Goal: Task Accomplishment & Management: Complete application form

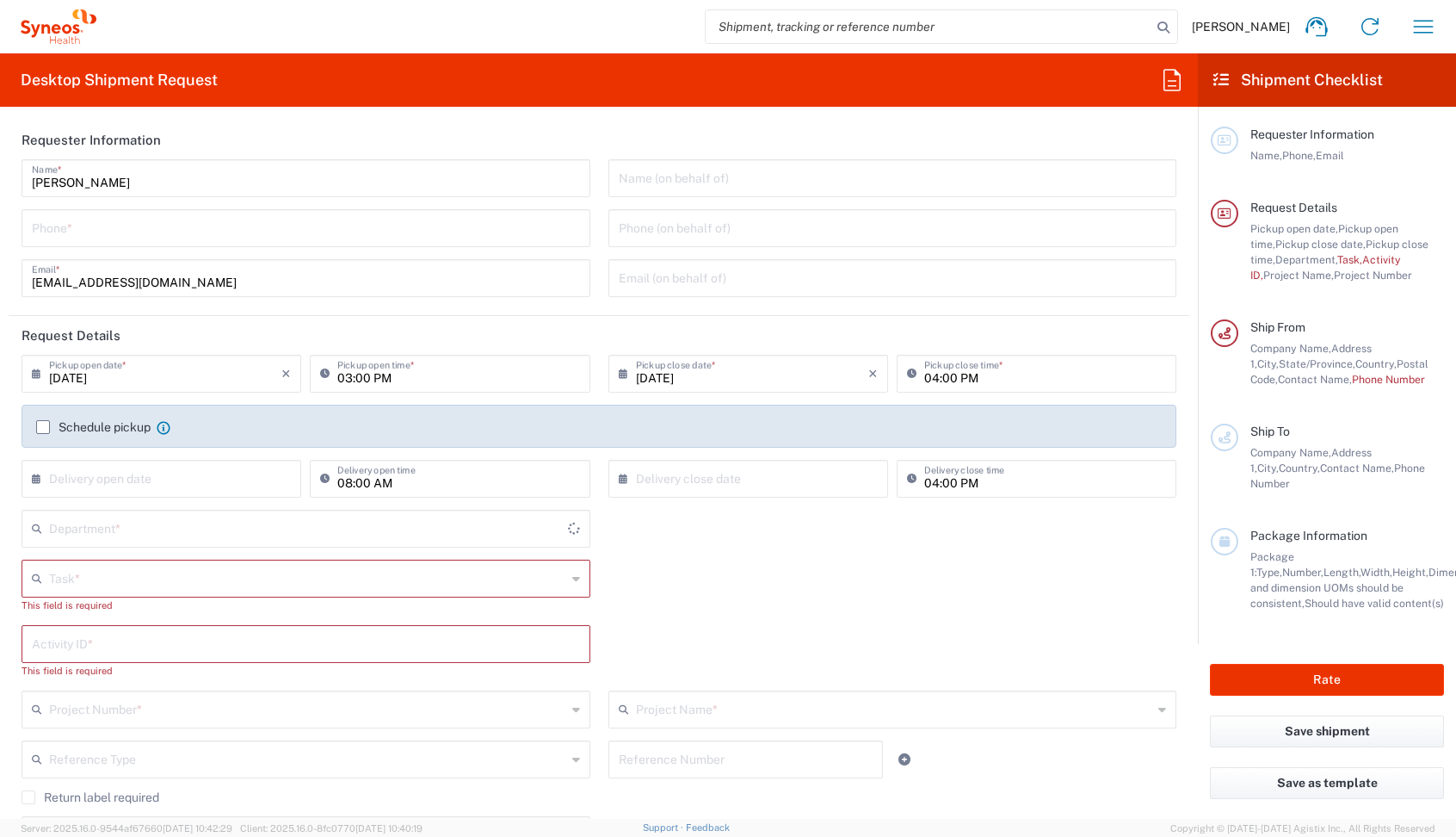
type input "[US_STATE]"
type input "[GEOGRAPHIC_DATA]"
type input "Syneos Health, LLC-[GEOGRAPHIC_DATA] [GEOGRAPHIC_DATA] [GEOGRAPHIC_DATA]"
type input "4510"
click at [875, 566] on div "Task * Break/Fix Inventory Transfer New Hire Other Refresh This field is requir…" at bounding box center [599, 592] width 1173 height 65
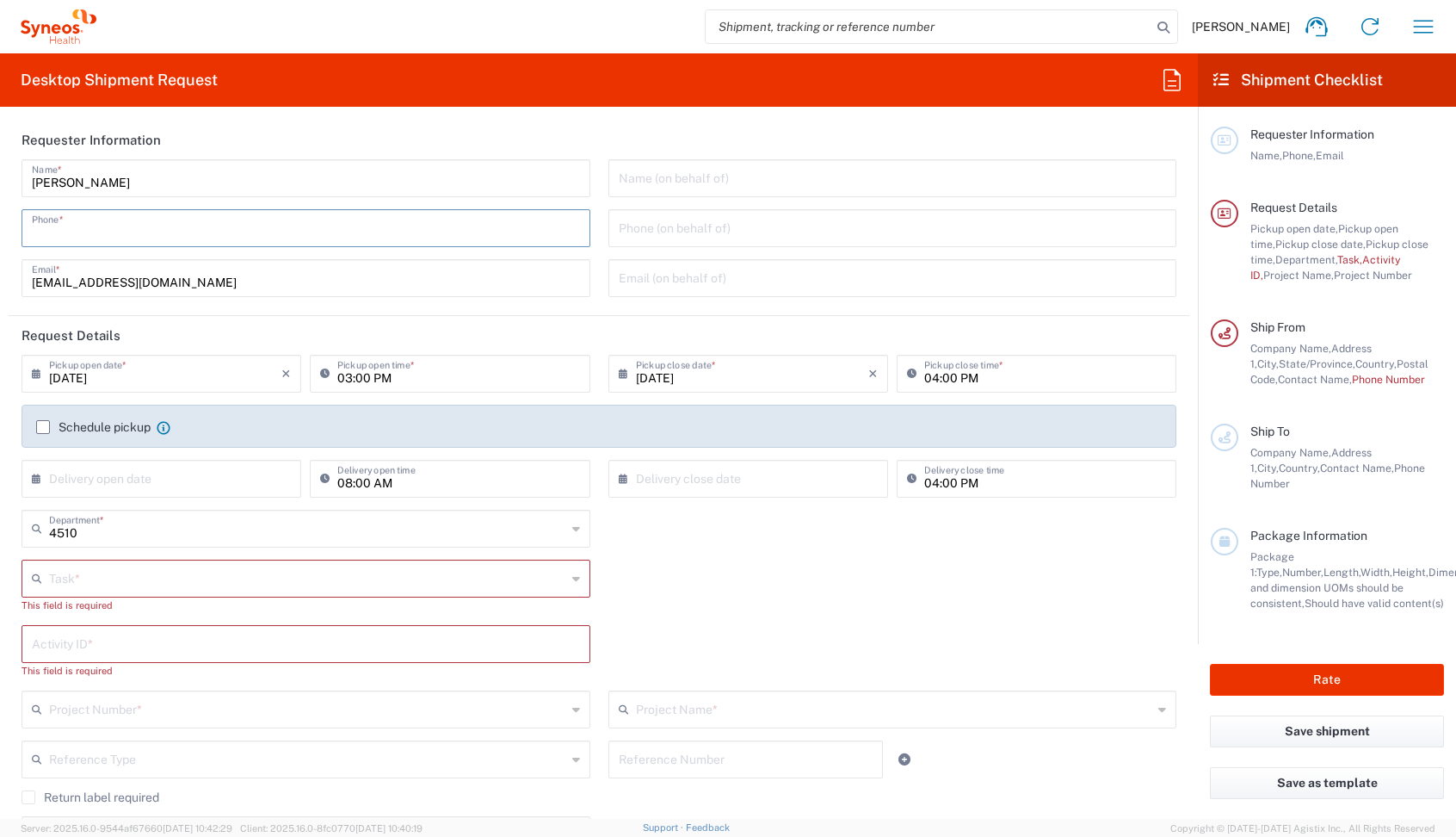
click at [164, 227] on input "tel" at bounding box center [306, 227] width 548 height 30
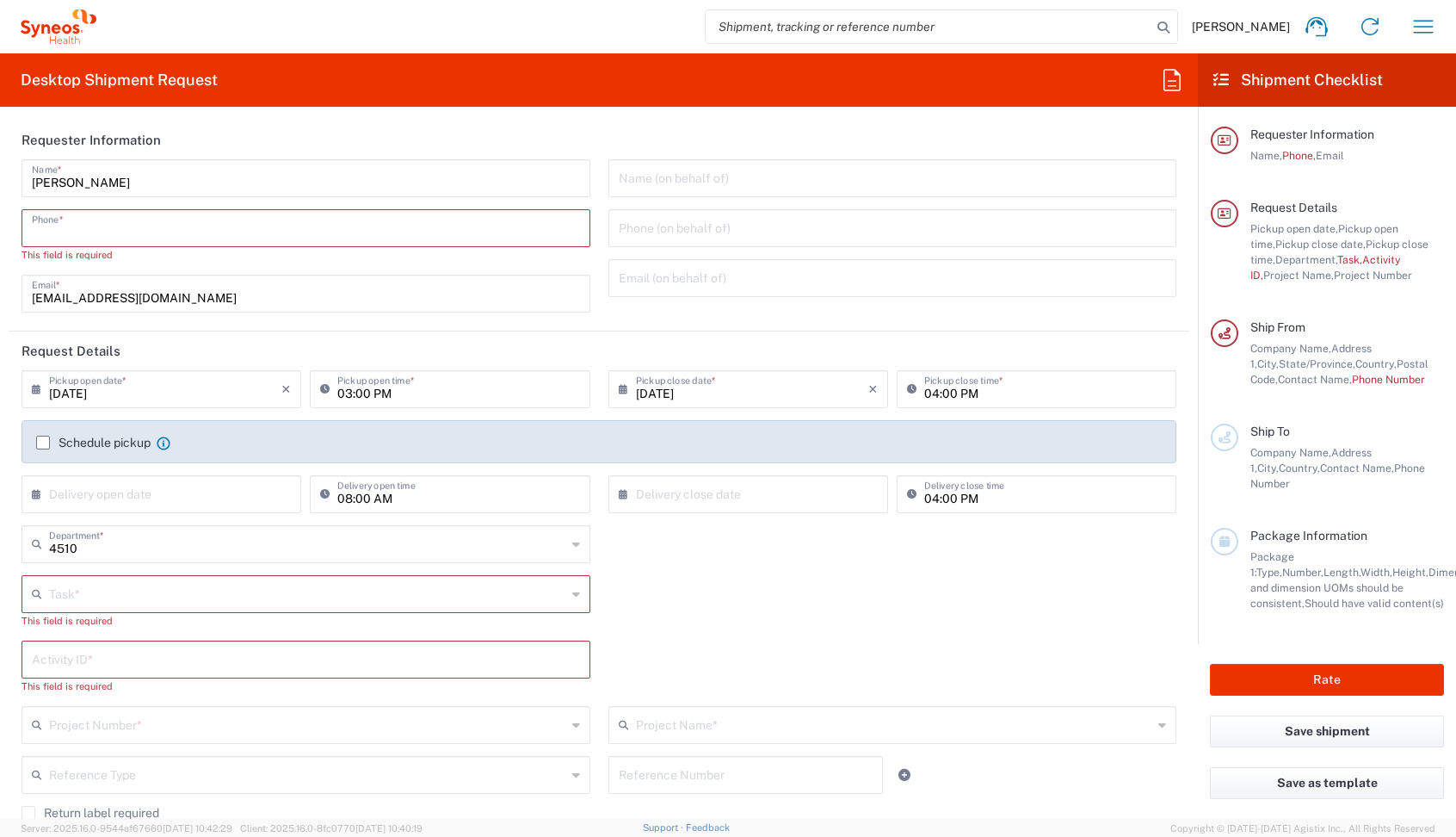
click at [117, 237] on input "tel" at bounding box center [306, 227] width 548 height 30
paste input "[PHONE_NUMBER]"
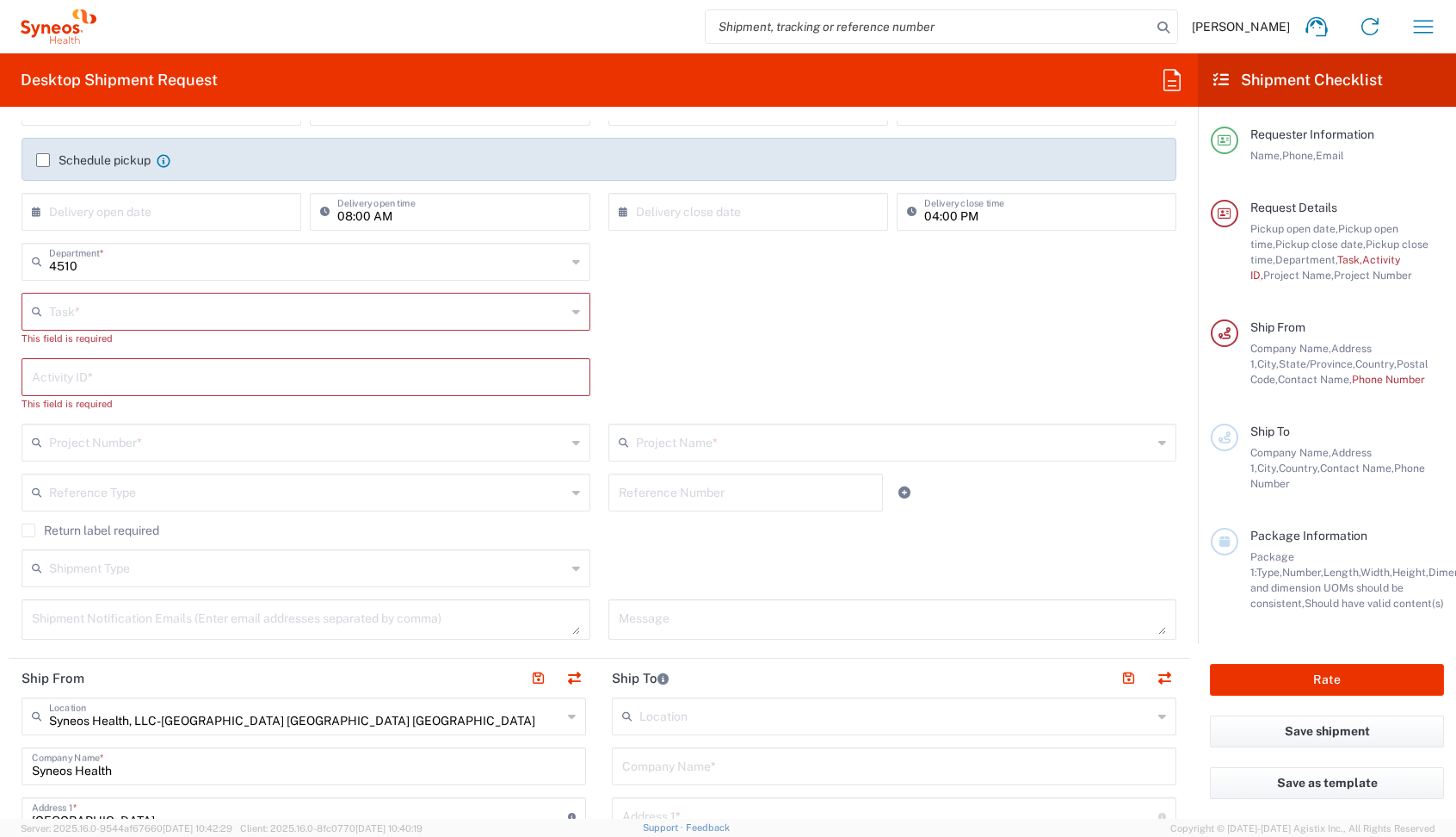
scroll to position [378, 0]
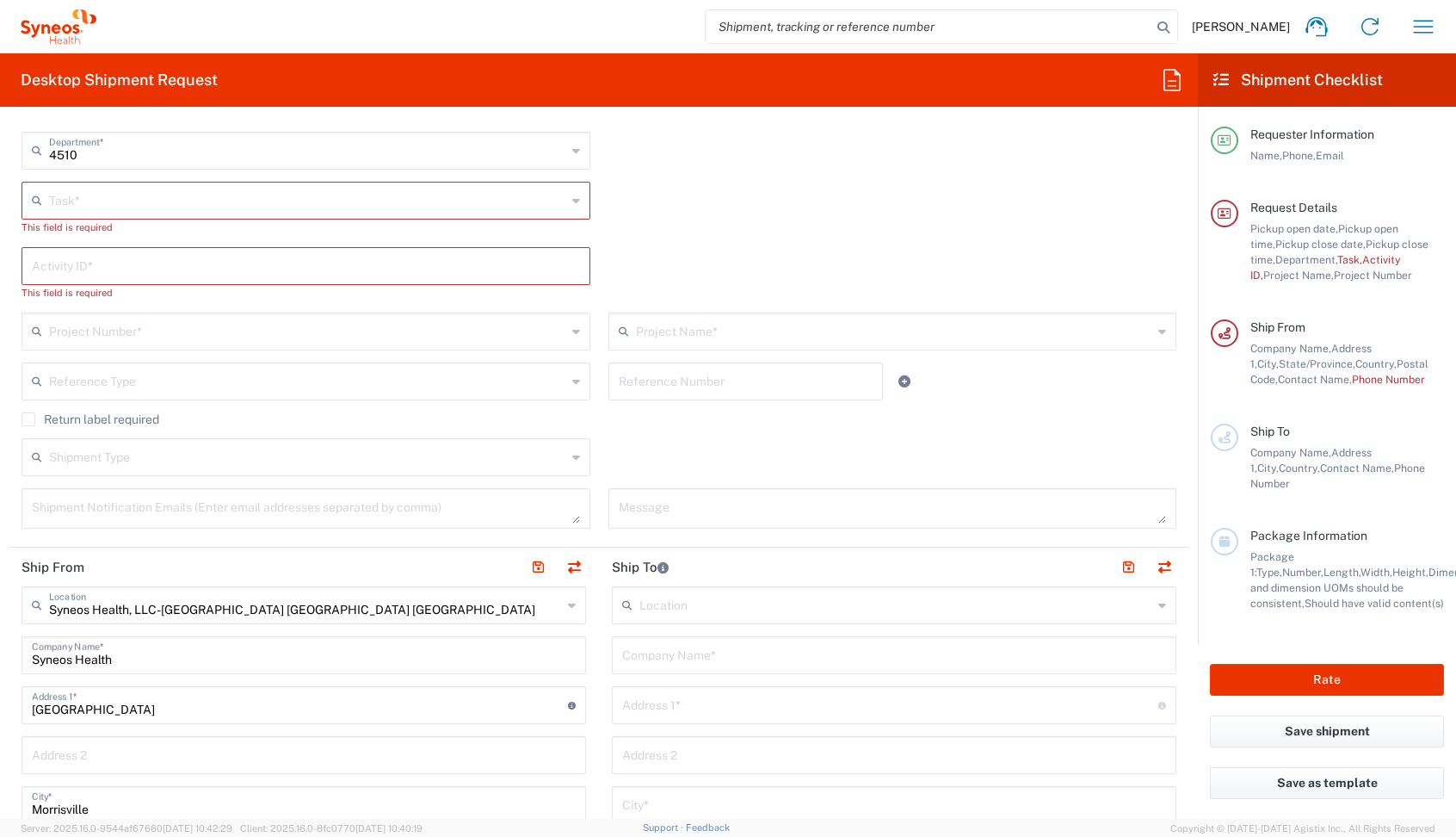
type input "[PHONE_NUMBER]"
click at [100, 206] on input "text" at bounding box center [307, 198] width 517 height 30
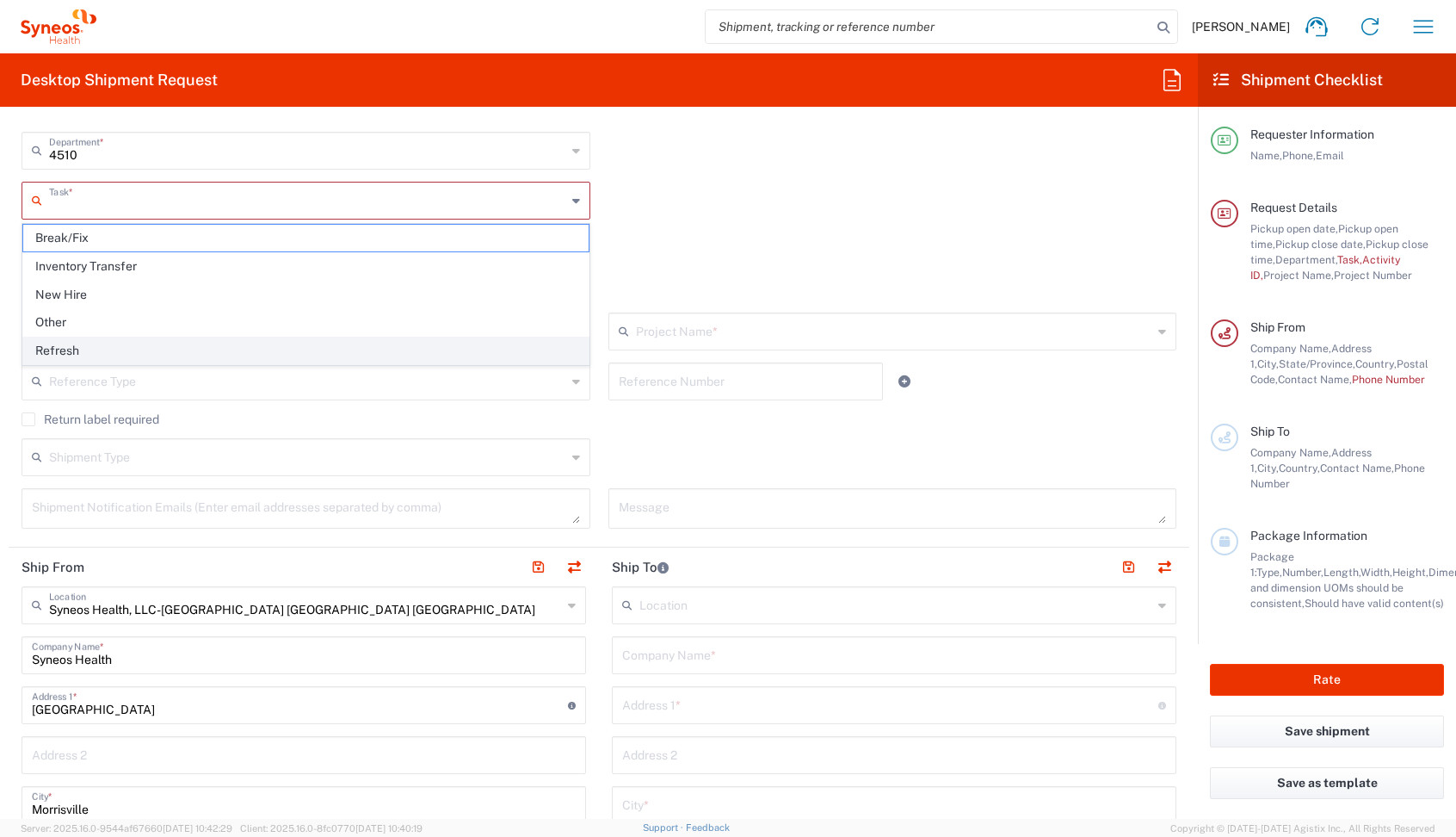
click at [58, 350] on span "Refresh" at bounding box center [306, 350] width 566 height 26
type input "Refresh"
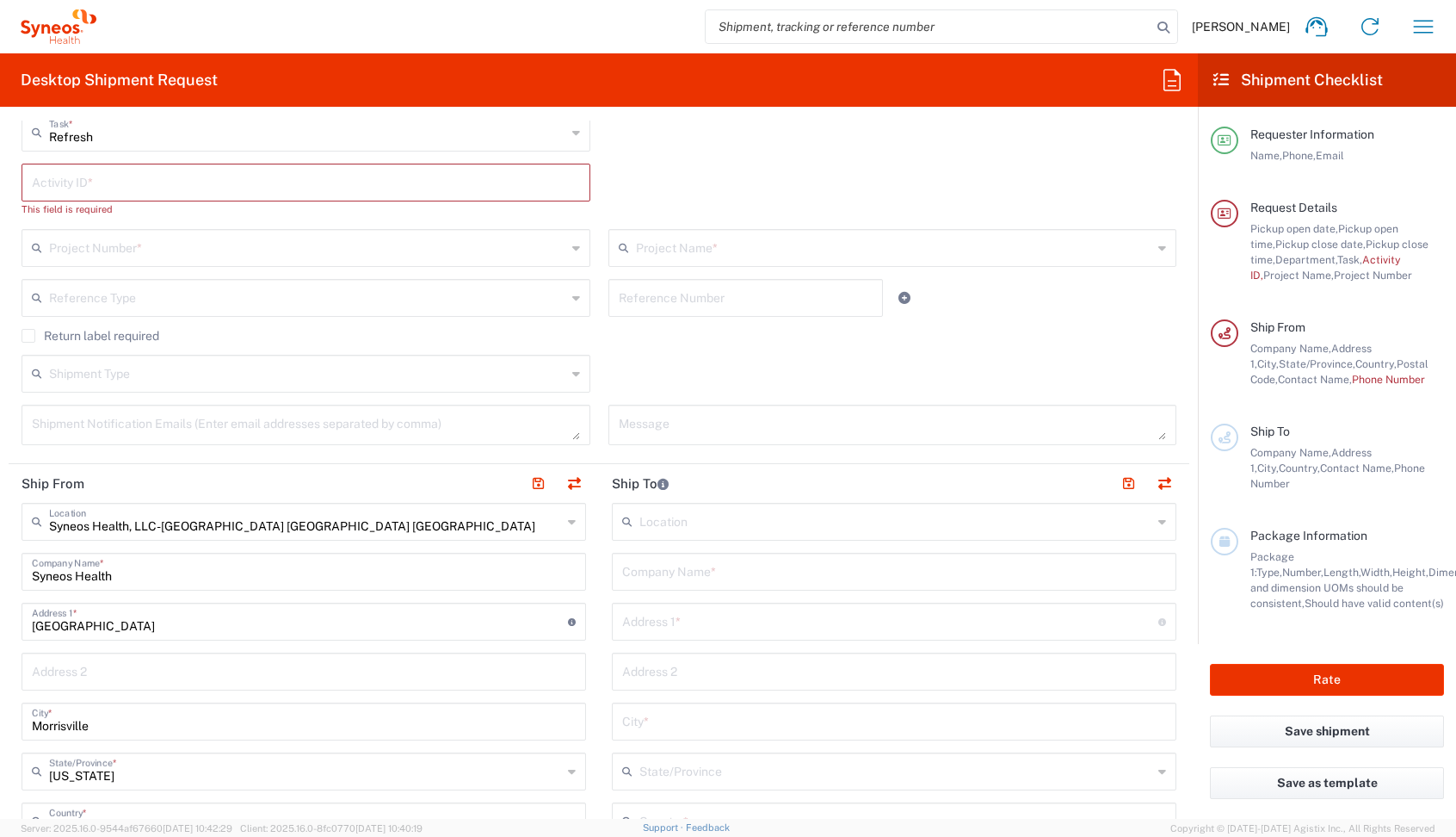
scroll to position [460, 0]
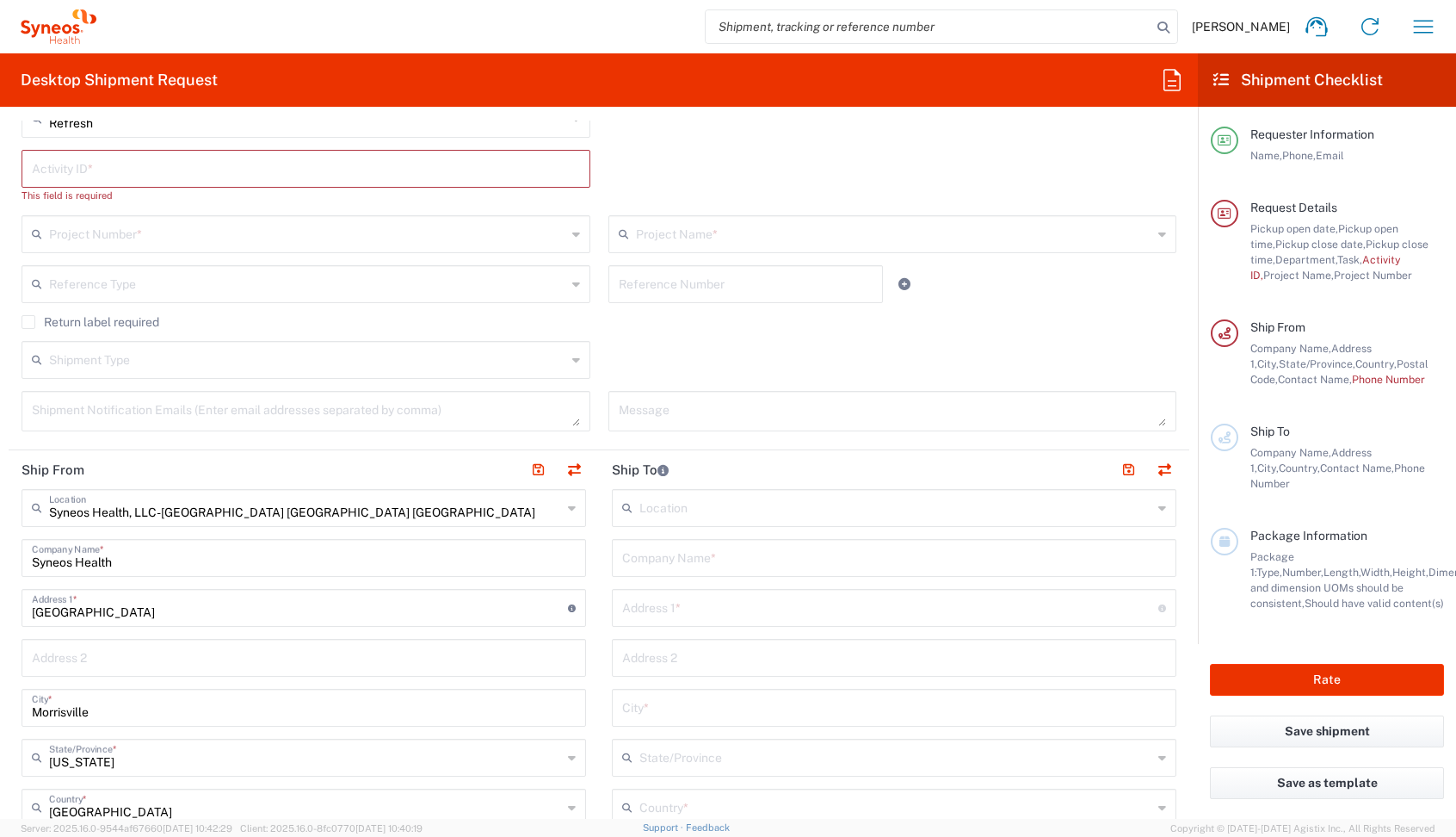
click at [34, 321] on label "Return label required" at bounding box center [90, 322] width 138 height 14
click at [28, 322] on input "Return label required" at bounding box center [28, 322] width 0 height 0
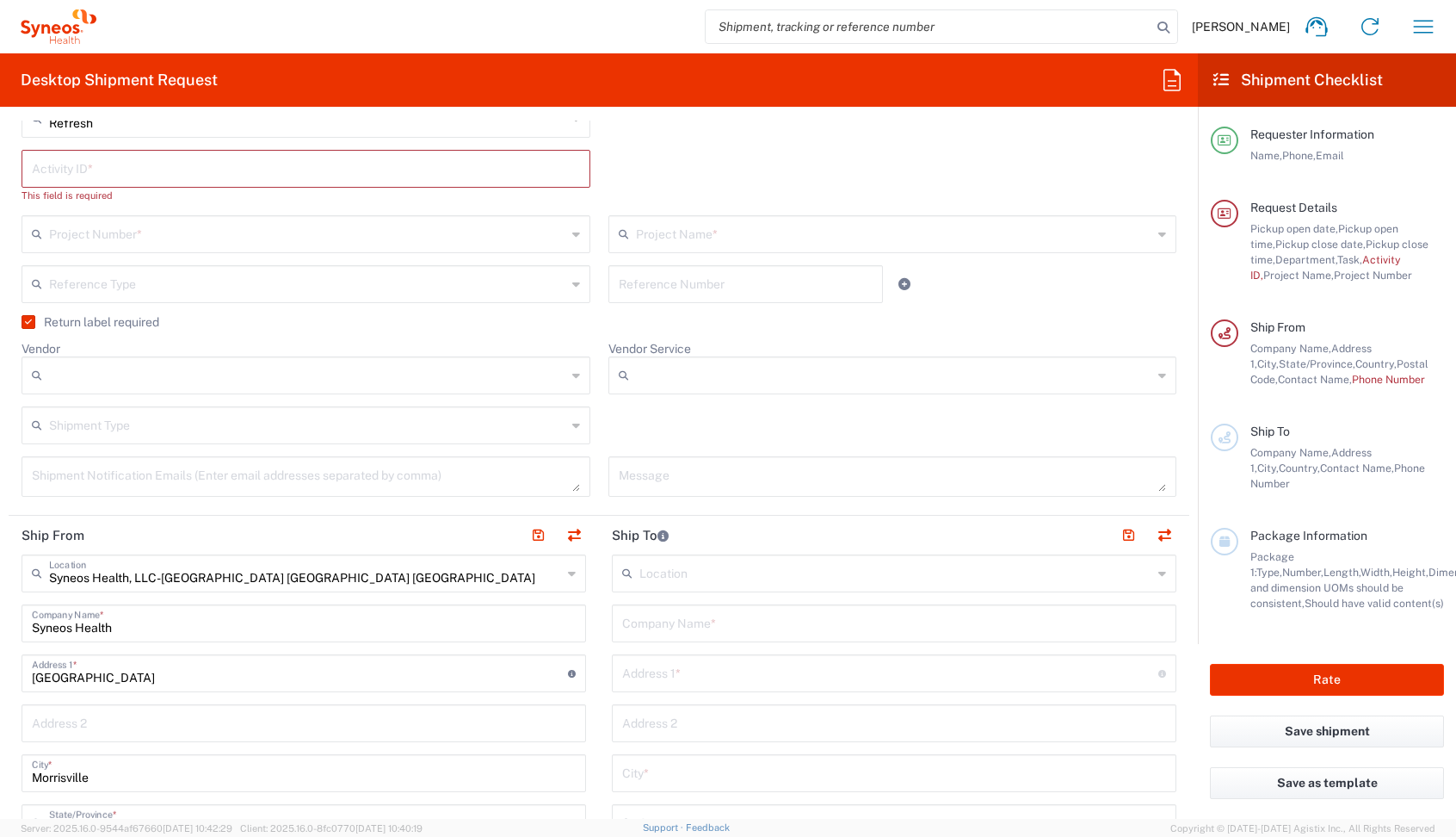
click at [145, 394] on div at bounding box center [305, 375] width 569 height 38
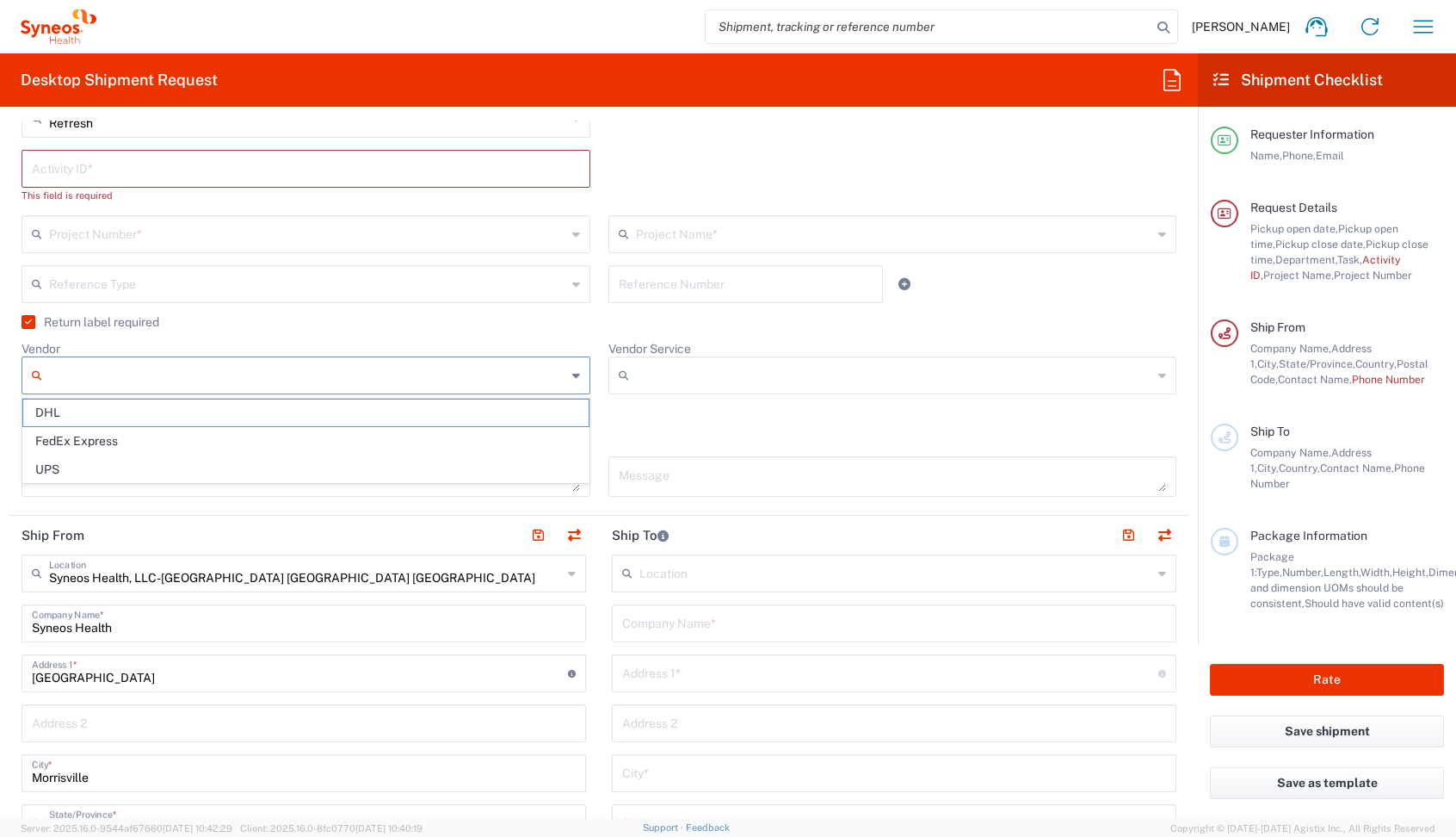
click at [90, 374] on input "Vendor" at bounding box center [307, 375] width 517 height 27
click at [77, 465] on span "UPS" at bounding box center [306, 469] width 566 height 26
type input "UPS"
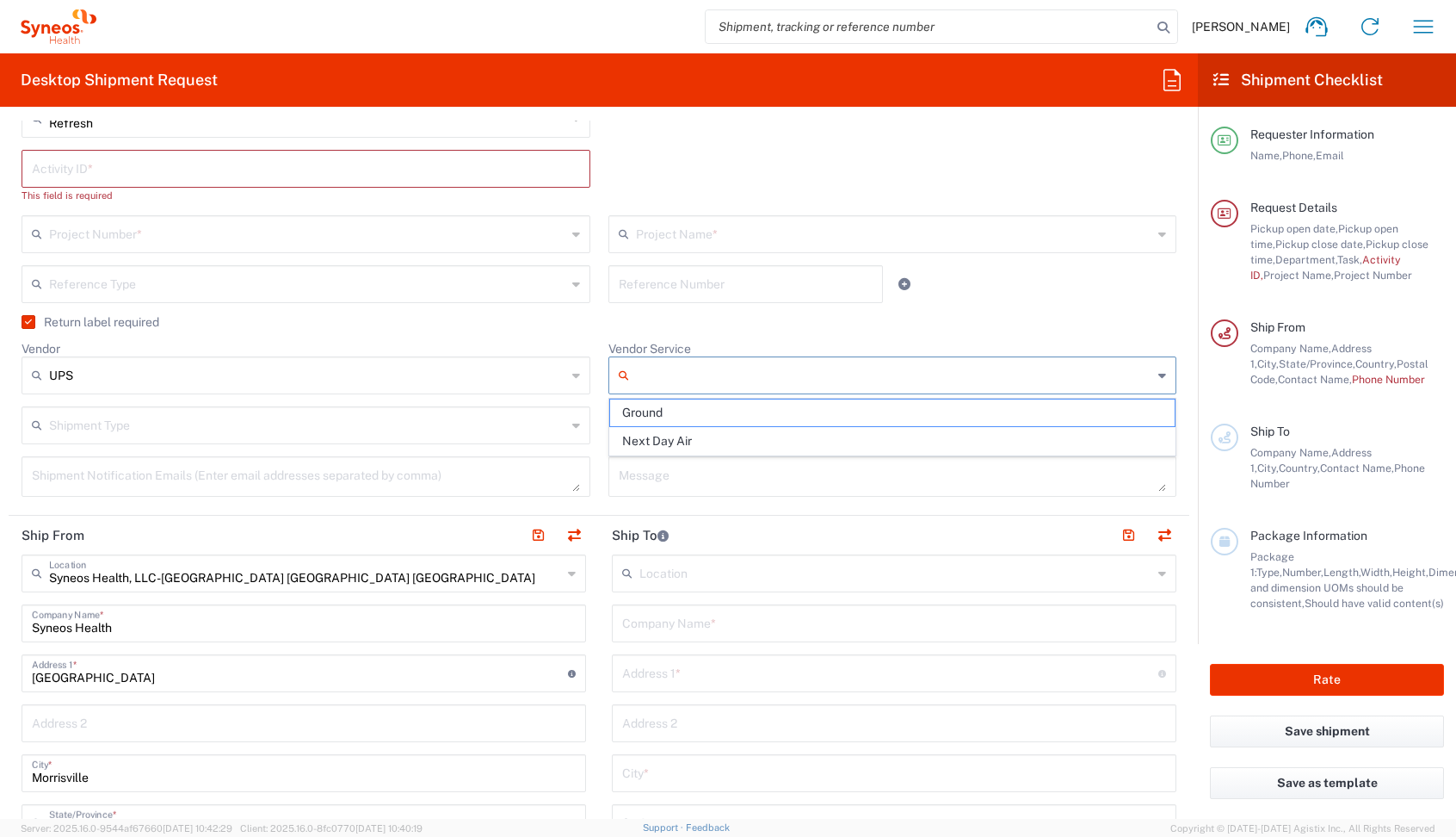
click at [691, 362] on input "Vendor Service" at bounding box center [894, 375] width 517 height 27
click at [627, 410] on span "Ground" at bounding box center [893, 412] width 566 height 26
type input "Ground"
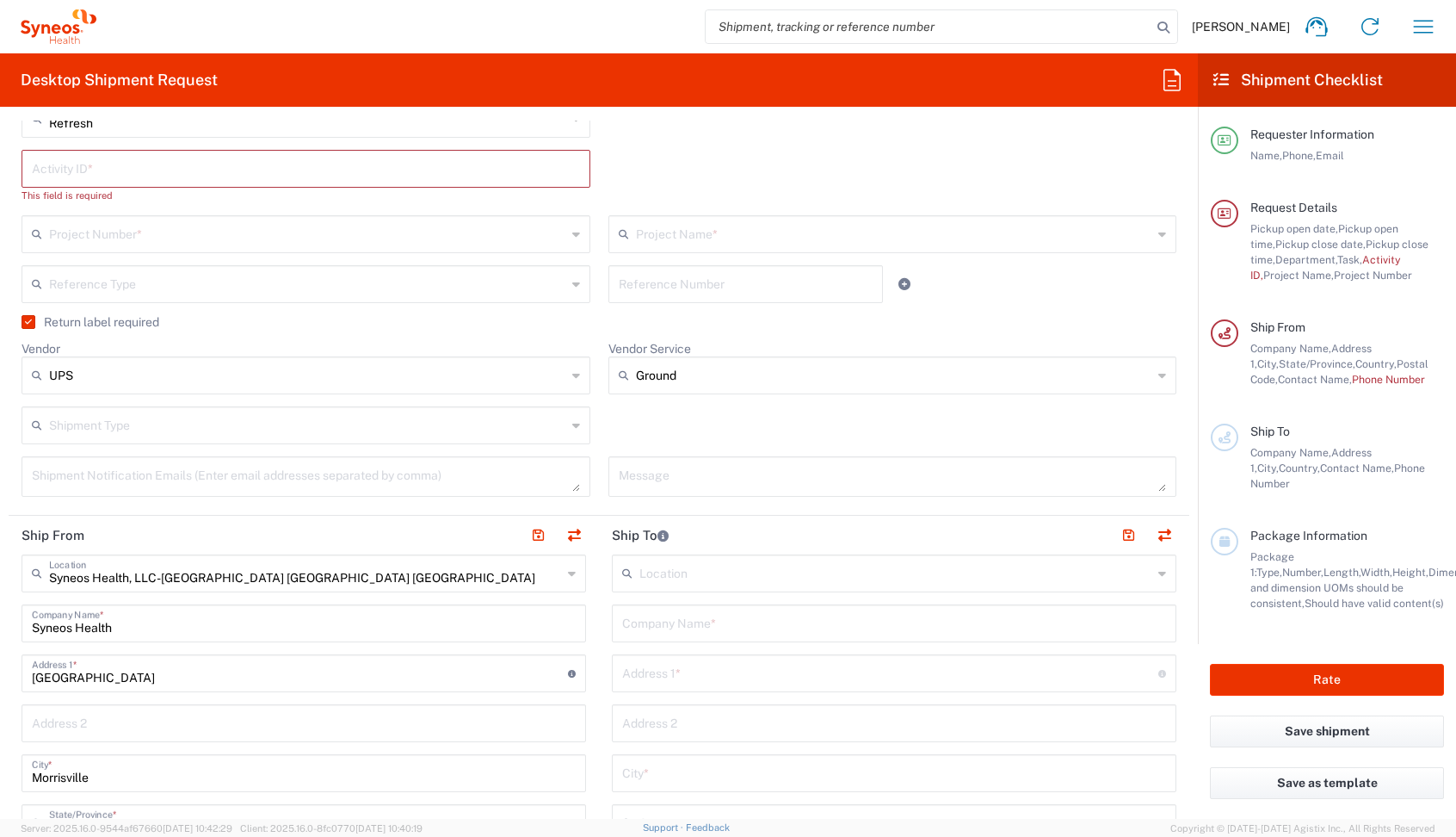
click at [152, 431] on input "text" at bounding box center [307, 424] width 517 height 30
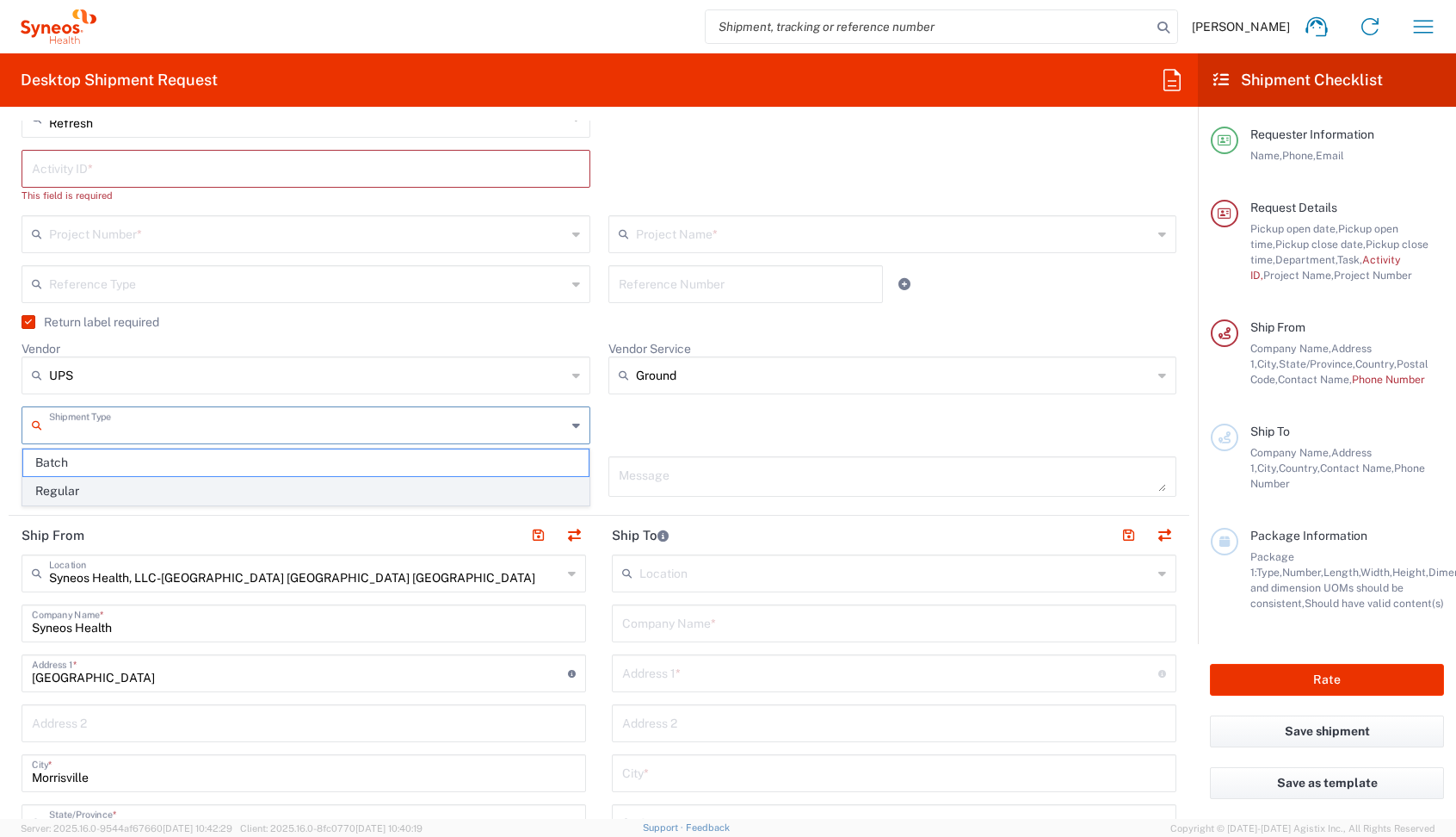
click at [115, 500] on span "Regular" at bounding box center [306, 490] width 566 height 26
type input "Regular"
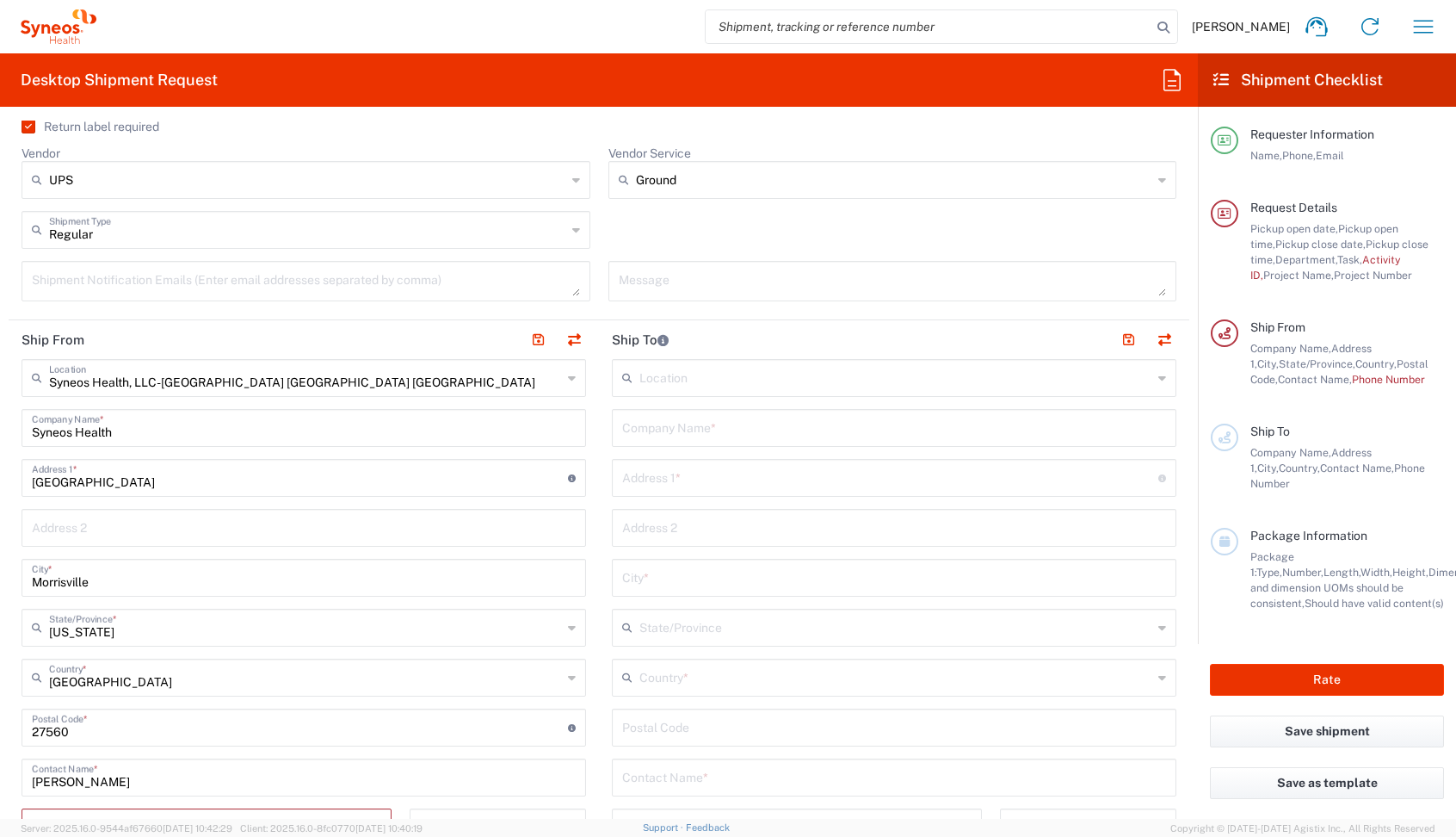
scroll to position [682, 0]
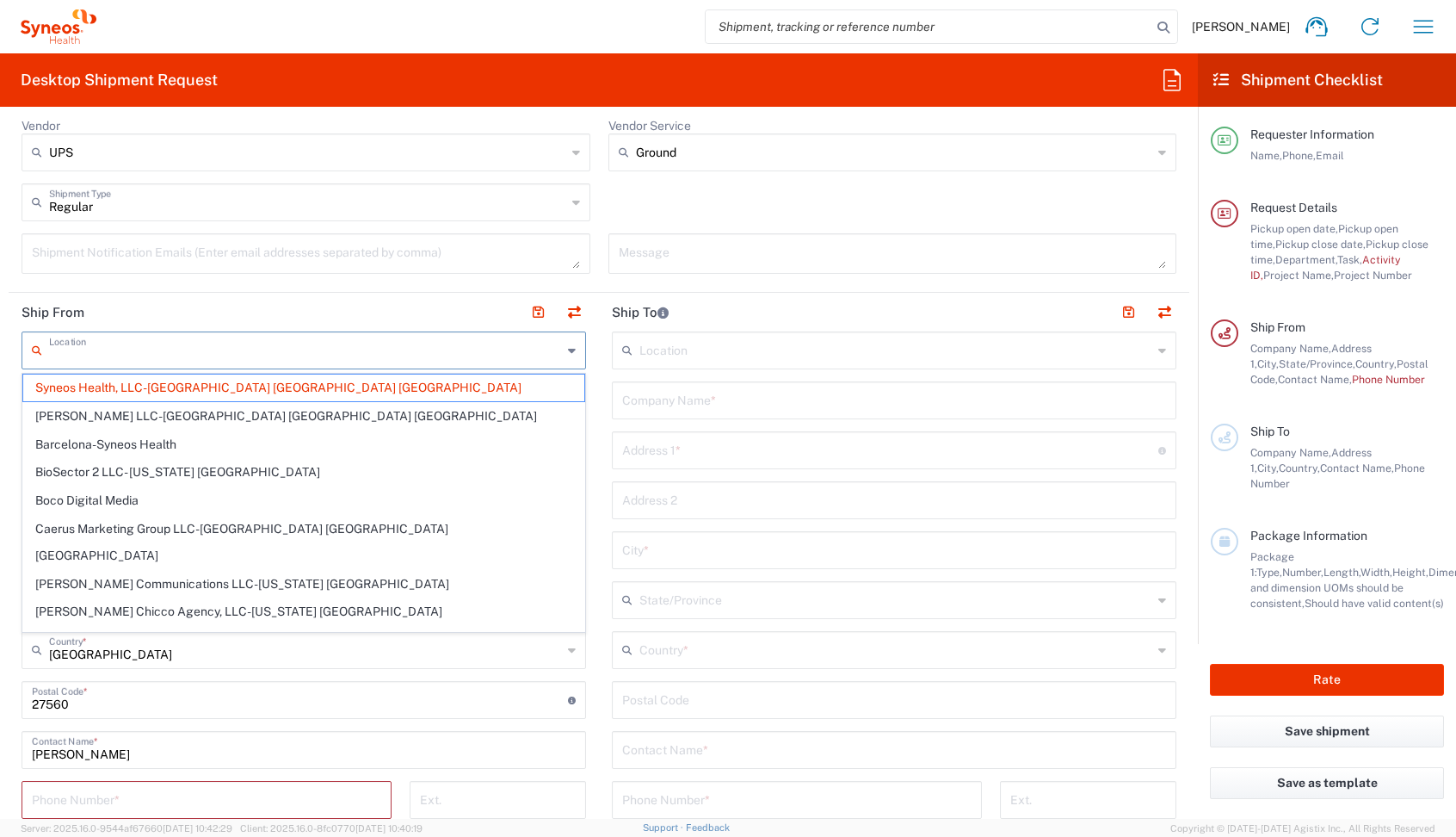
click at [268, 347] on input "text" at bounding box center [305, 349] width 513 height 30
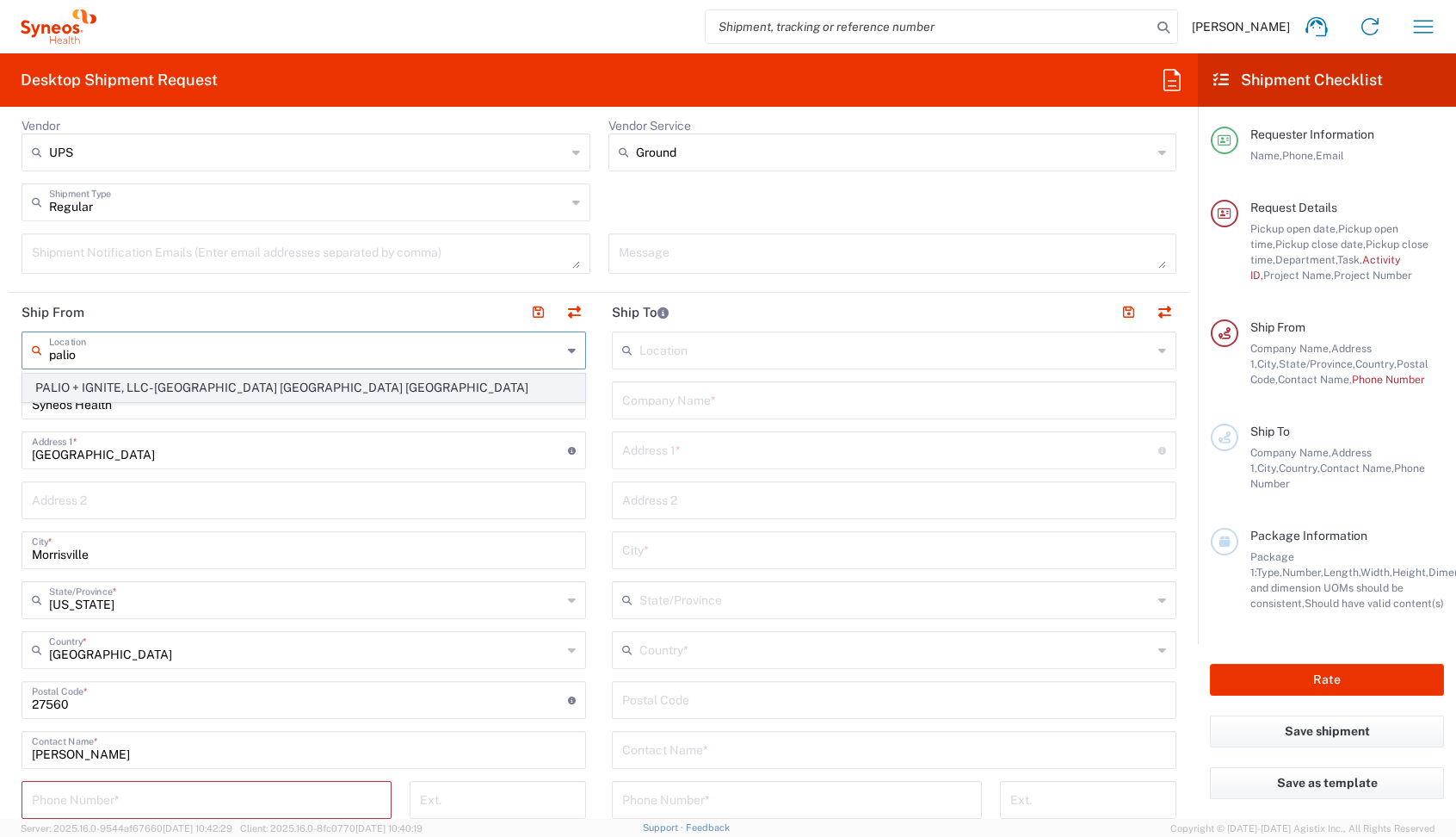
click at [89, 393] on span "PALIO + IGNITE, LLC- [GEOGRAPHIC_DATA] [GEOGRAPHIC_DATA] [GEOGRAPHIC_DATA]" at bounding box center [303, 387] width 561 height 26
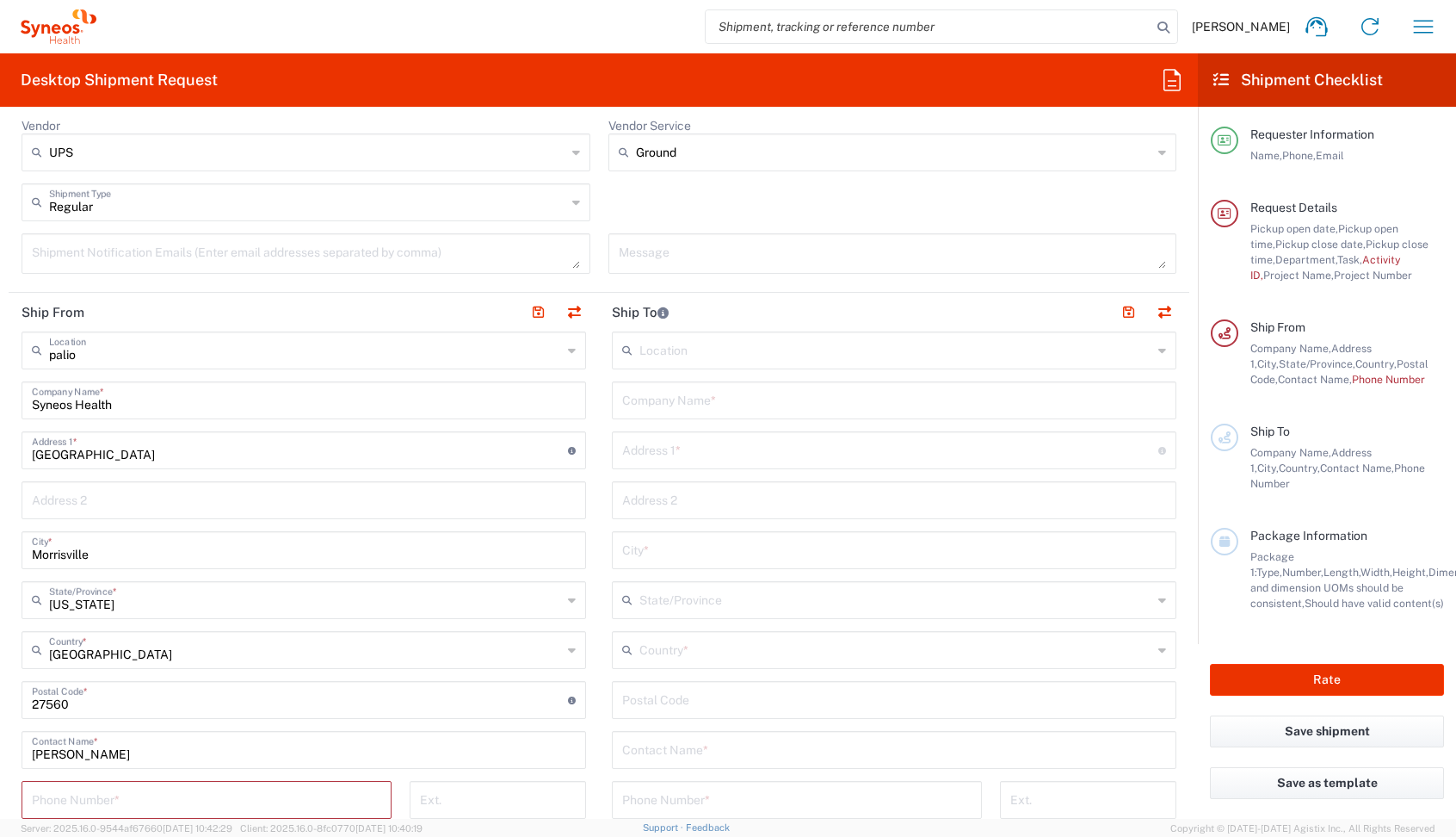
type input "PALIO + IGNITE, LLC- [GEOGRAPHIC_DATA] [GEOGRAPHIC_DATA] [GEOGRAPHIC_DATA]"
type input "PALIO + IGNITE, LLC"
type input "[STREET_ADDRESS]"
type input "[GEOGRAPHIC_DATA]"
type input "[US_STATE]"
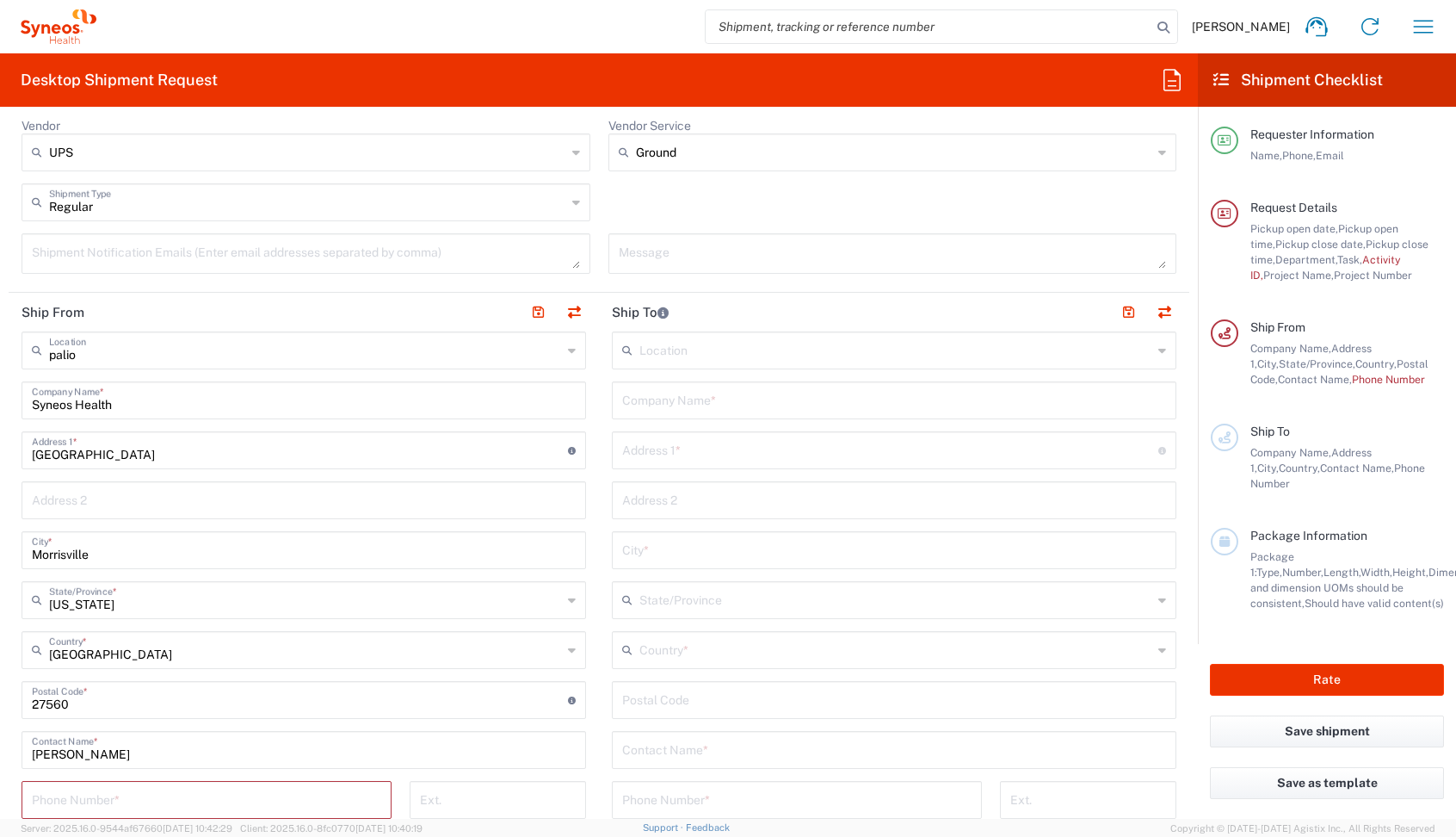
type input "43082"
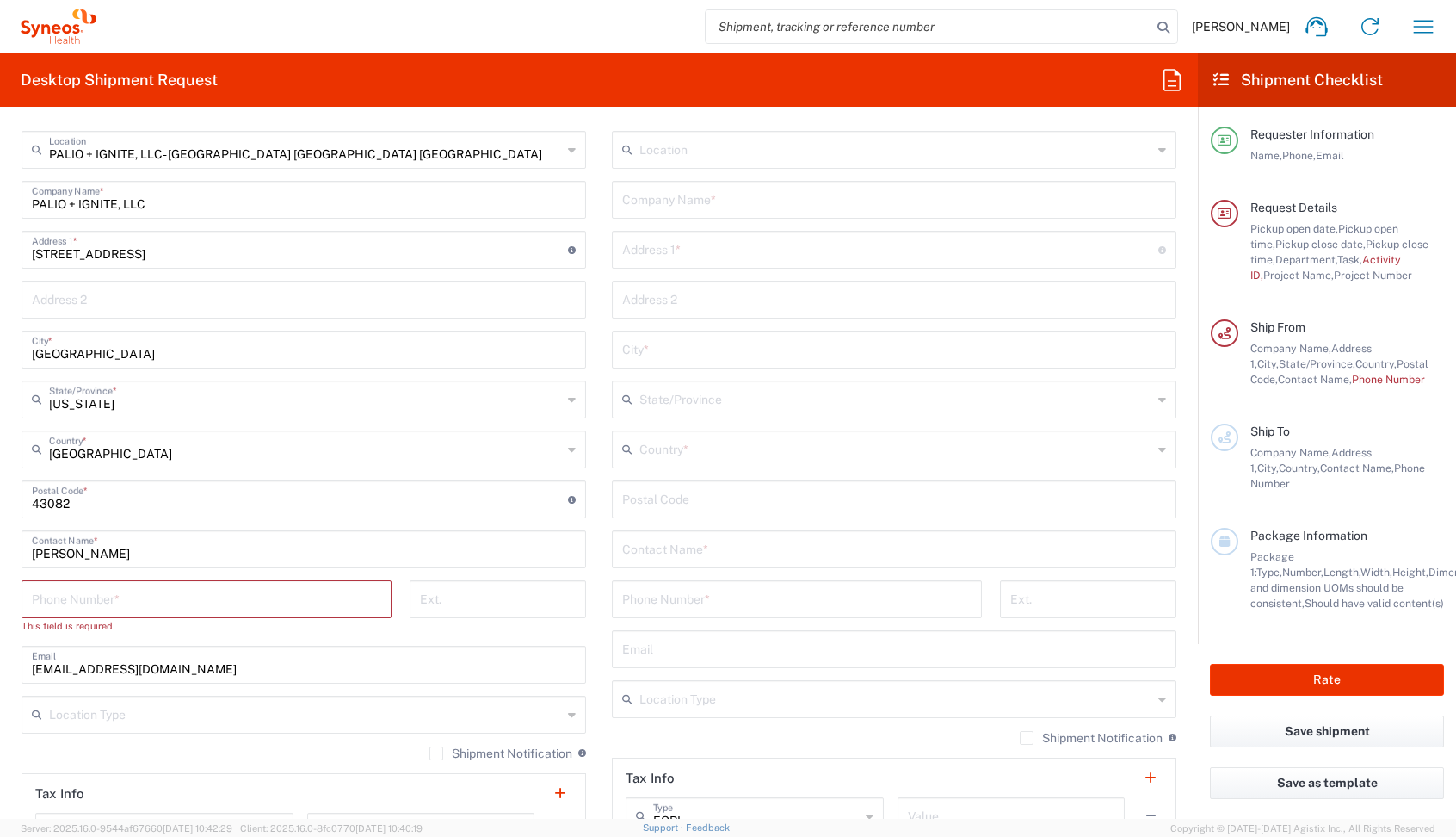
scroll to position [886, 0]
click at [41, 589] on input "tel" at bounding box center [207, 595] width 350 height 30
paste input "[PHONE_NUMBER]"
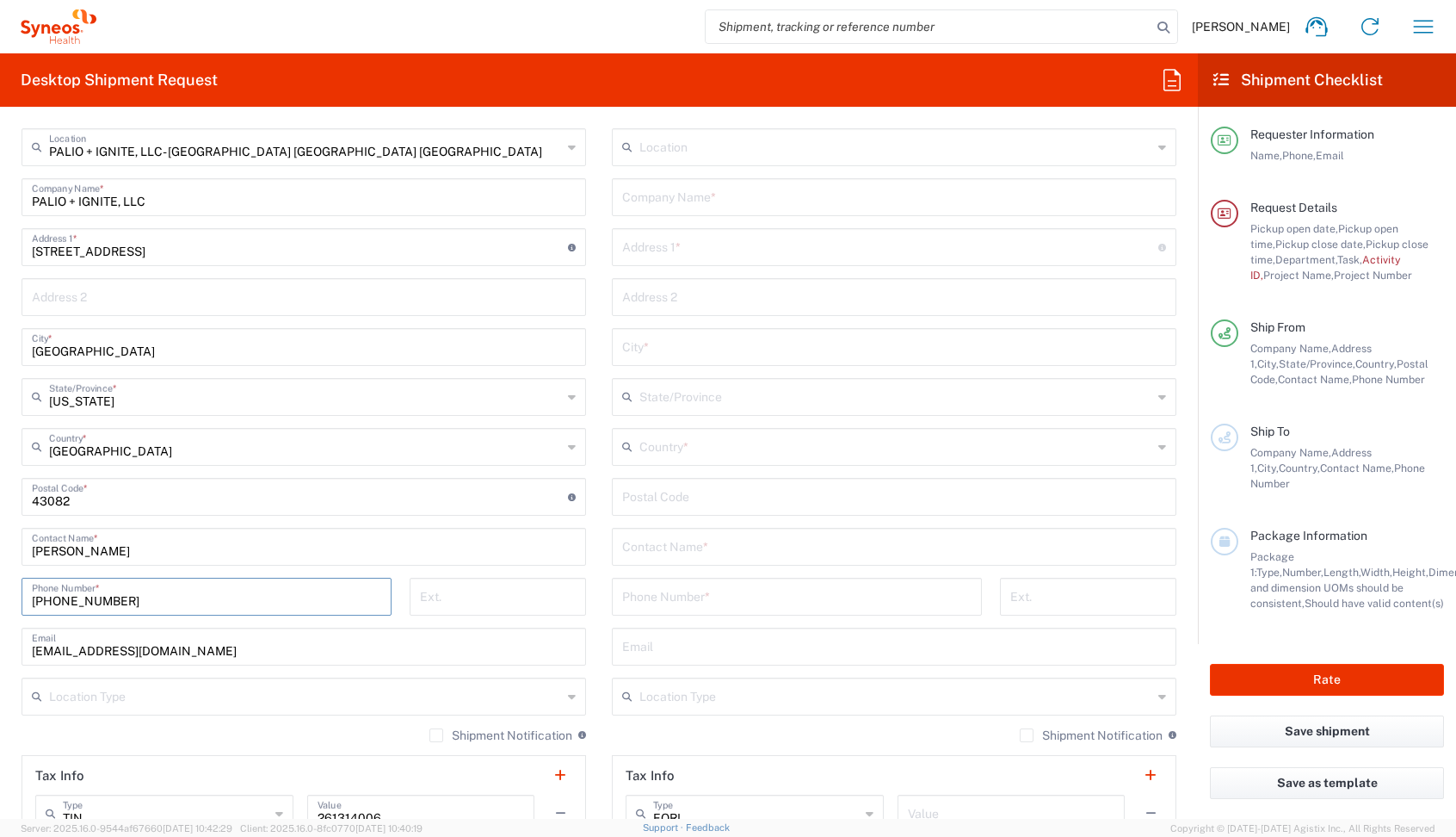
type input "[PHONE_NUMBER]"
click at [184, 690] on input "text" at bounding box center [305, 695] width 513 height 30
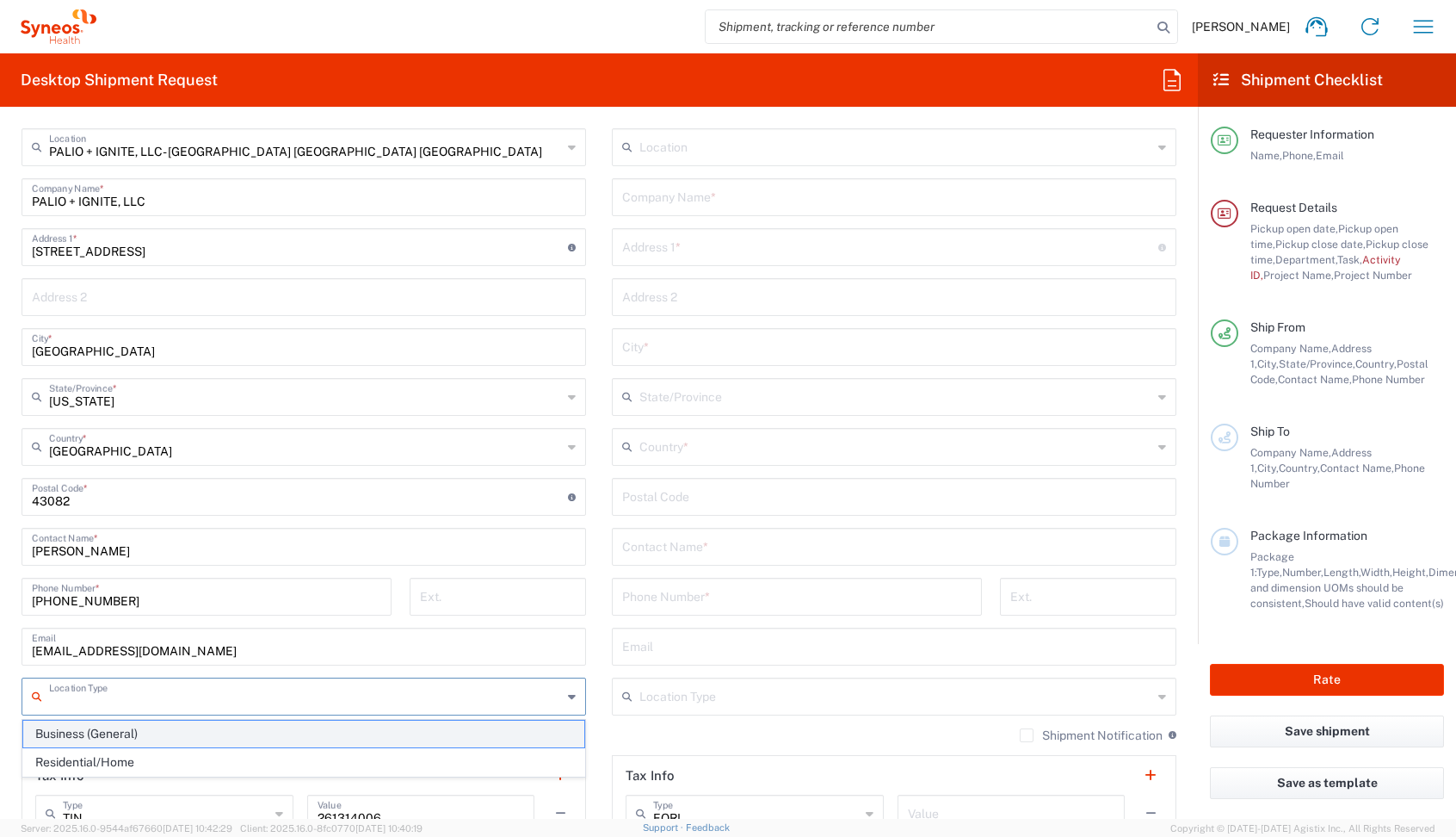
click at [89, 730] on span "Business (General)" at bounding box center [303, 733] width 561 height 26
type input "Business (General)"
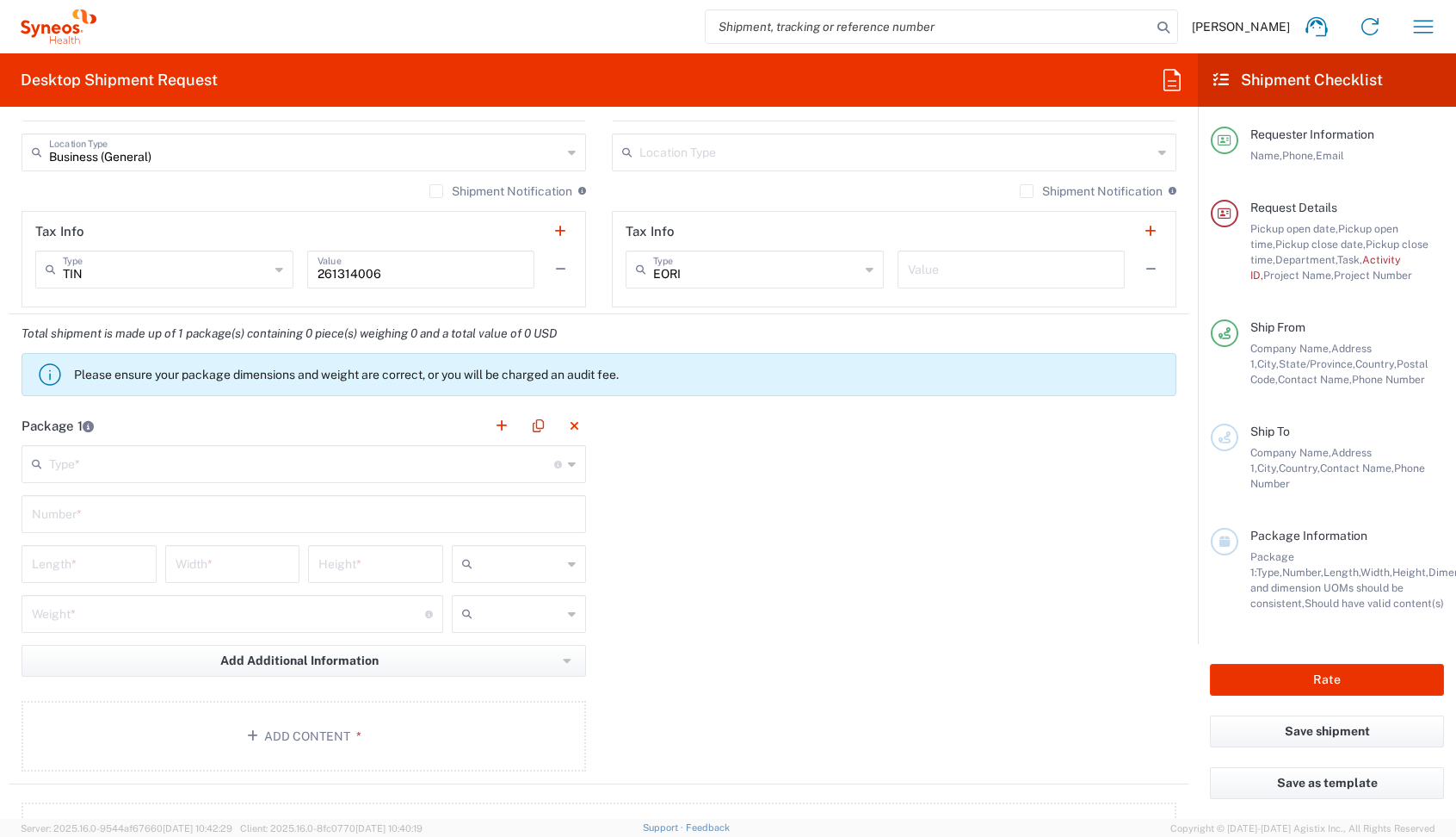
scroll to position [1450, 0]
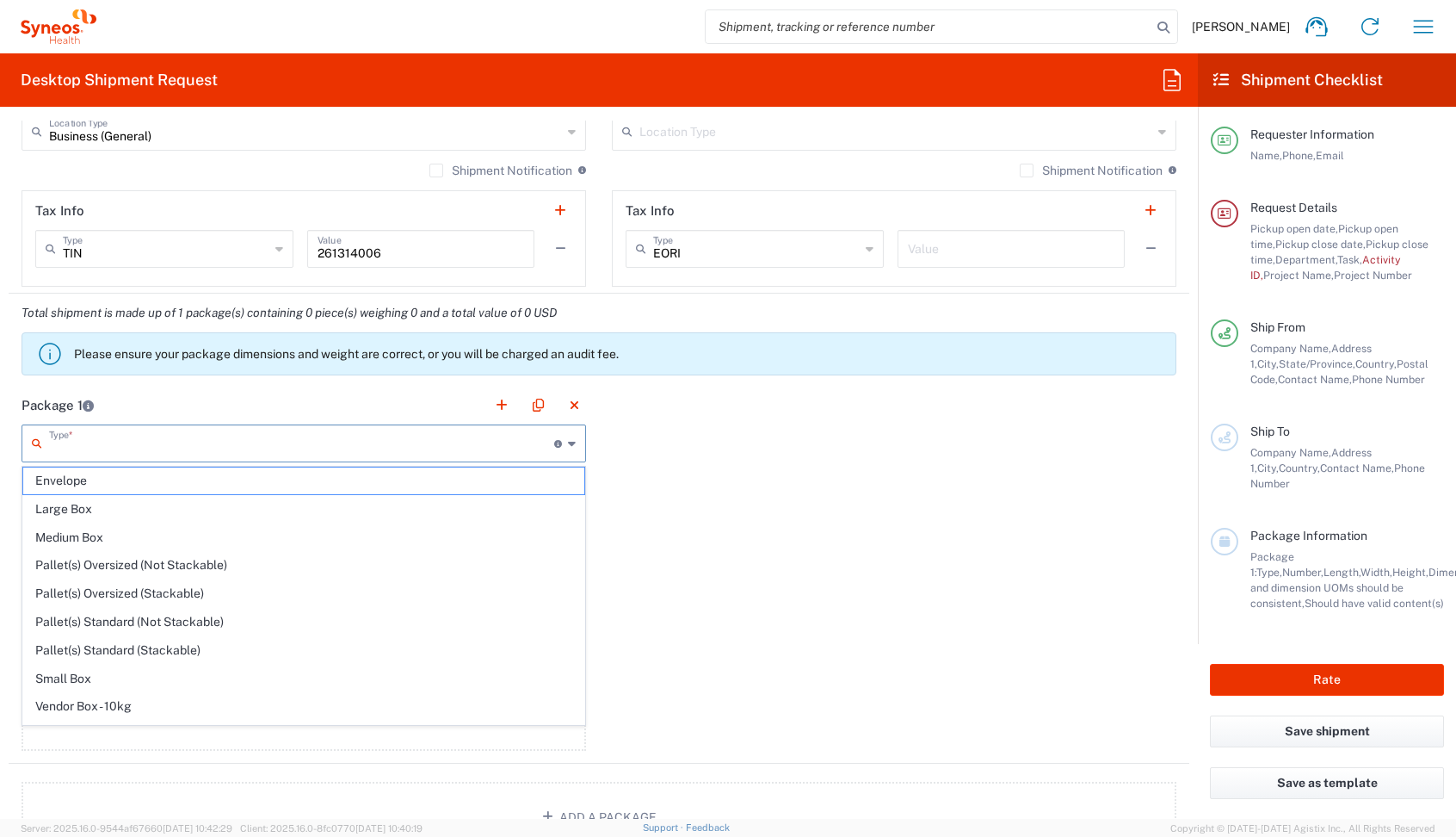
click at [119, 438] on input "text" at bounding box center [301, 441] width 505 height 30
click at [109, 539] on span "Medium Box" at bounding box center [303, 537] width 561 height 26
type input "Medium Box"
type input "13"
type input "11.5"
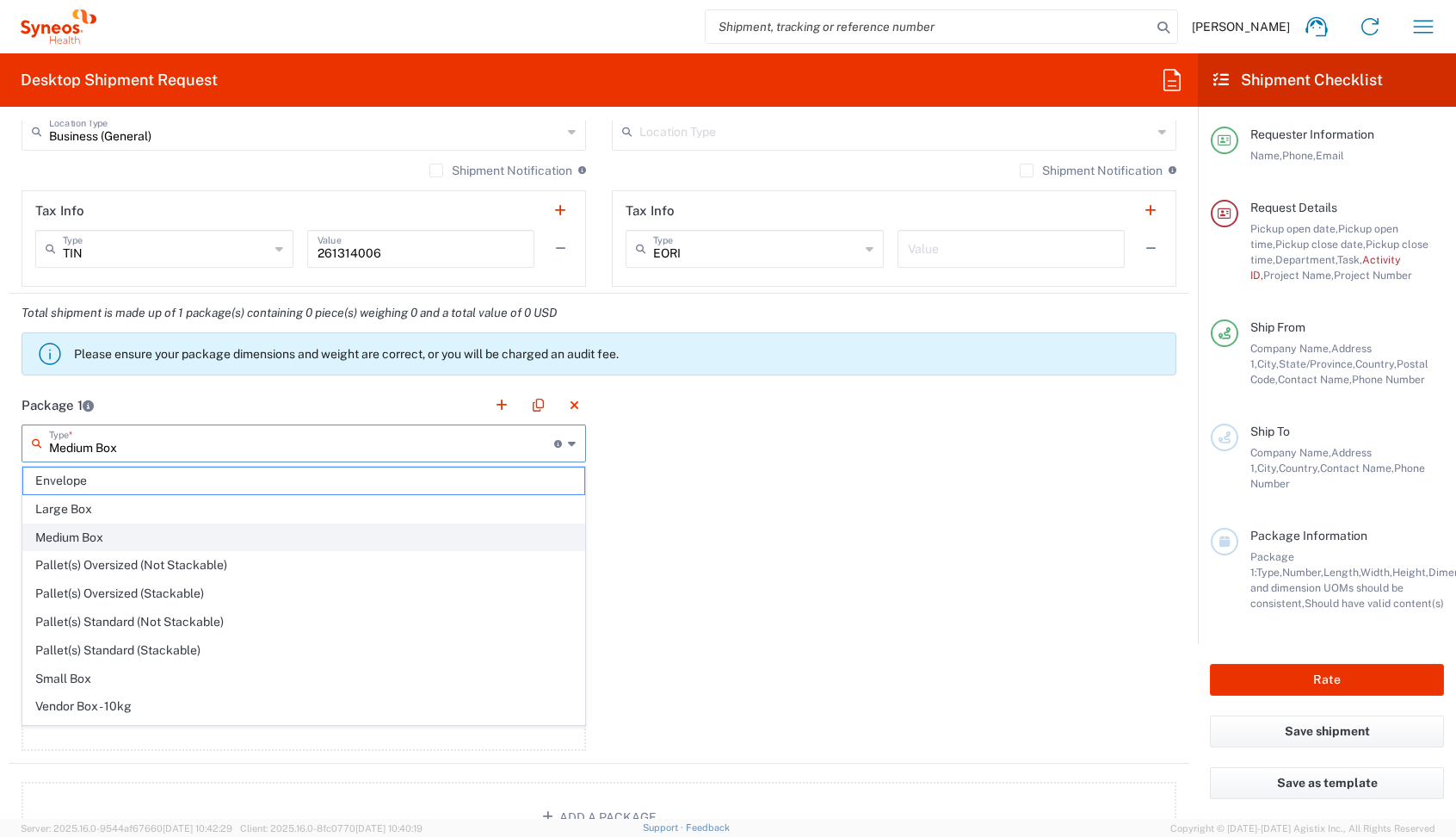
type input "2.5"
type input "in"
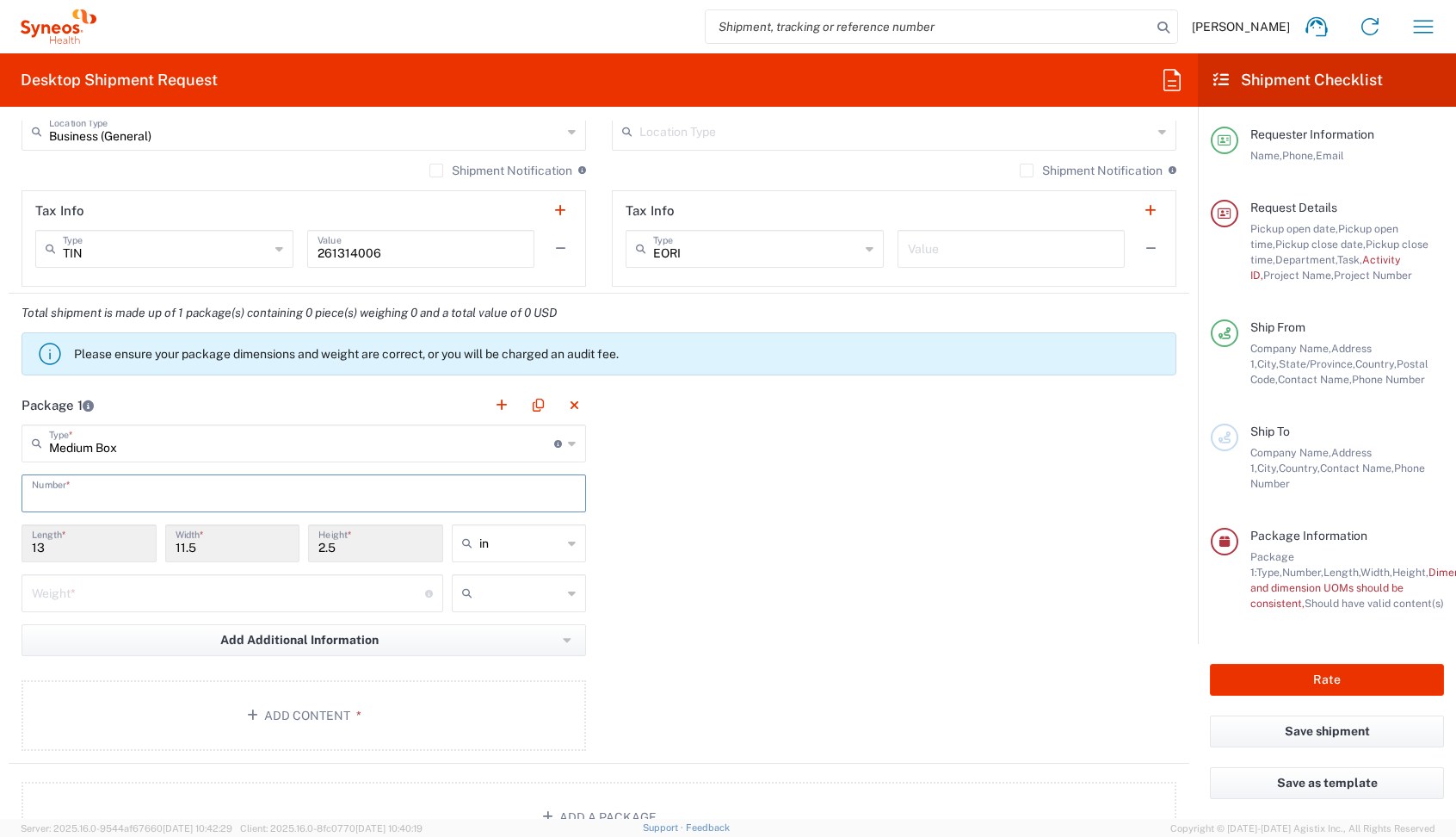
click at [82, 488] on input "text" at bounding box center [304, 492] width 544 height 30
type input "1"
click at [87, 603] on input "number" at bounding box center [228, 591] width 394 height 30
click at [518, 601] on input "text" at bounding box center [521, 593] width 84 height 27
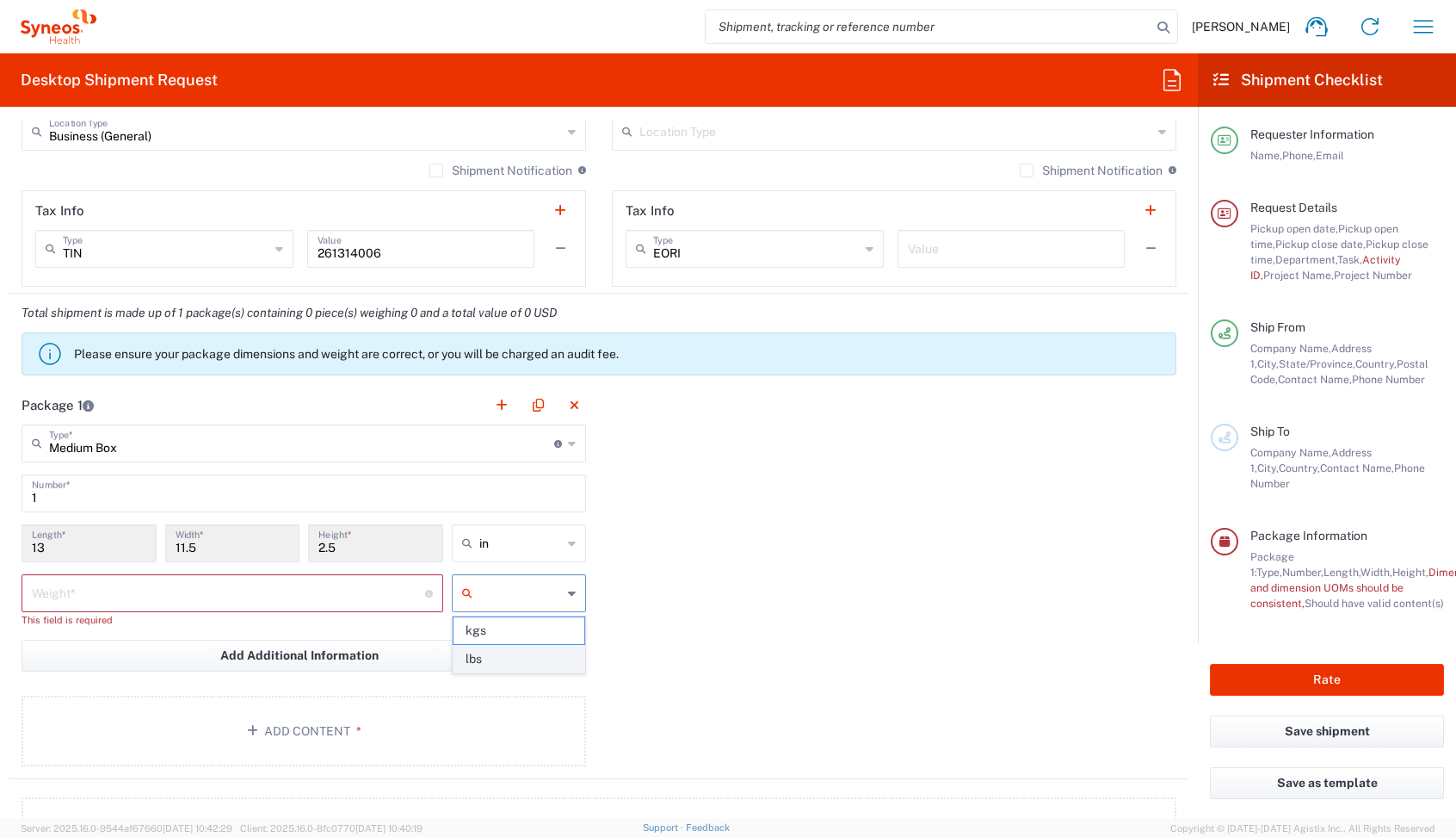
click at [489, 653] on span "lbs" at bounding box center [519, 658] width 131 height 26
type input "lbs"
click at [255, 590] on input "number" at bounding box center [228, 591] width 394 height 30
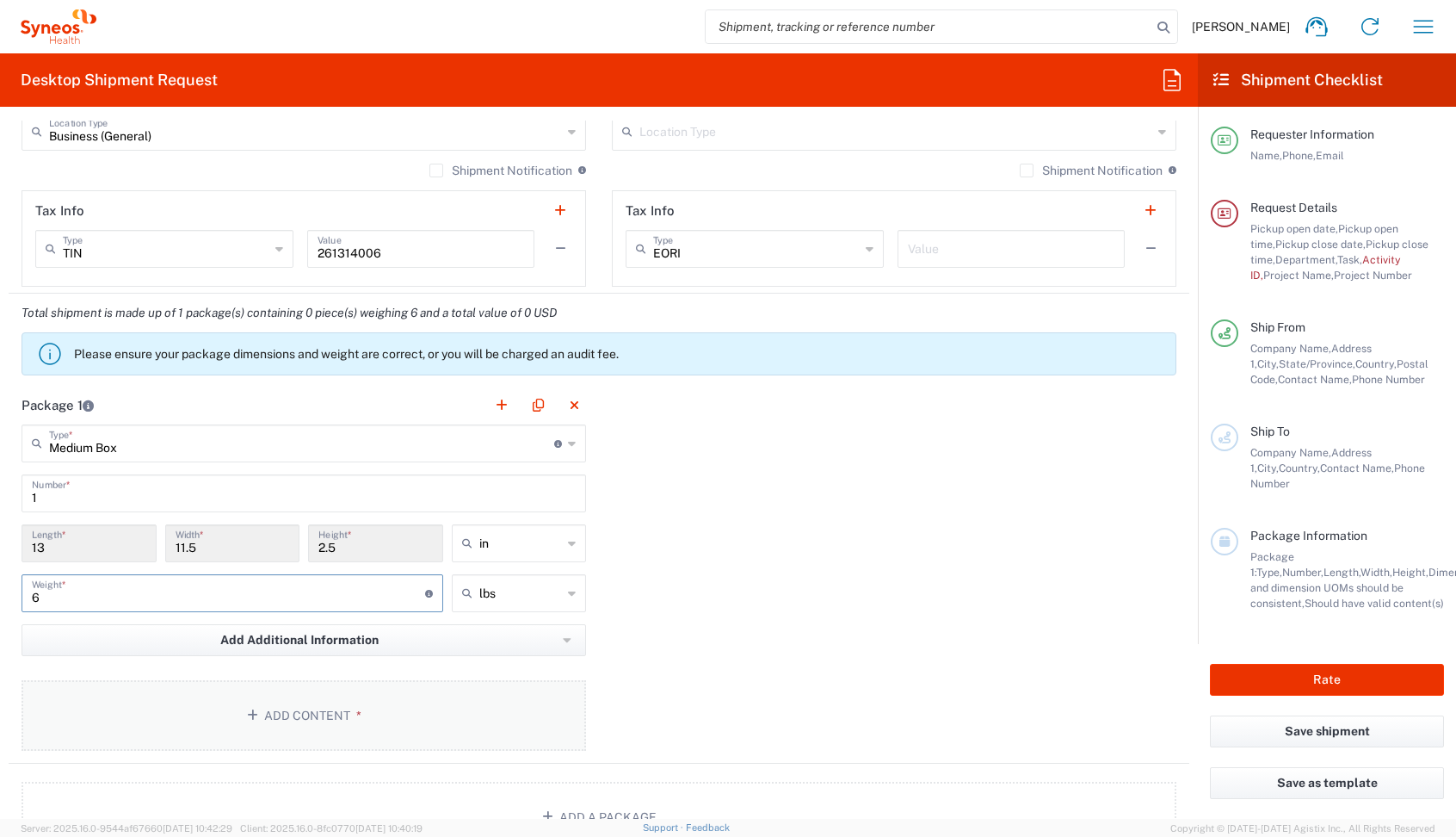
type input "6"
click at [235, 738] on button "Add Content *" at bounding box center [303, 715] width 565 height 71
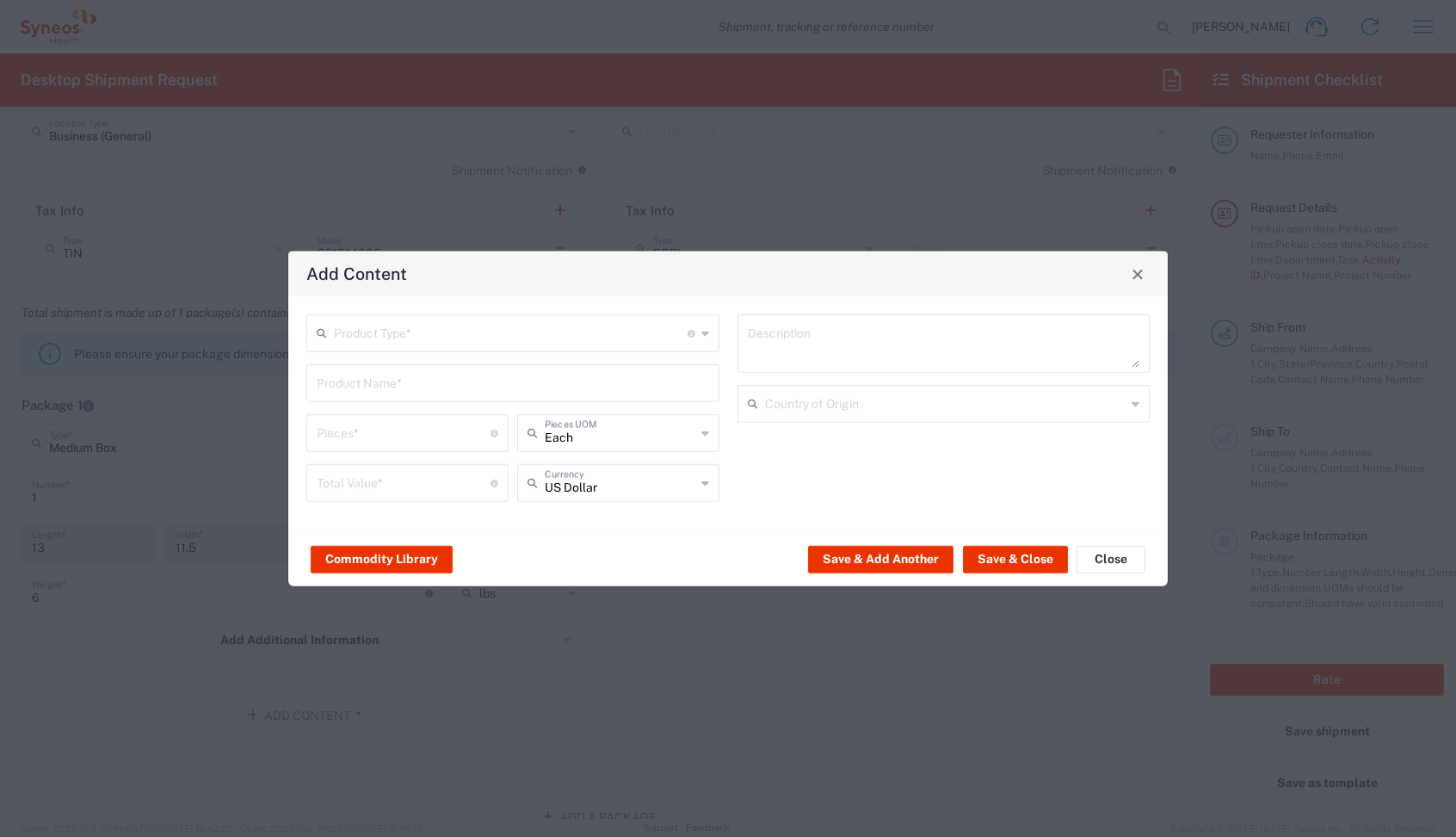
click at [338, 331] on input "text" at bounding box center [511, 331] width 354 height 30
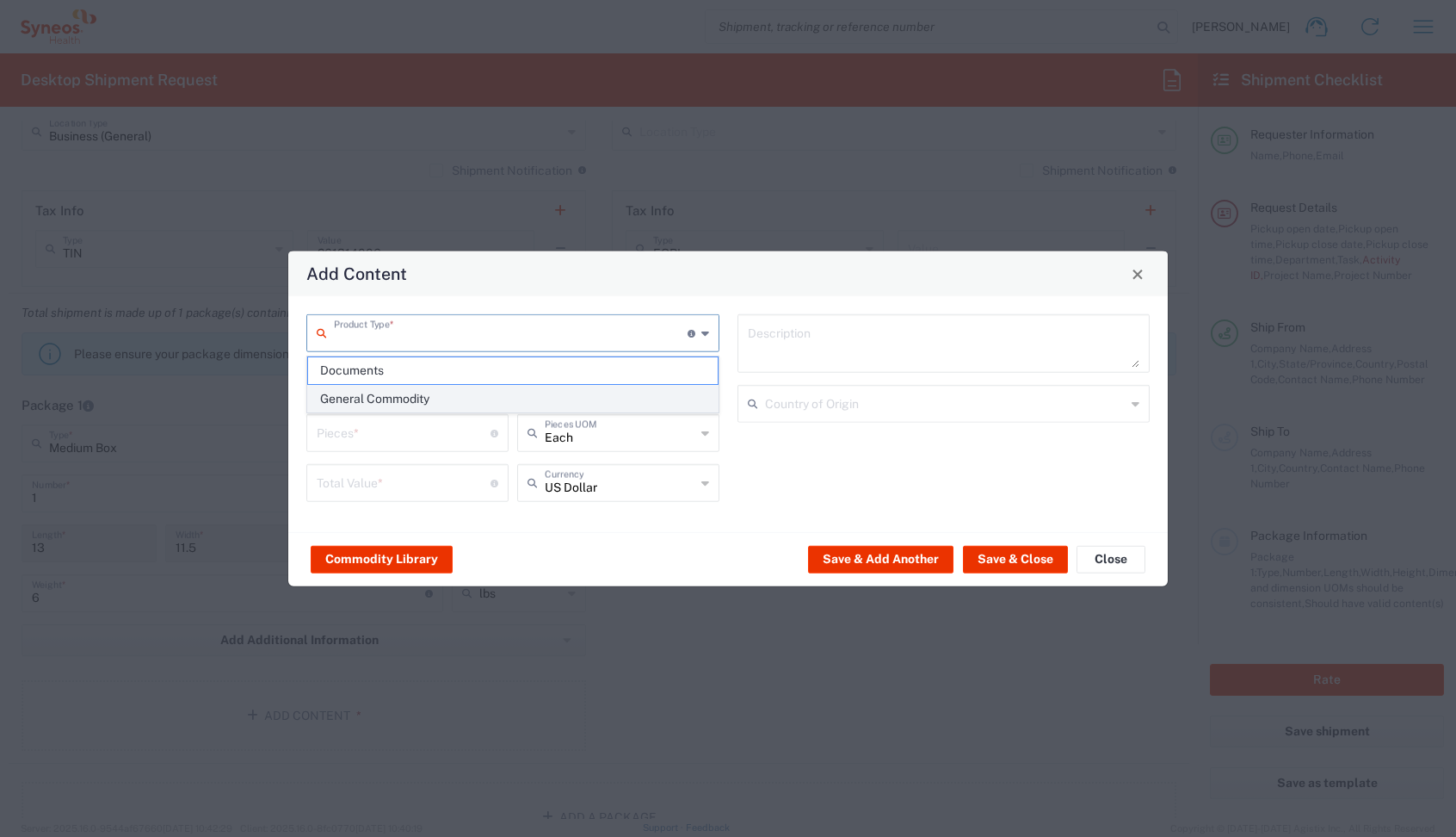
click at [329, 394] on span "General Commodity" at bounding box center [512, 399] width 409 height 26
type input "General Commodity"
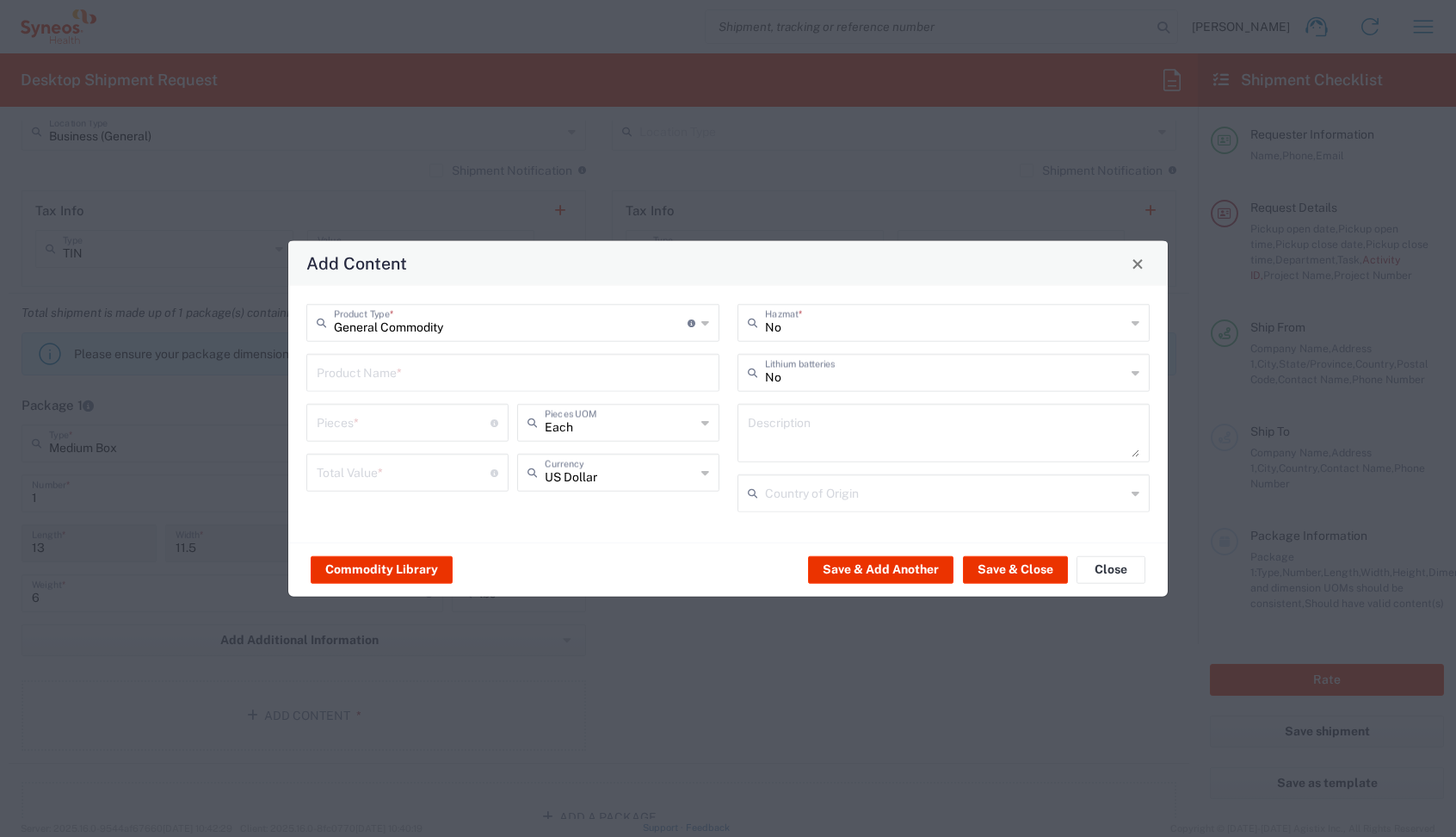
click at [334, 377] on input "text" at bounding box center [513, 371] width 393 height 30
type input "lenov"
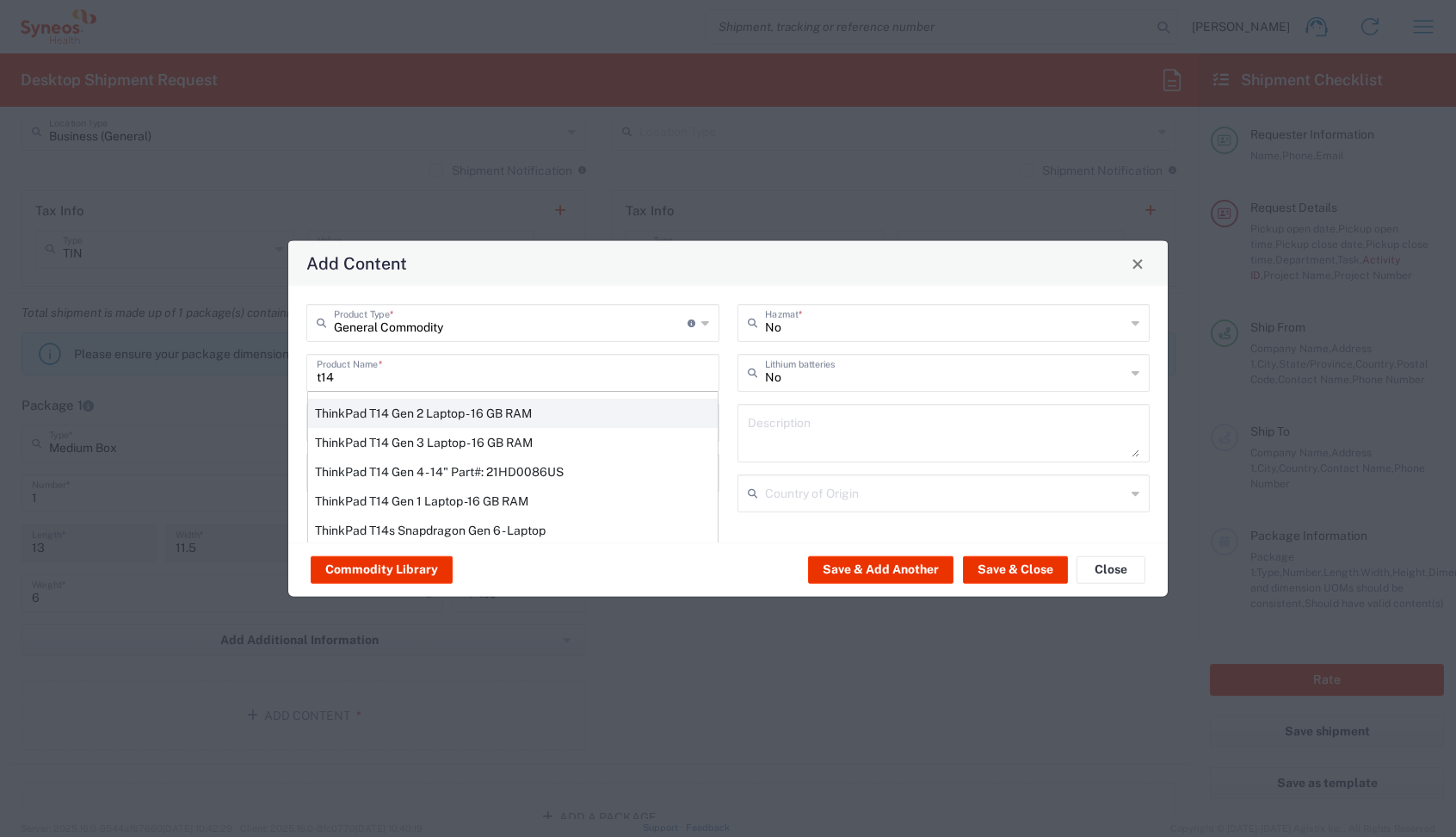
click at [361, 412] on div "ThinkPad T14 Gen 2 Laptop - 16 GB RAM" at bounding box center [512, 413] width 409 height 29
type input "ThinkPad T14 Gen 2 Laptop - 16 GB RAM"
type input "1"
type textarea "Intel Core i7-1156G7 vProÂ® Processor - 14"- 16 GB RAM - 512 GB SSD"
type input "[GEOGRAPHIC_DATA]"
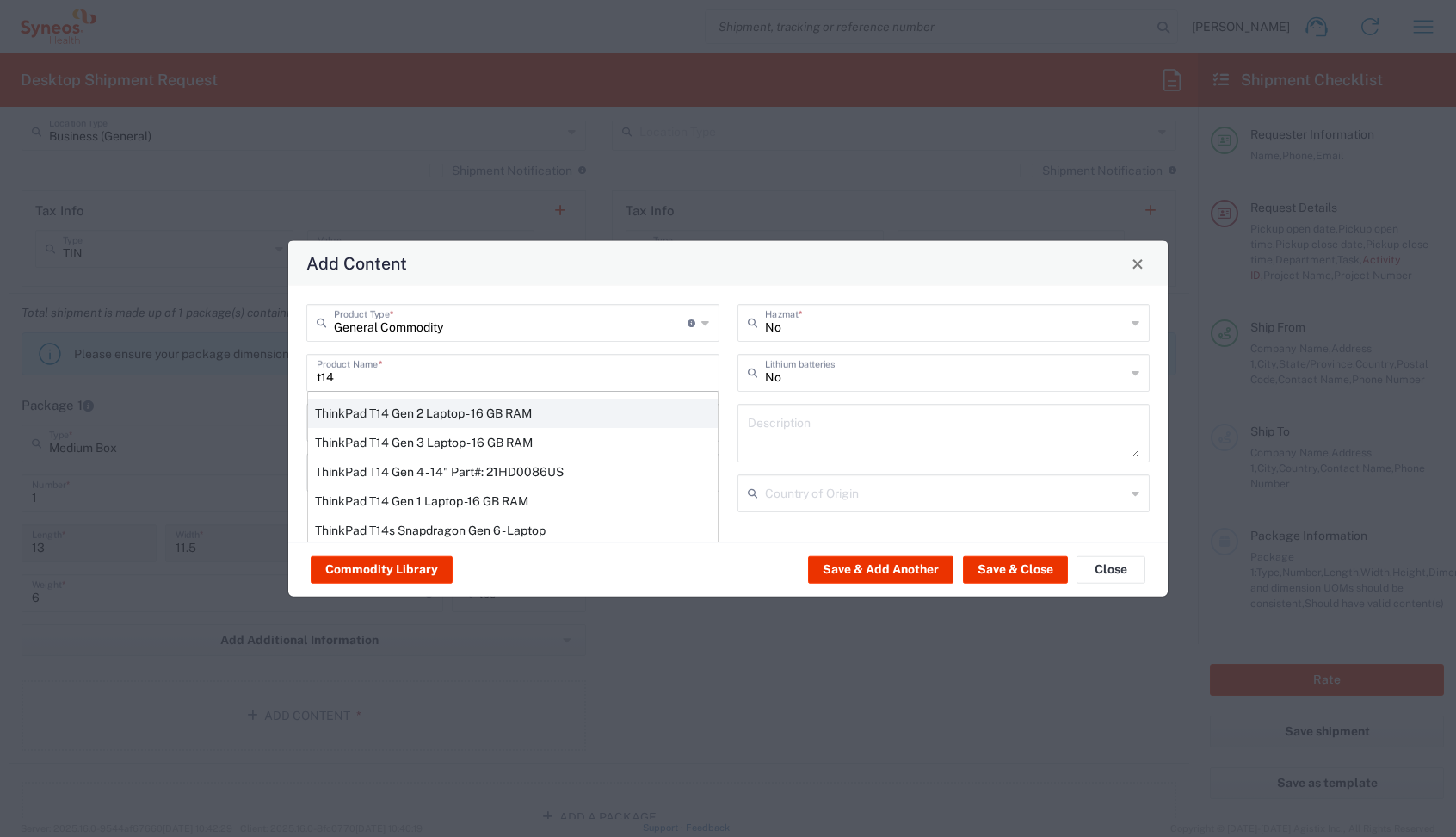
type input "Yes"
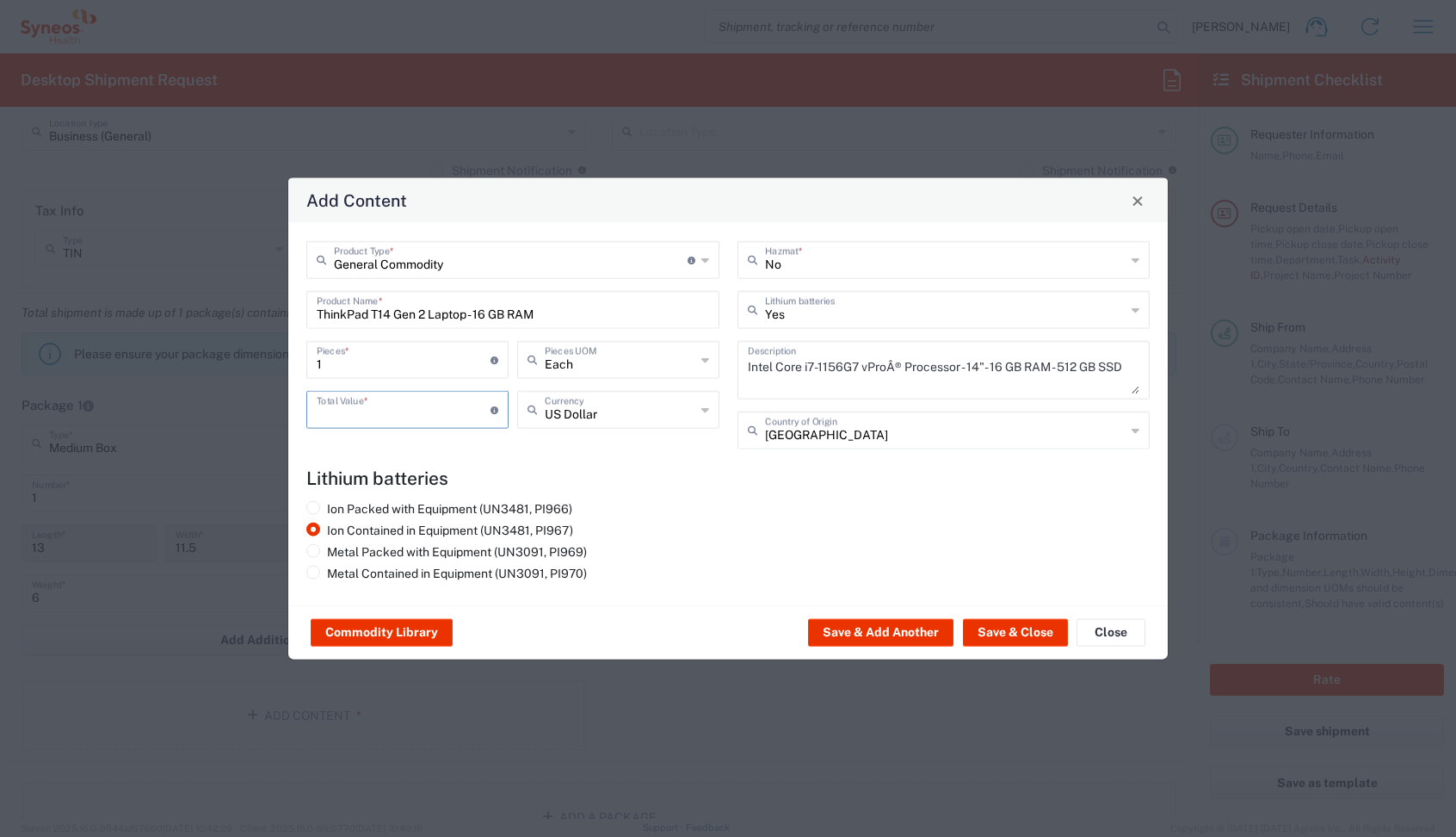
click at [331, 407] on input "number" at bounding box center [403, 408] width 174 height 30
type input "600"
click at [991, 634] on button "Save & Close" at bounding box center [1016, 633] width 105 height 27
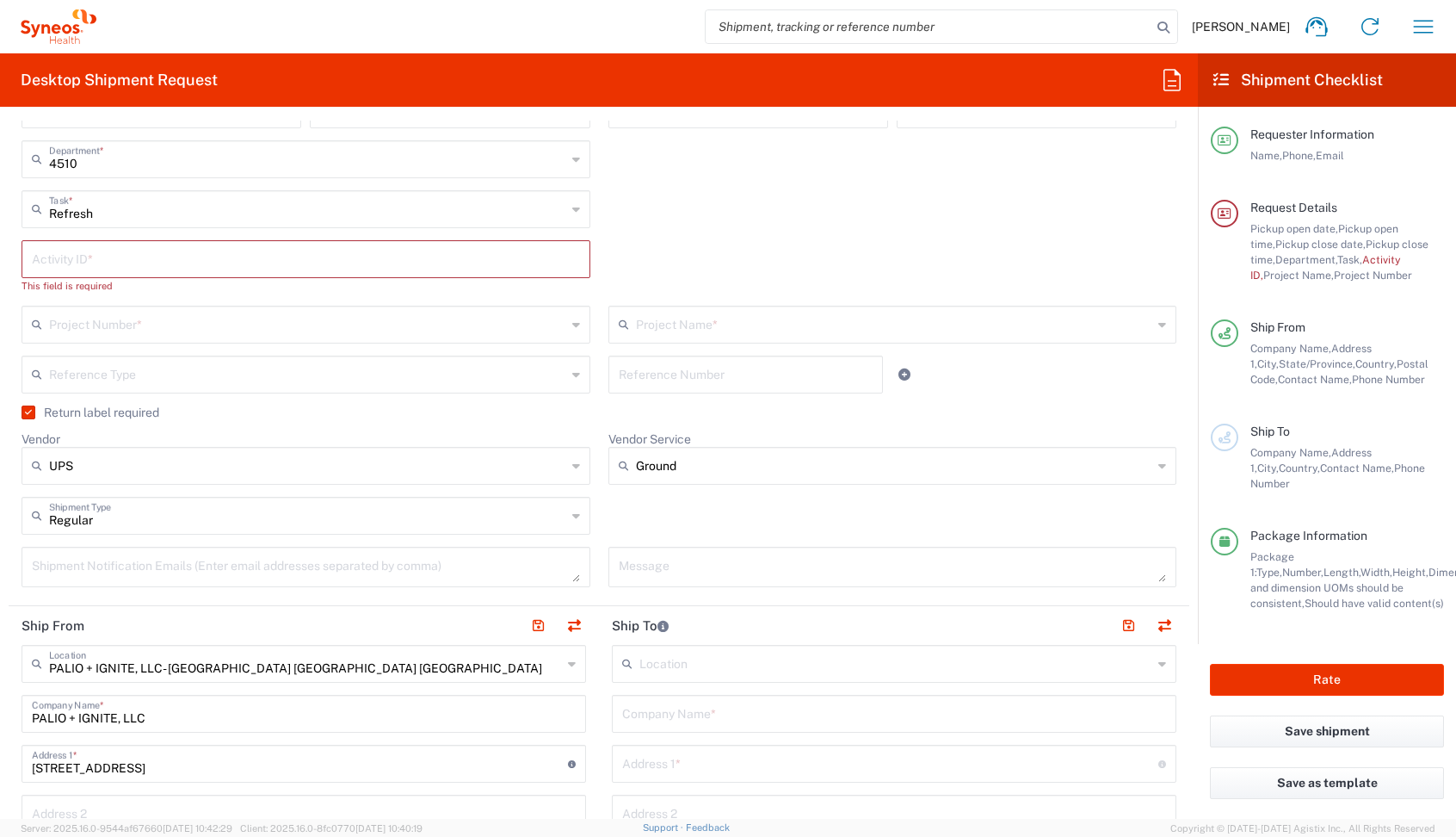
scroll to position [187, 0]
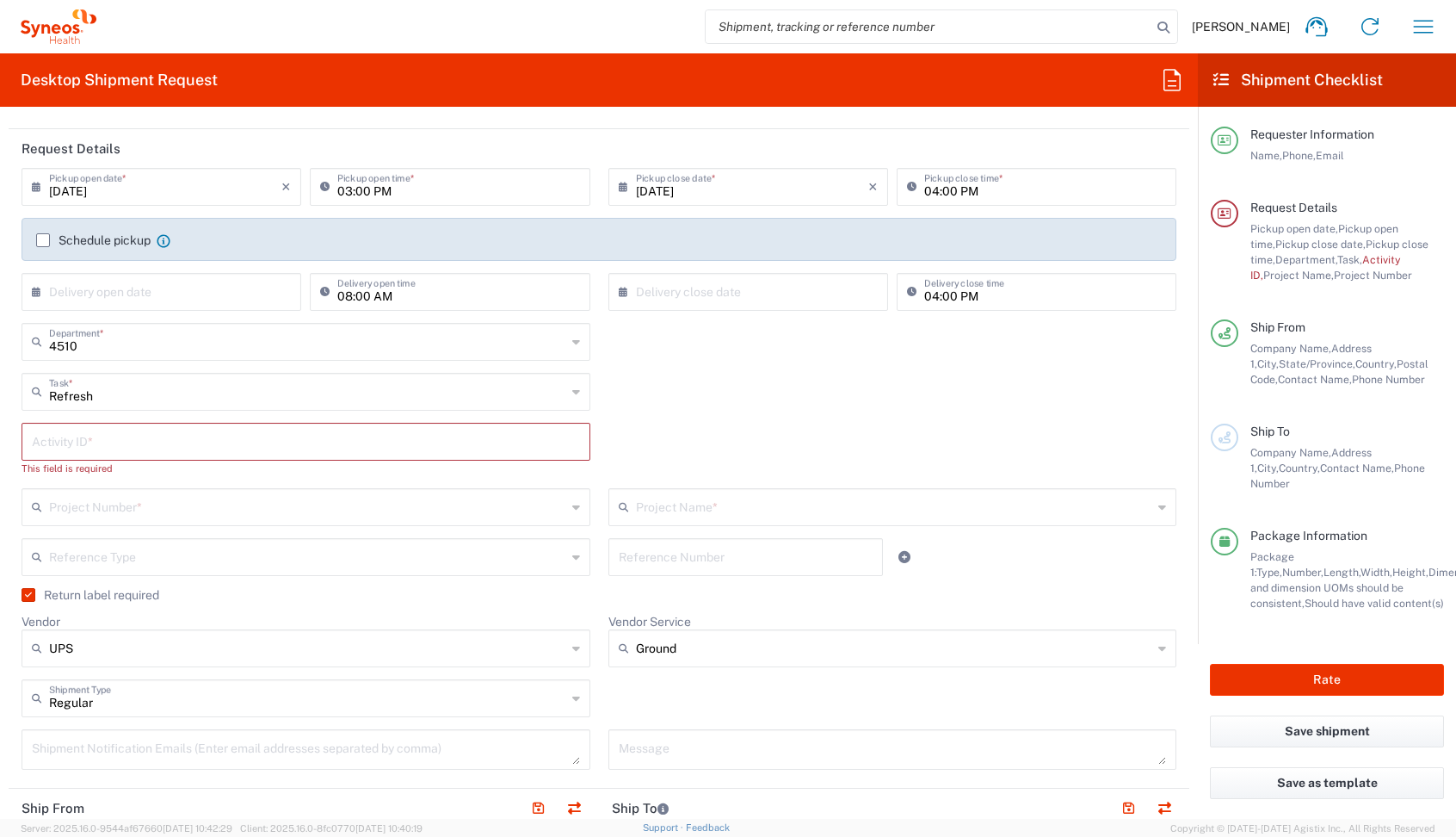
click at [199, 452] on input "text" at bounding box center [306, 439] width 548 height 30
paste input "SCTASK2686542"
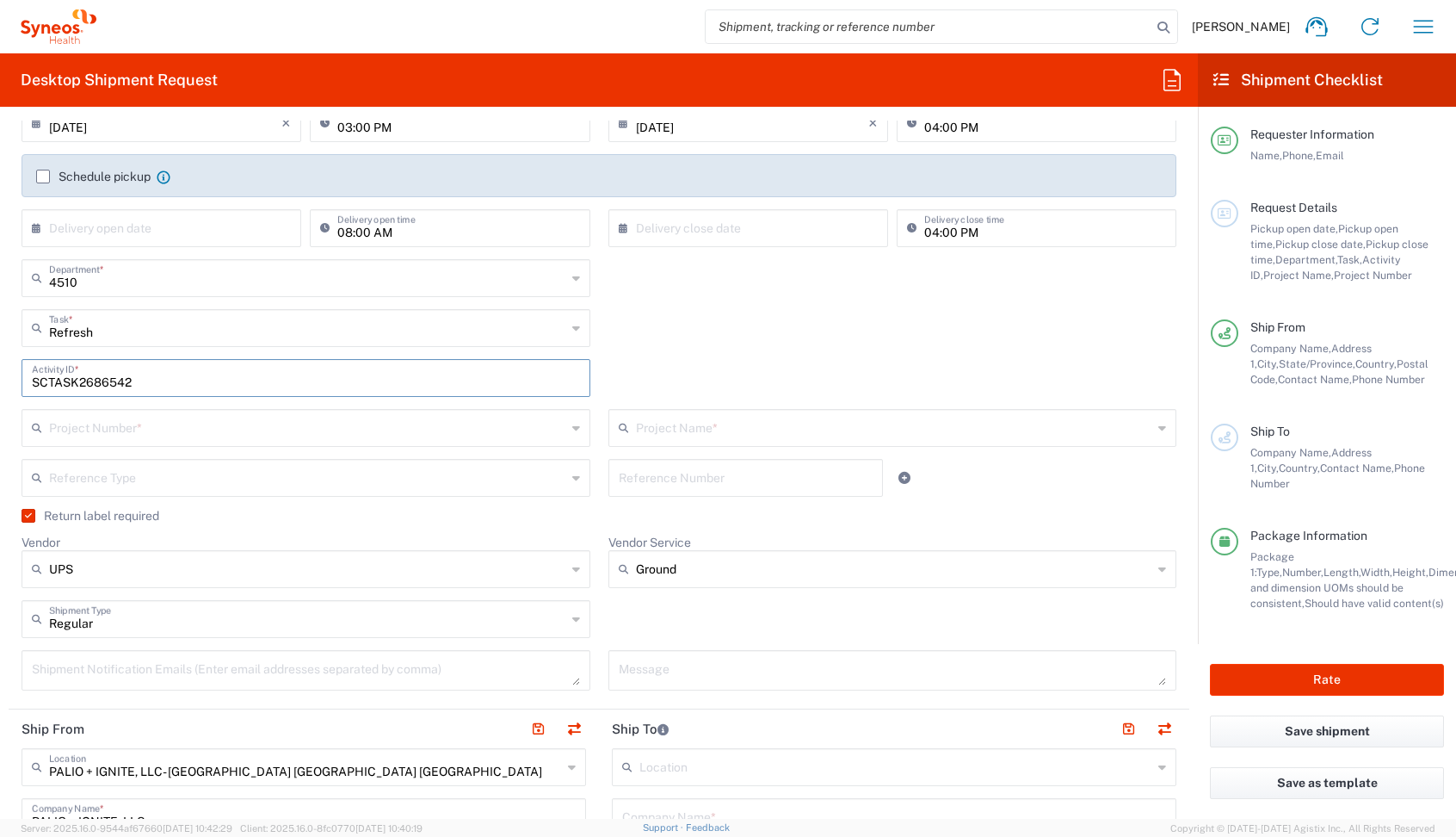
scroll to position [262, 0]
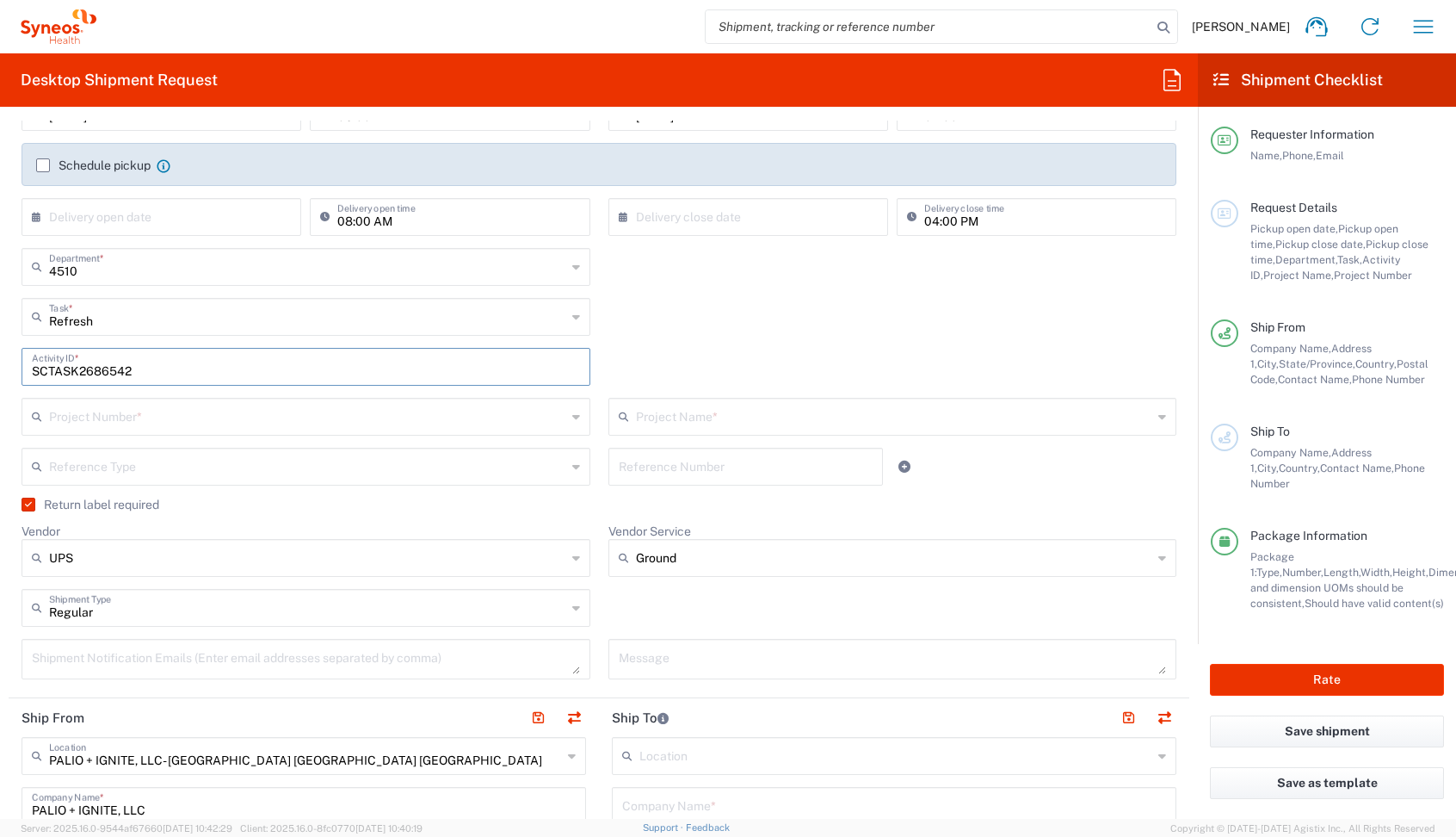
type input "SCTASK2686542"
click at [119, 418] on input "text" at bounding box center [307, 415] width 517 height 30
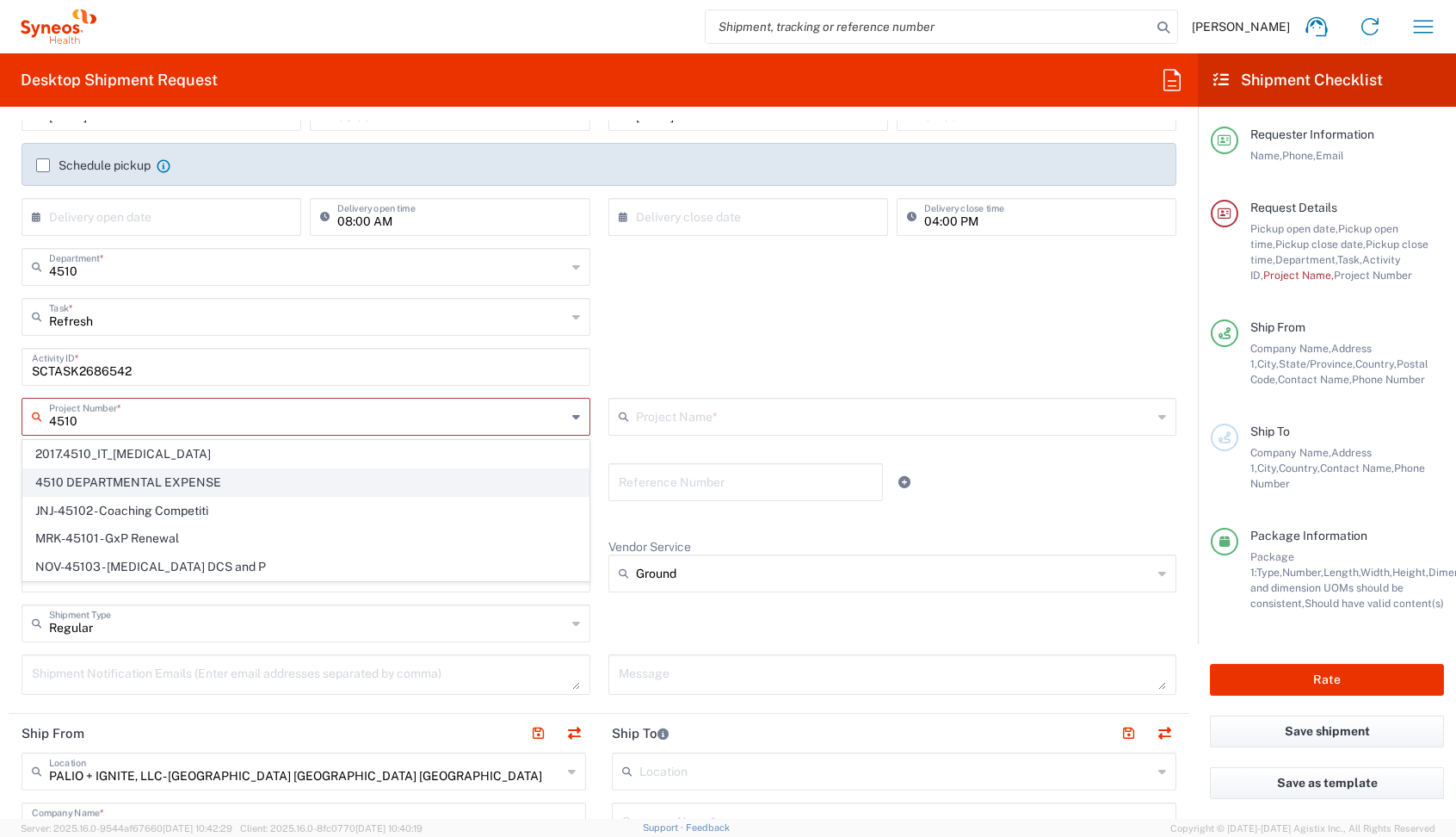
click at [112, 473] on span "4510 DEPARTMENTAL EXPENSE" at bounding box center [306, 482] width 566 height 26
type input "4510 DEPARTMENTAL EXPENSE"
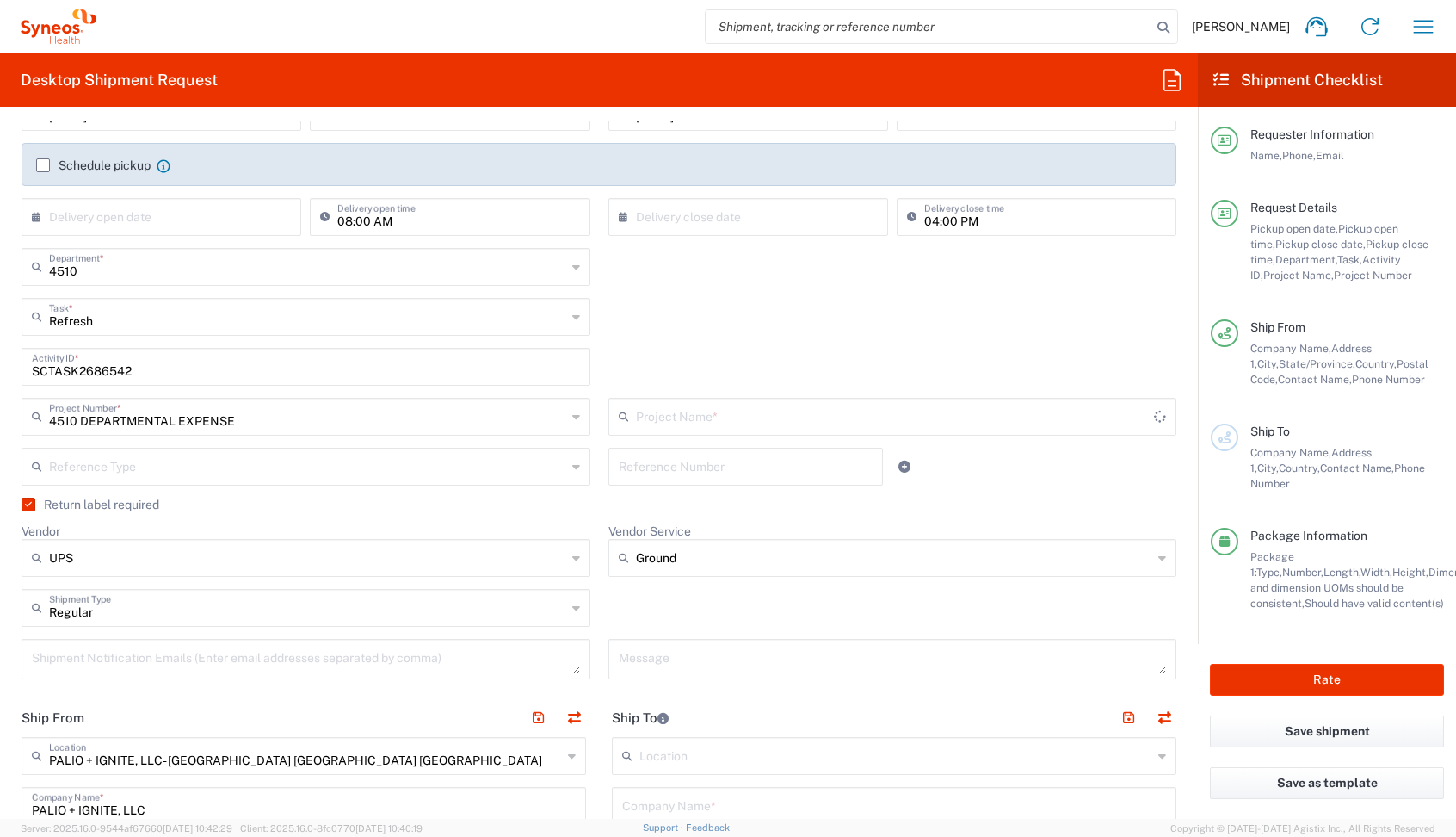
type input "4510 DEPARTMENTAL EXPENSE"
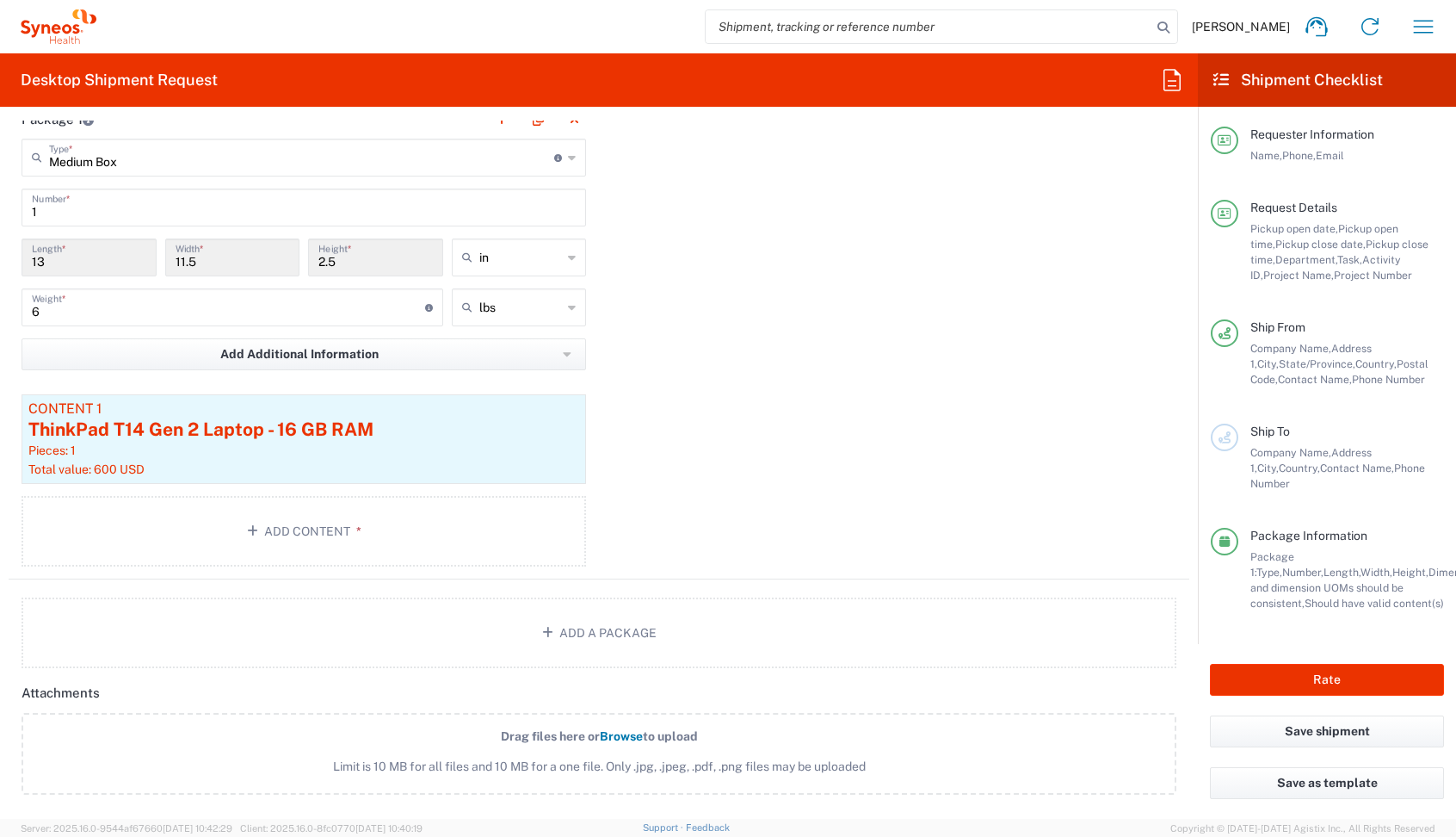
scroll to position [1729, 0]
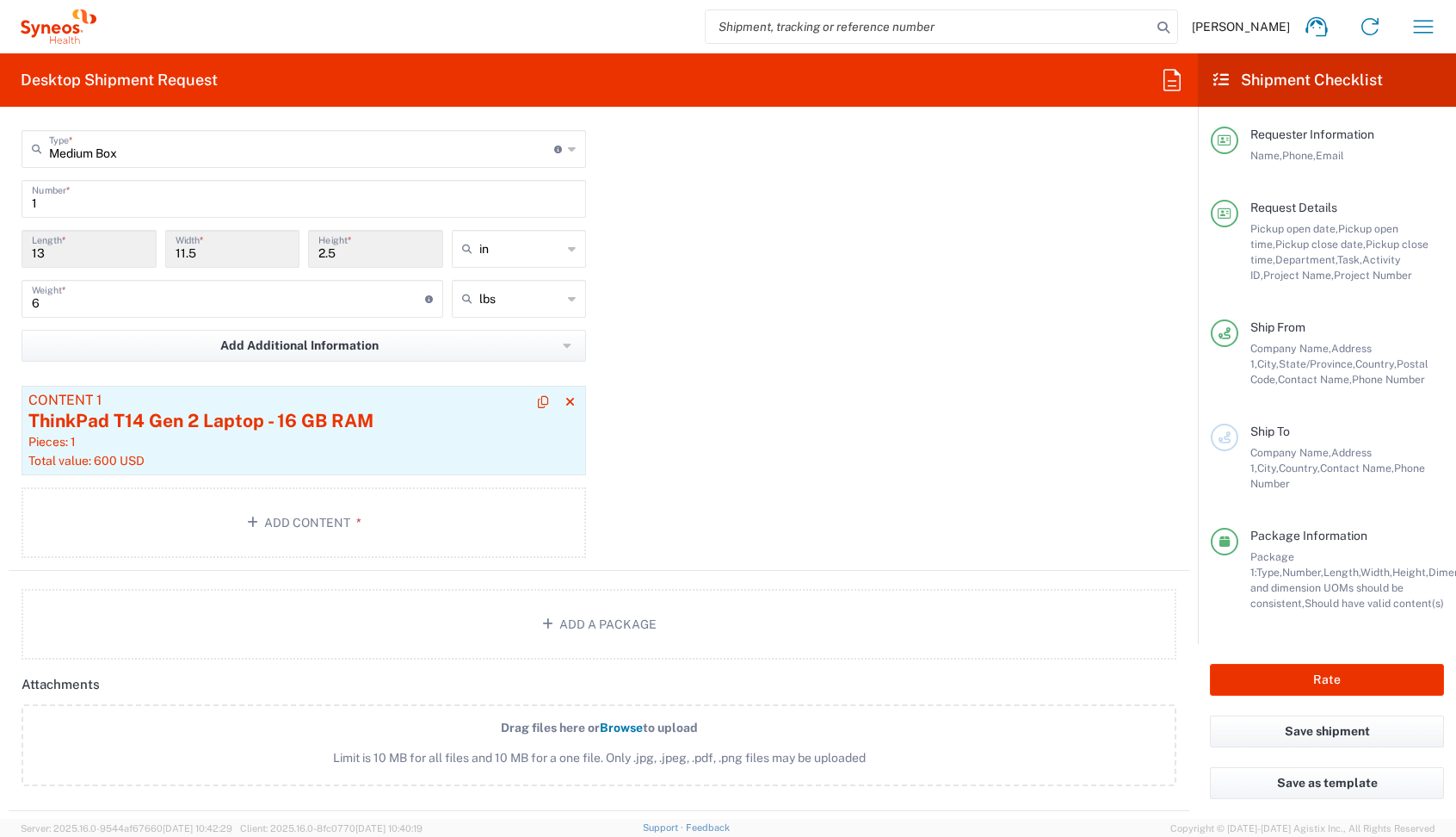
click at [330, 453] on div "Total value: 600 USD" at bounding box center [303, 461] width 551 height 16
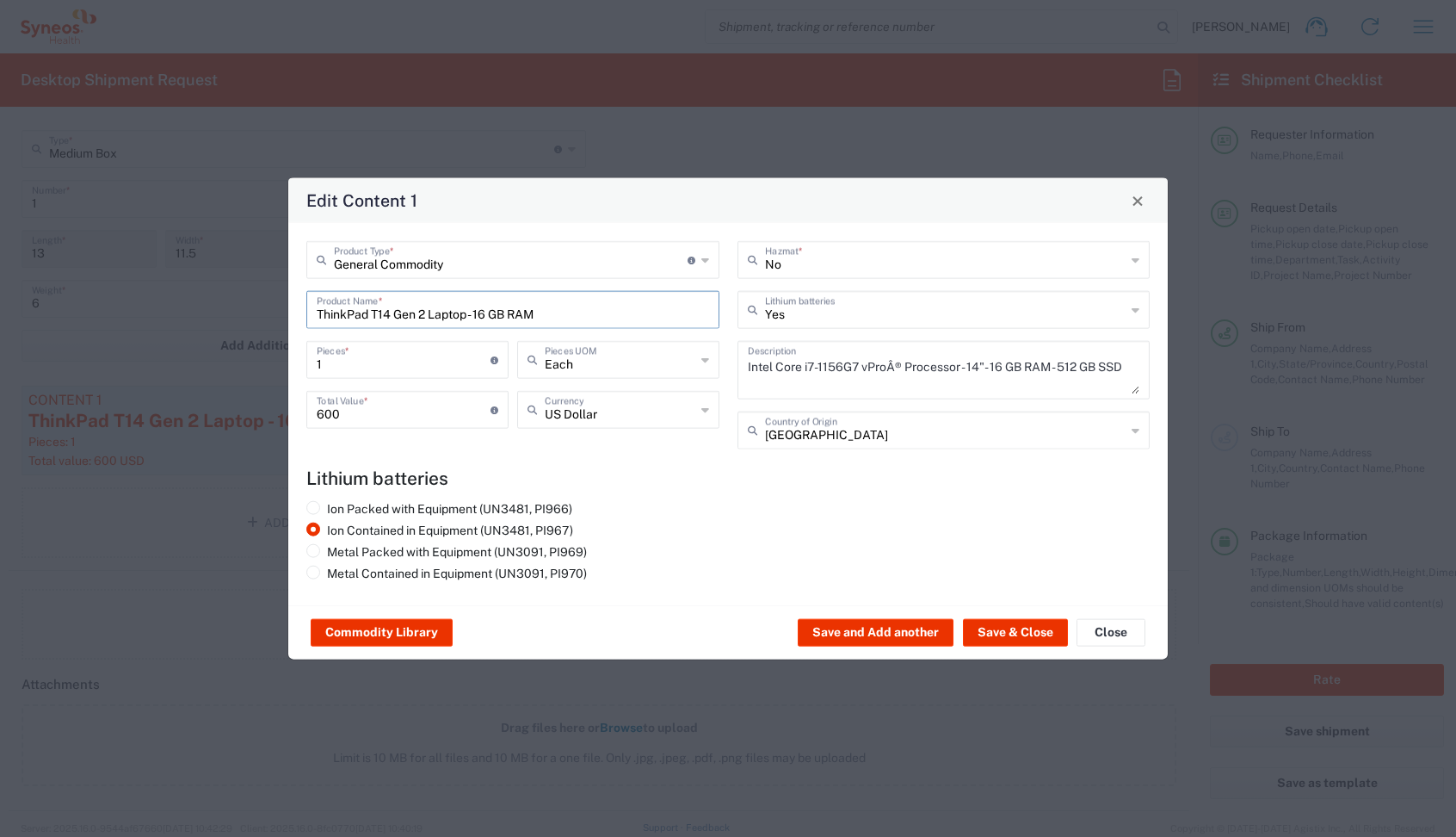
drag, startPoint x: 540, startPoint y: 315, endPoint x: -25, endPoint y: 297, distance: 565.3
click at [0, 297] on html "[PERSON_NAME] Home Shipment estimator Shipment tracking Desktop shipment reques…" at bounding box center [728, 418] width 1456 height 837
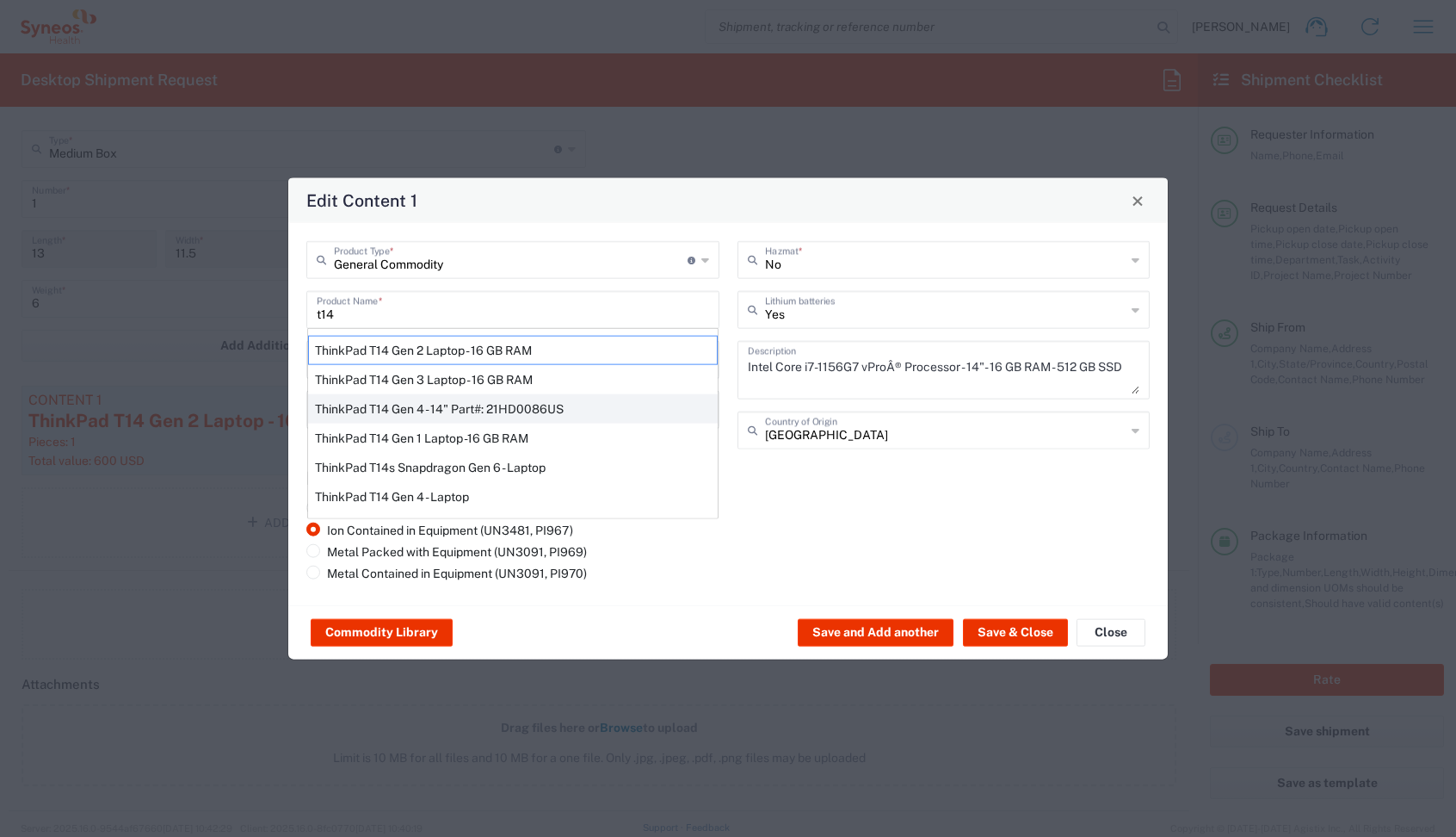
click at [363, 404] on div "ThinkPad T14 Gen 4 - 14" Part#: 21HD0086US" at bounding box center [512, 409] width 409 height 29
type input "ThinkPad T14 Gen 4 - 14" Part#: 21HD0086US"
type textarea "vPro Enterprise; 16 GB RAM; 256 GB SSD;"
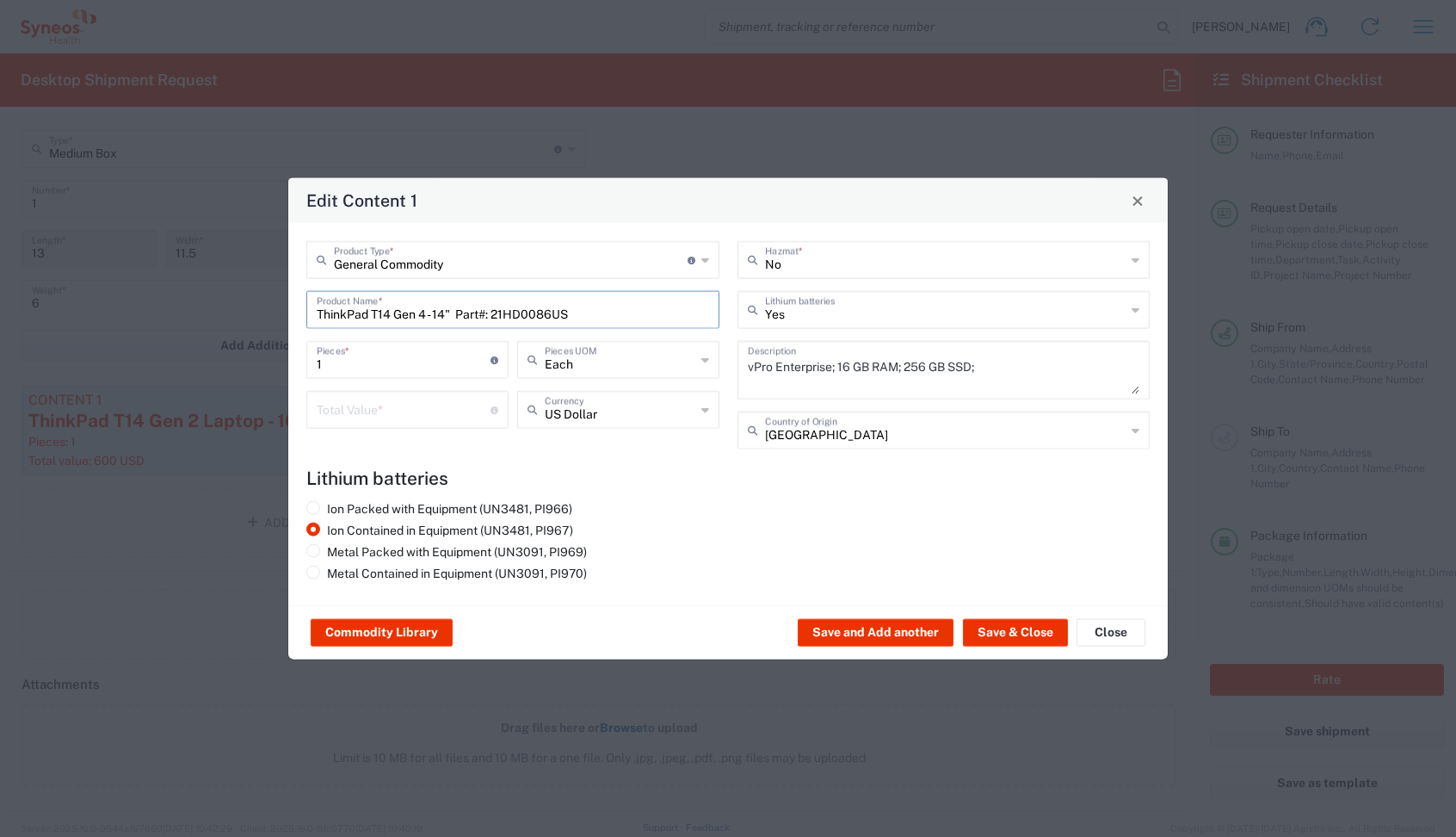
click at [333, 409] on input "number" at bounding box center [403, 408] width 174 height 30
type input "1500"
click at [1011, 633] on button "Save & Close" at bounding box center [1016, 633] width 105 height 27
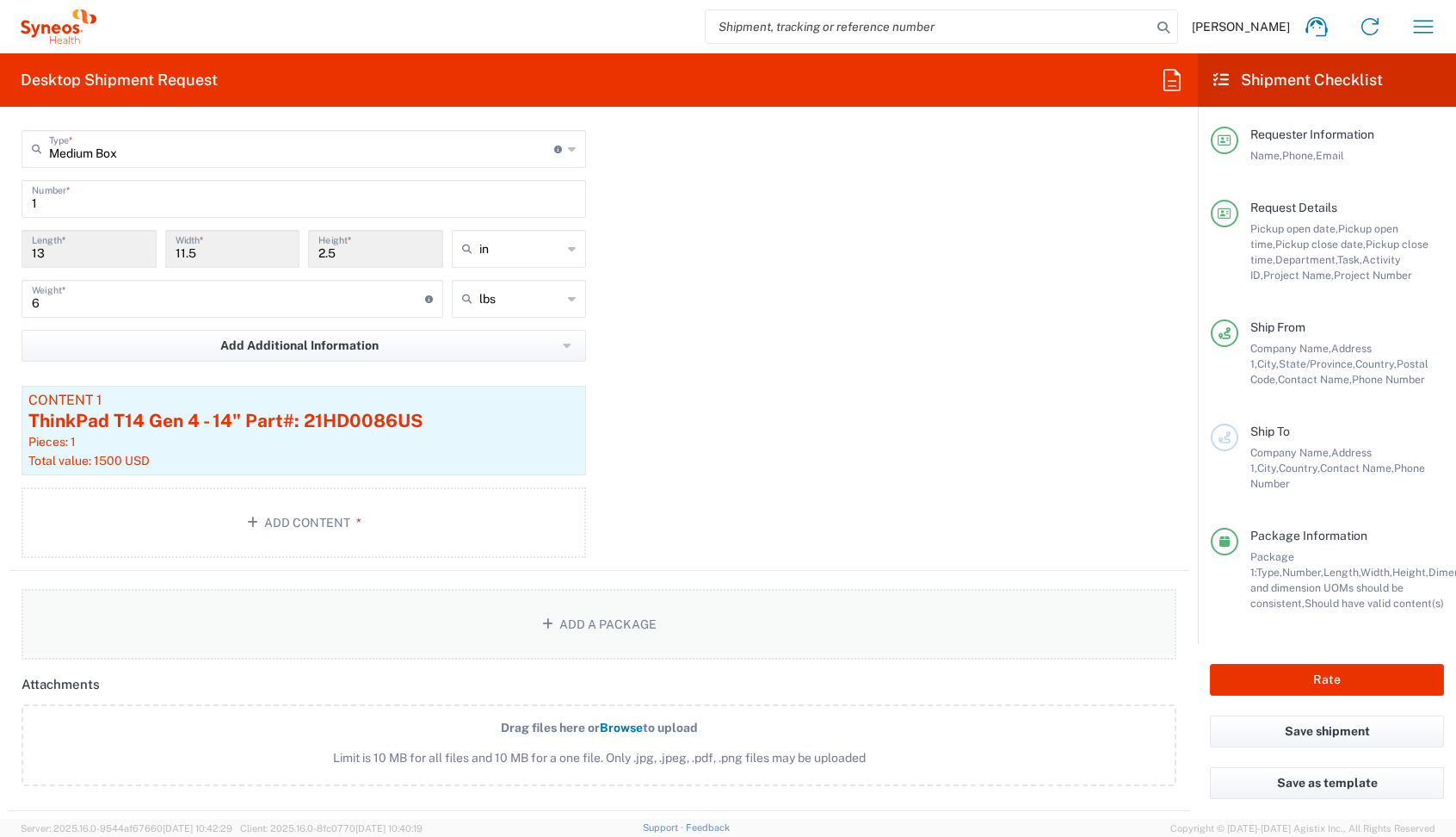
scroll to position [2074, 0]
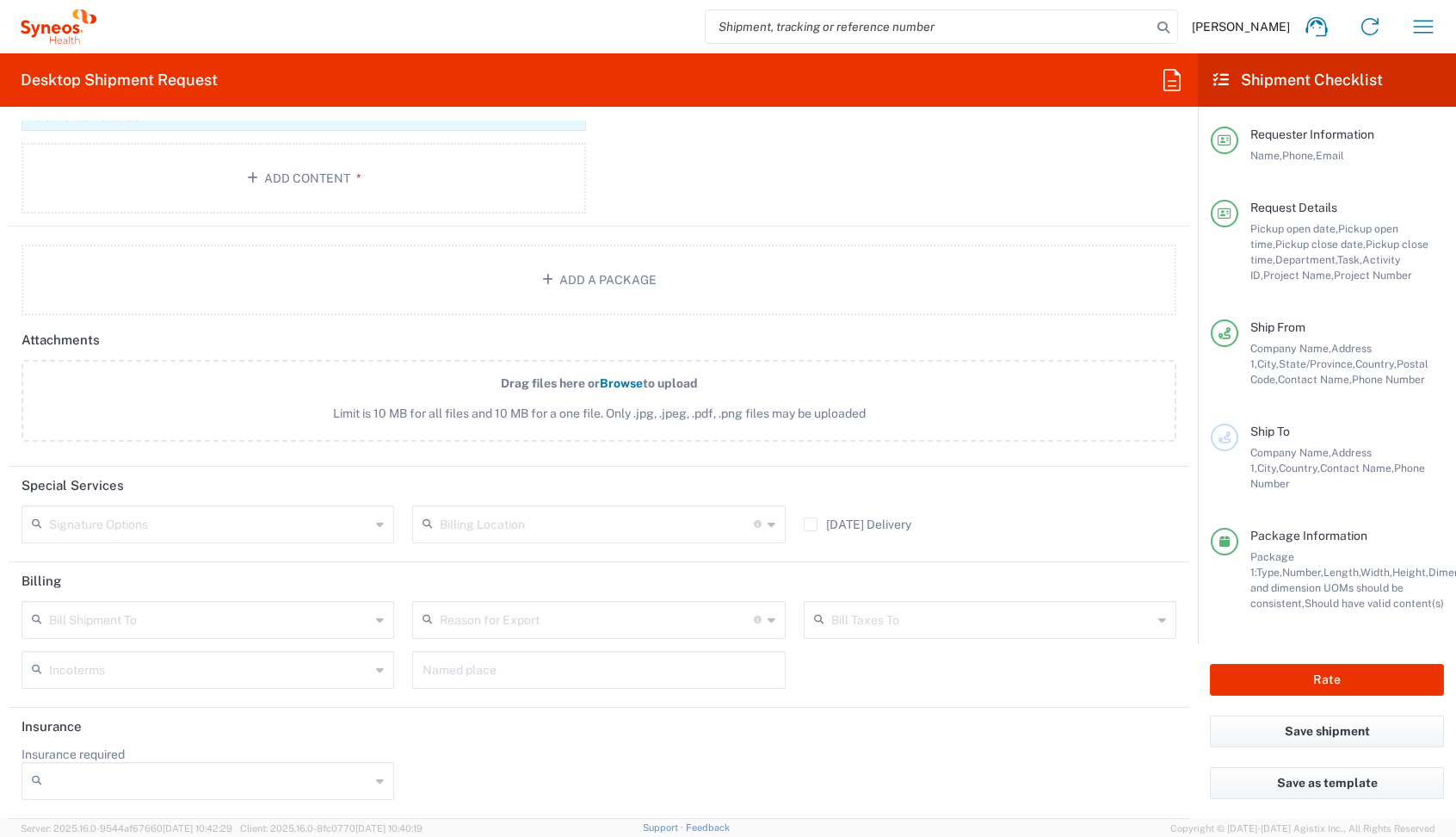
click at [131, 526] on input "text" at bounding box center [209, 522] width 321 height 30
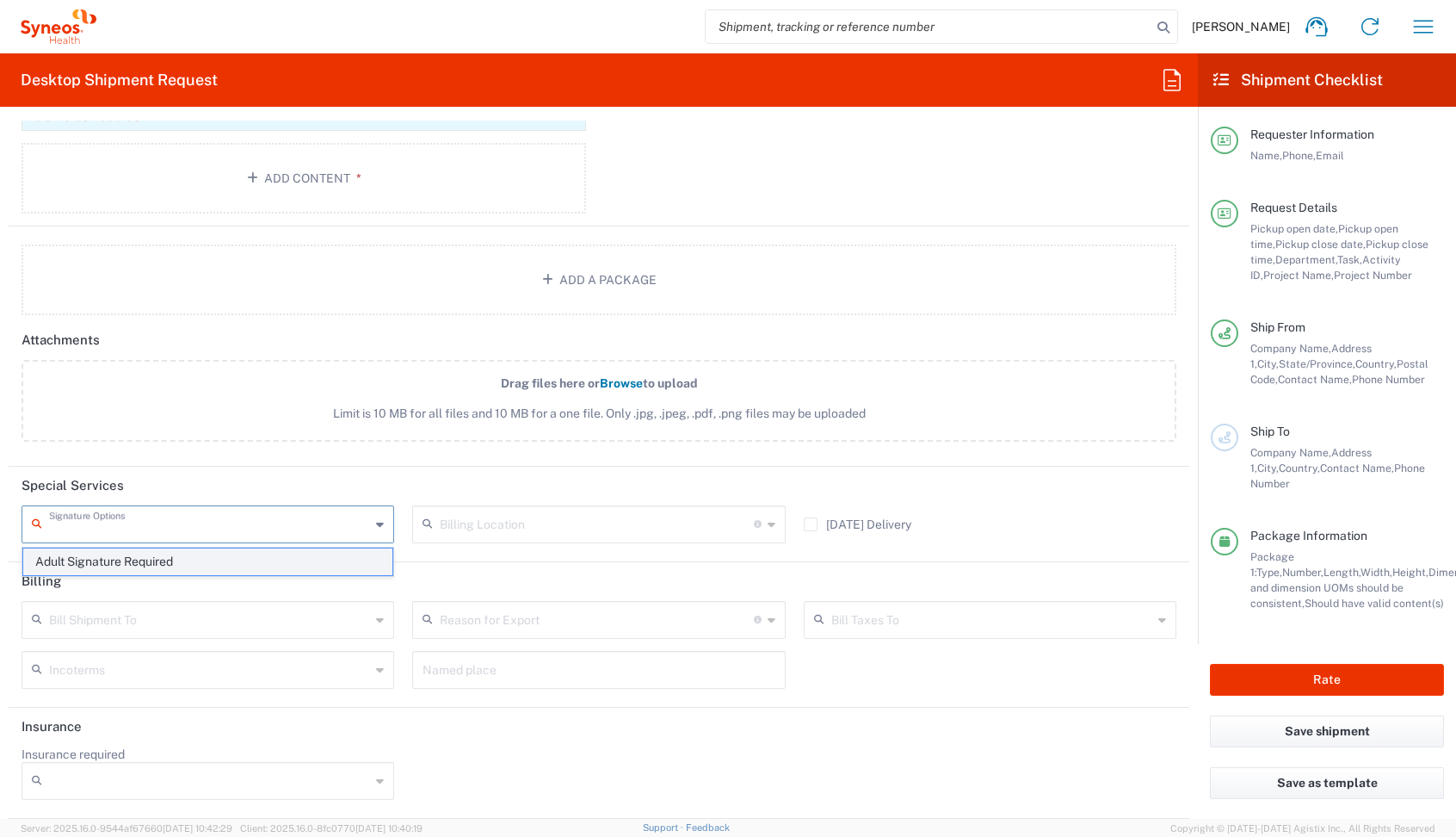
click at [109, 549] on span "Adult Signature Required" at bounding box center [208, 561] width 369 height 26
type input "Adult Signature Required"
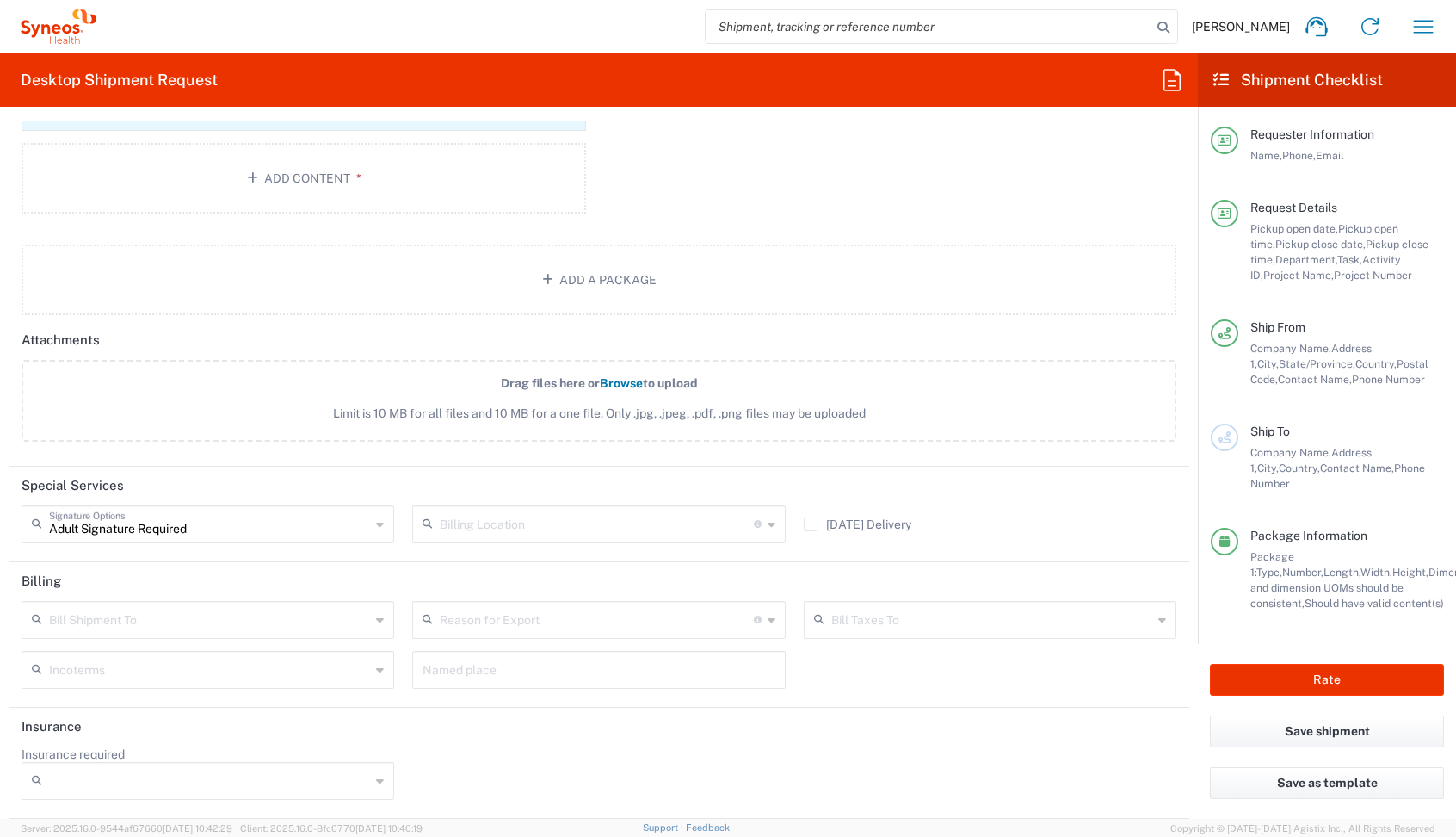
click at [60, 775] on input "Insurance required" at bounding box center [209, 781] width 321 height 27
click at [48, 749] on span "Yes" at bounding box center [208, 746] width 369 height 26
type input "Yes"
click at [495, 775] on input "Insurance Value" at bounding box center [599, 781] width 352 height 27
type input "1600"
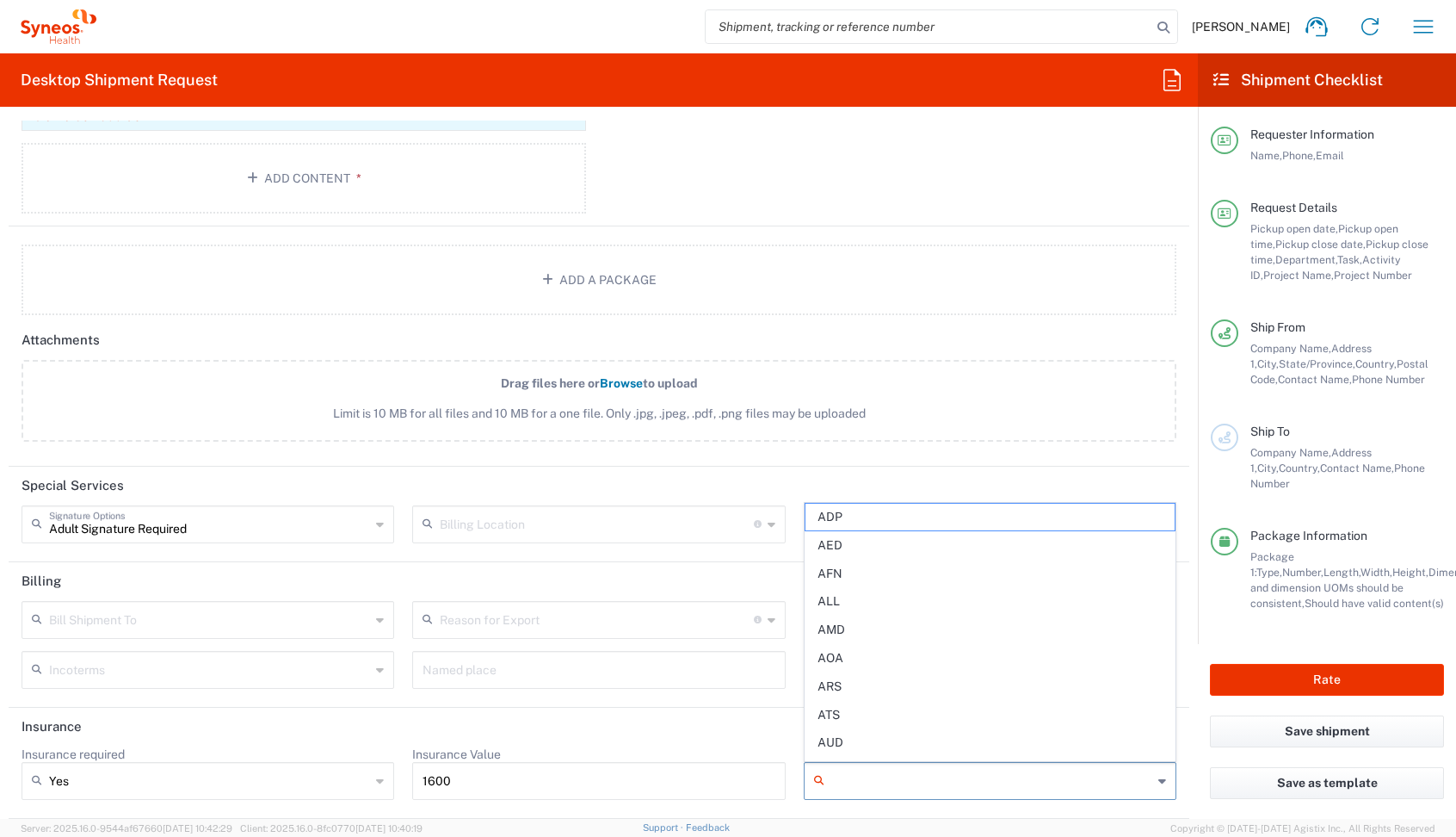
click at [940, 771] on input "Currency" at bounding box center [991, 781] width 321 height 27
click at [888, 746] on span "USD" at bounding box center [990, 746] width 369 height 26
type input "USD"
click at [1266, 664] on button "Rate" at bounding box center [1327, 680] width 234 height 32
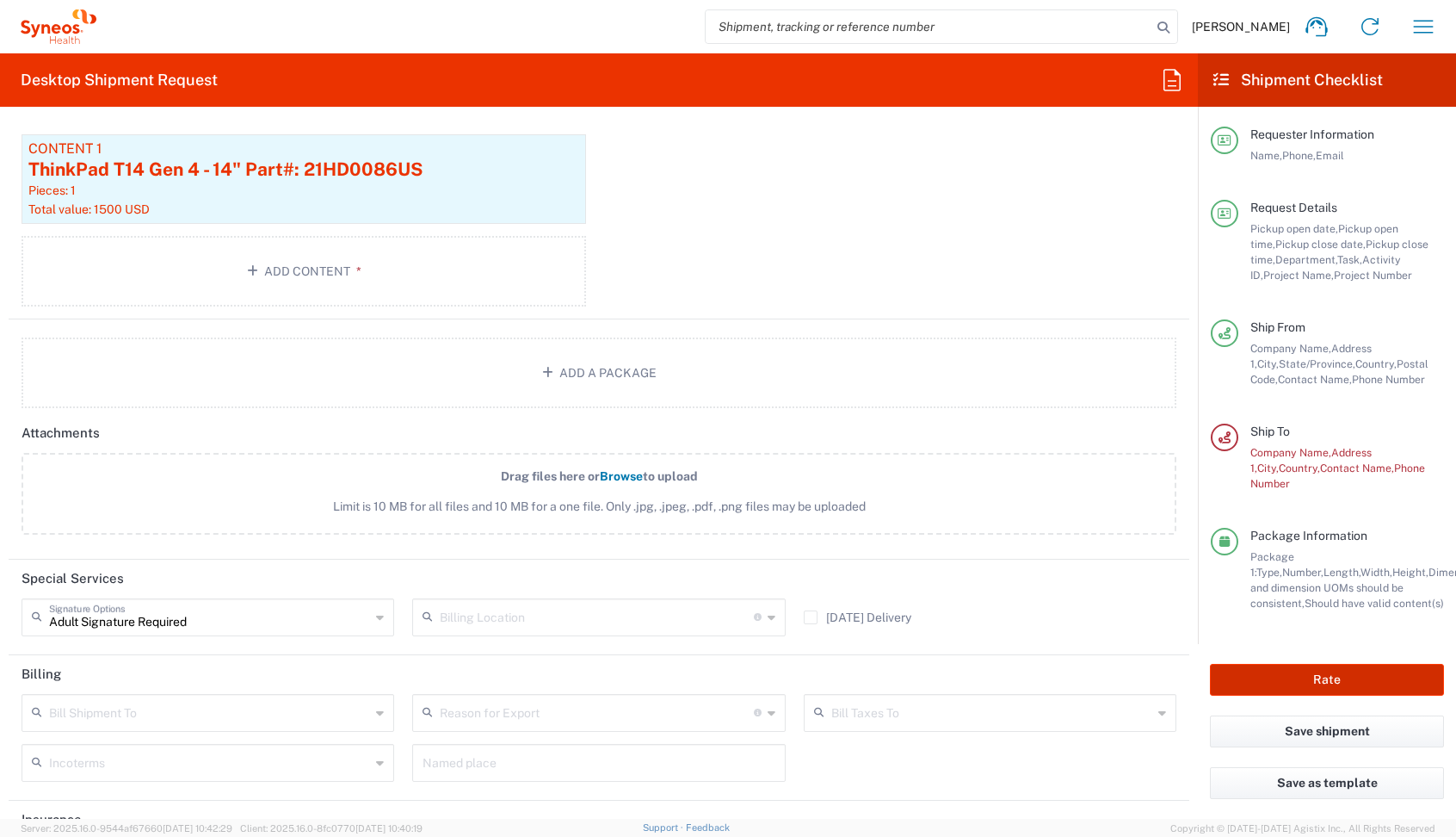
scroll to position [2167, 0]
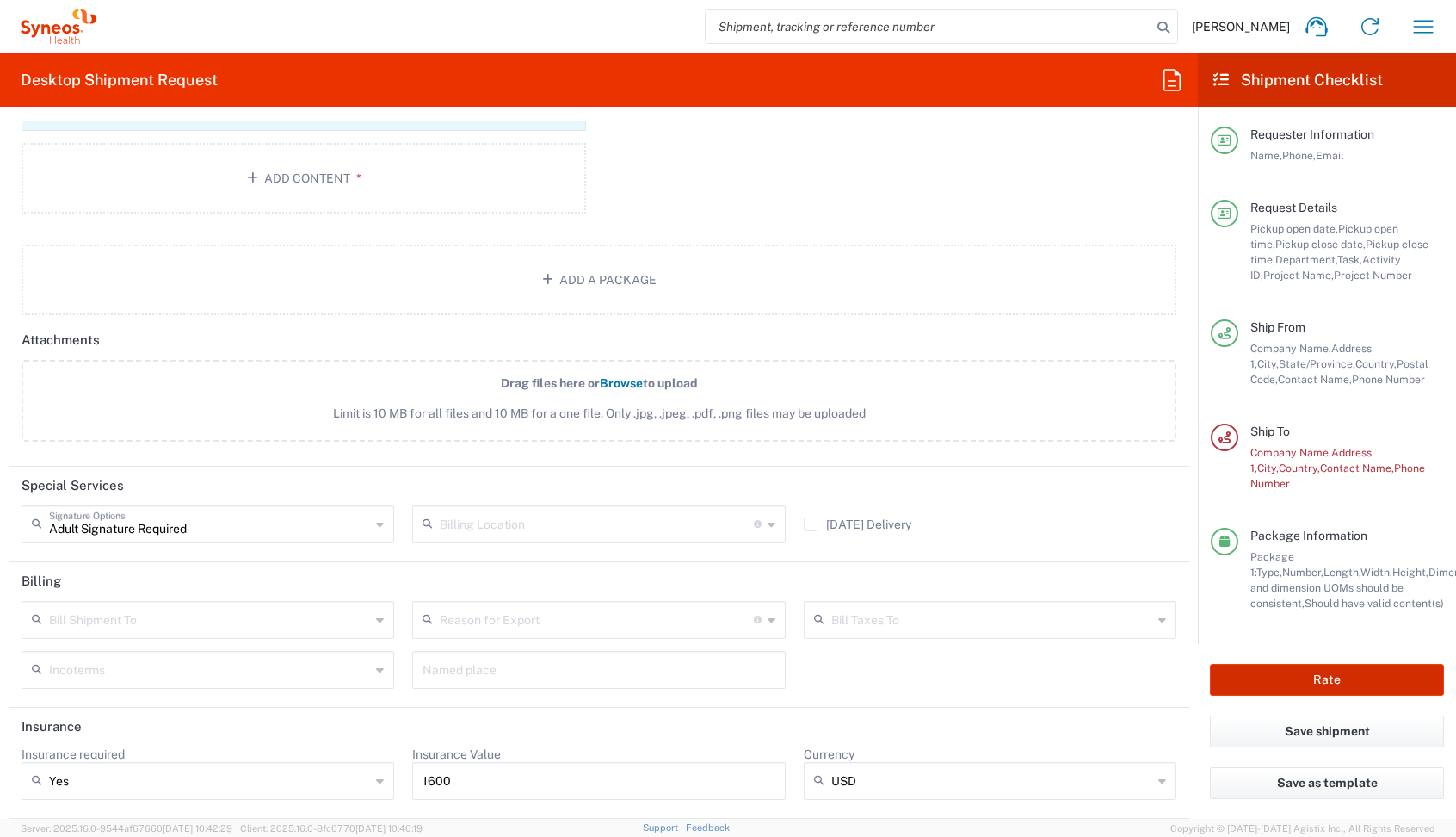
type input "4510 DEPARTMENTAL EXPENSE"
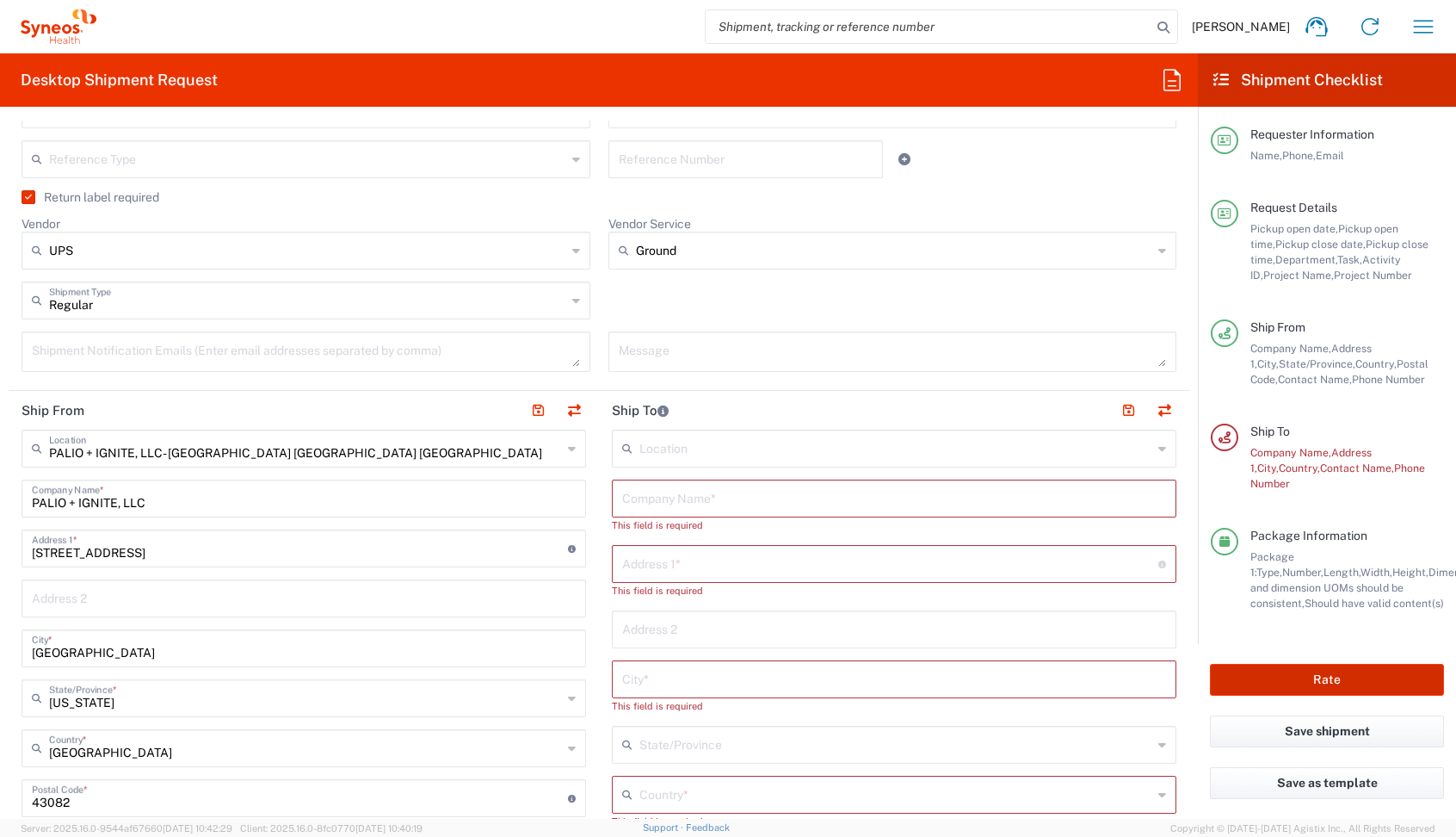
scroll to position [658, 0]
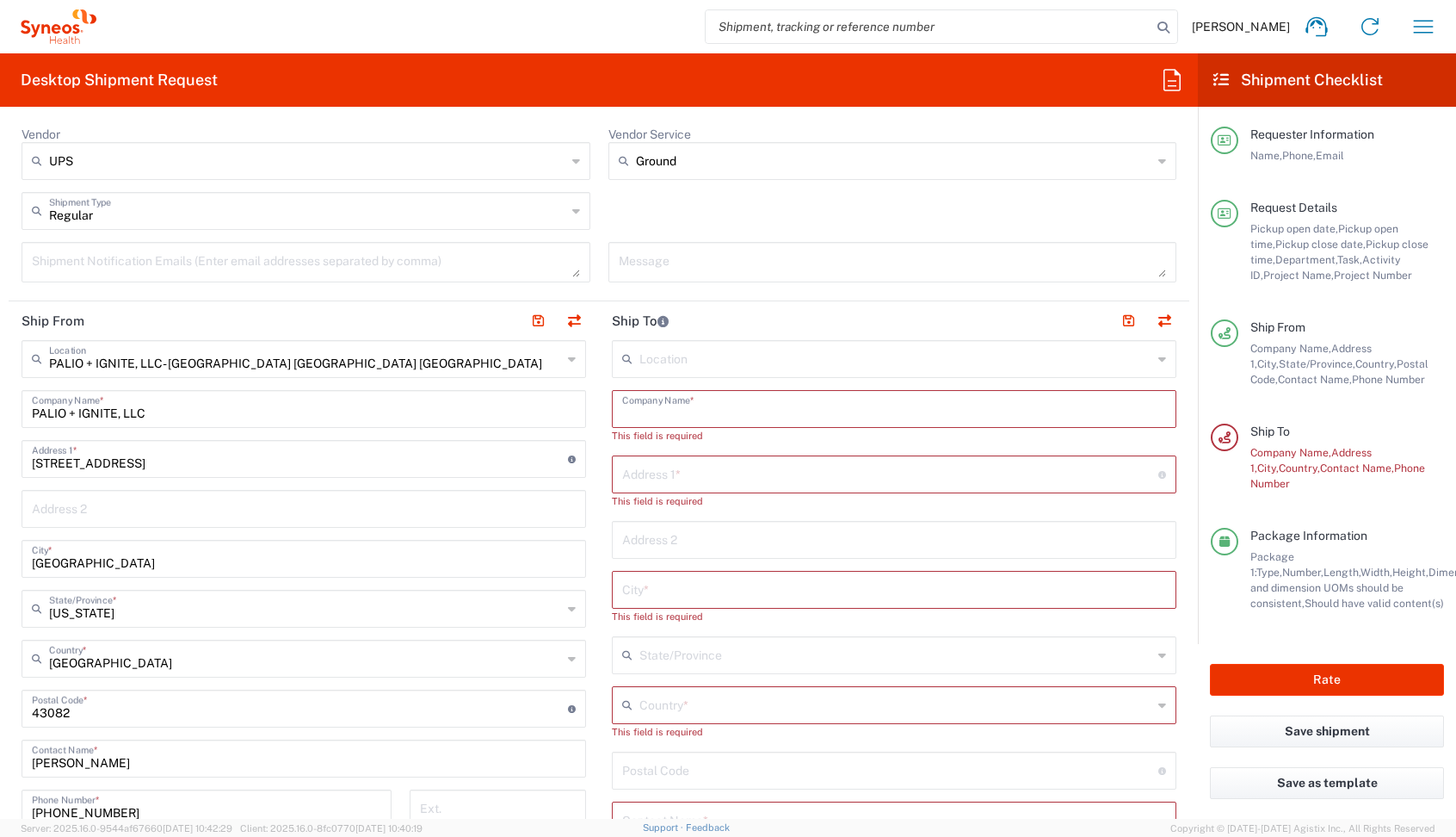
click at [671, 408] on input "text" at bounding box center [894, 407] width 544 height 30
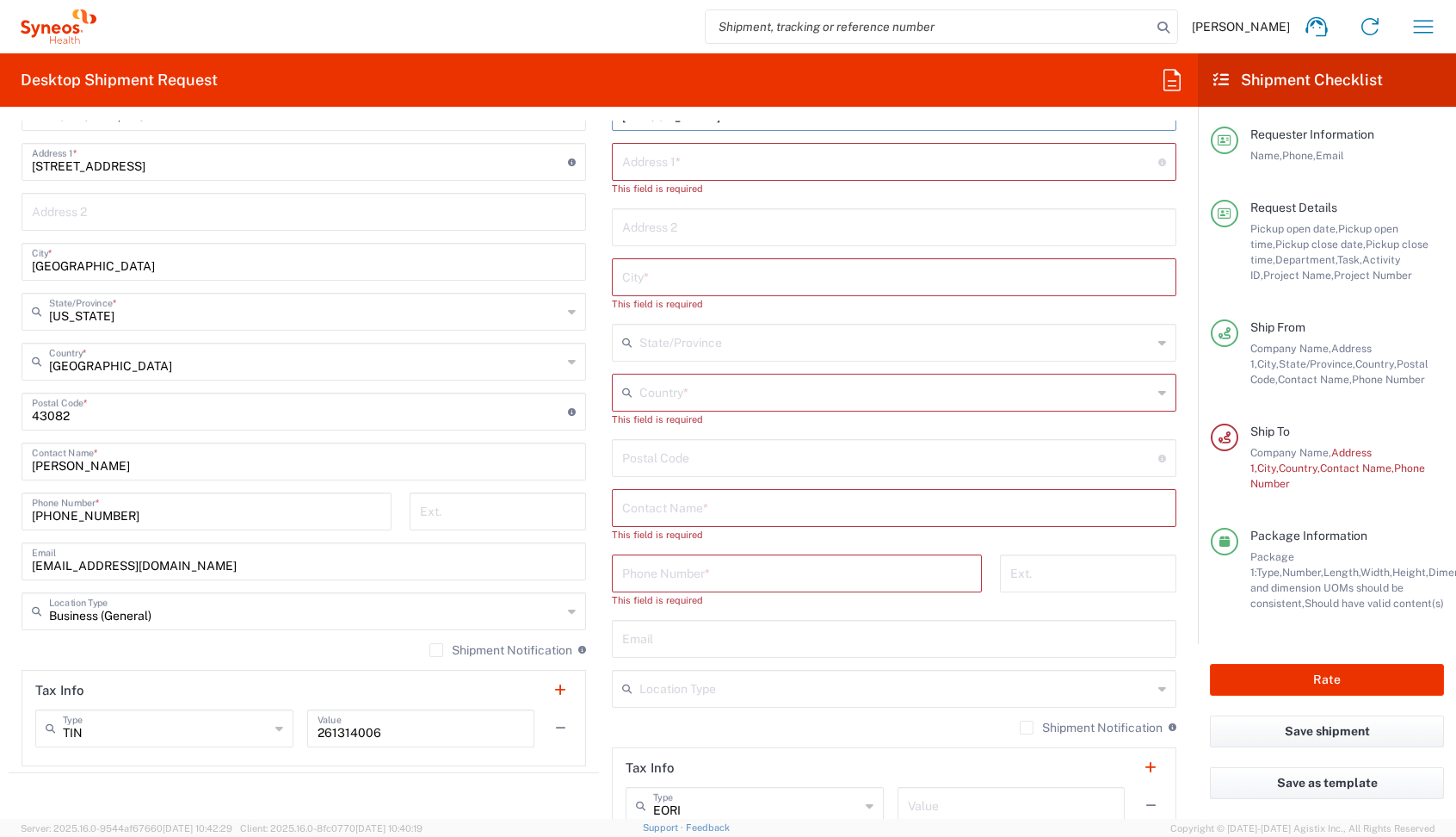
scroll to position [1058, 0]
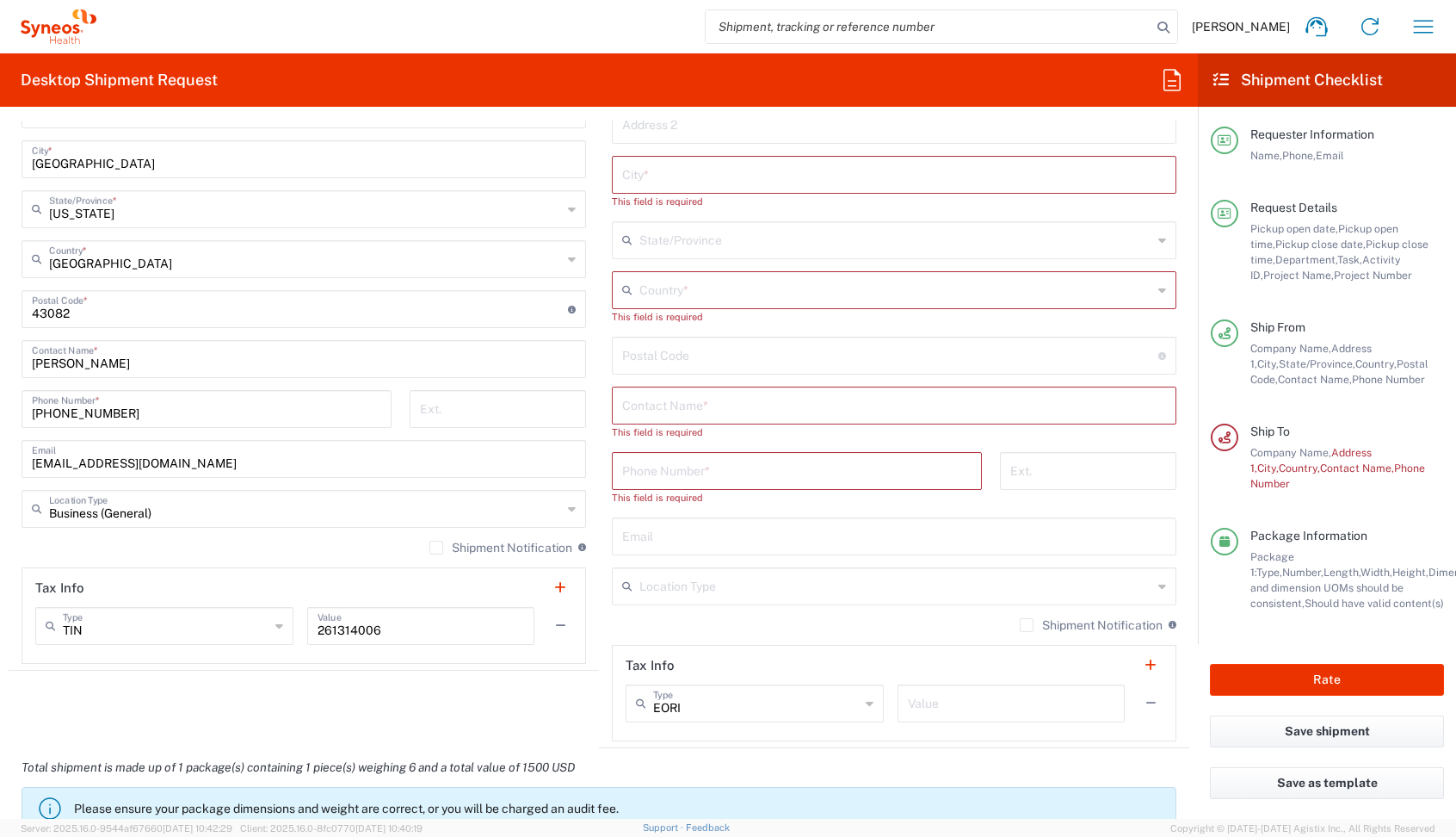
type input "[PERSON_NAME]"
click at [642, 412] on input "text" at bounding box center [894, 403] width 544 height 30
paste input "[PERSON_NAME]"
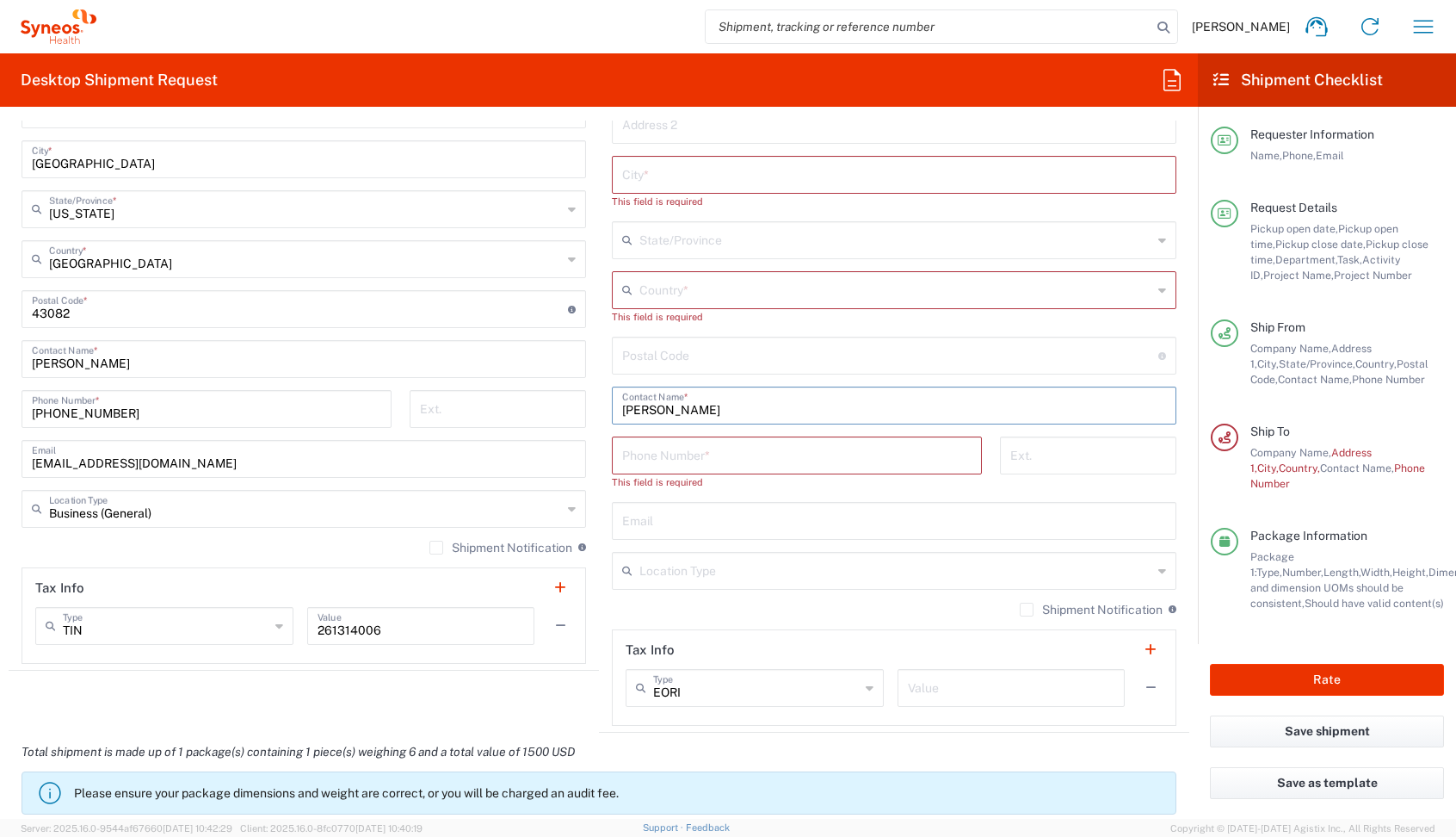
type input "[PERSON_NAME]"
click at [647, 448] on input "tel" at bounding box center [797, 454] width 350 height 30
click at [647, 447] on input "tel" at bounding box center [797, 454] width 350 height 30
paste input "[PHONE_NUMBER]"
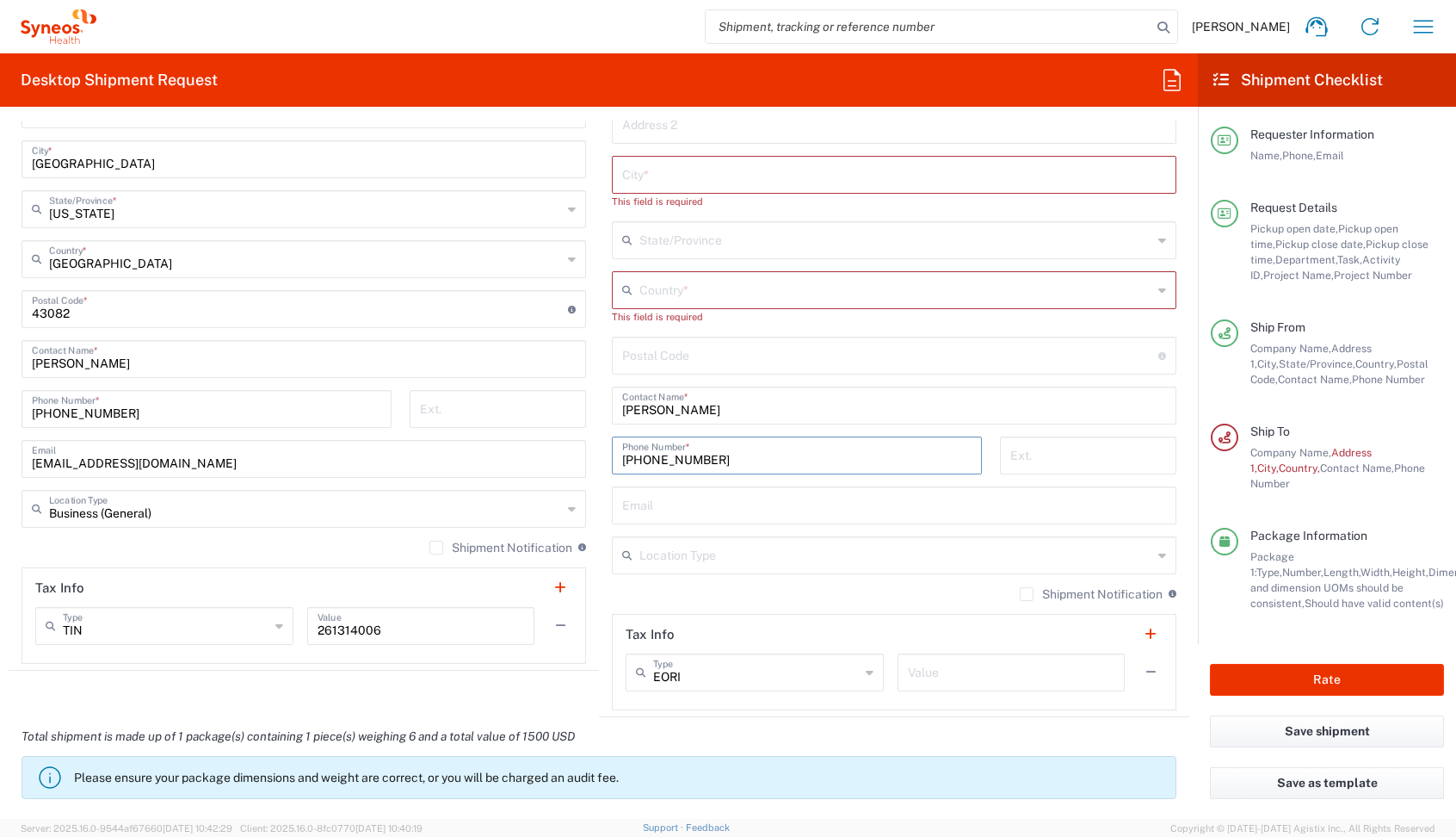
type input "[PHONE_NUMBER]"
click at [628, 500] on input "text" at bounding box center [894, 504] width 544 height 30
paste input "[PERSON_NAME][EMAIL_ADDRESS][PERSON_NAME][DOMAIN_NAME]"
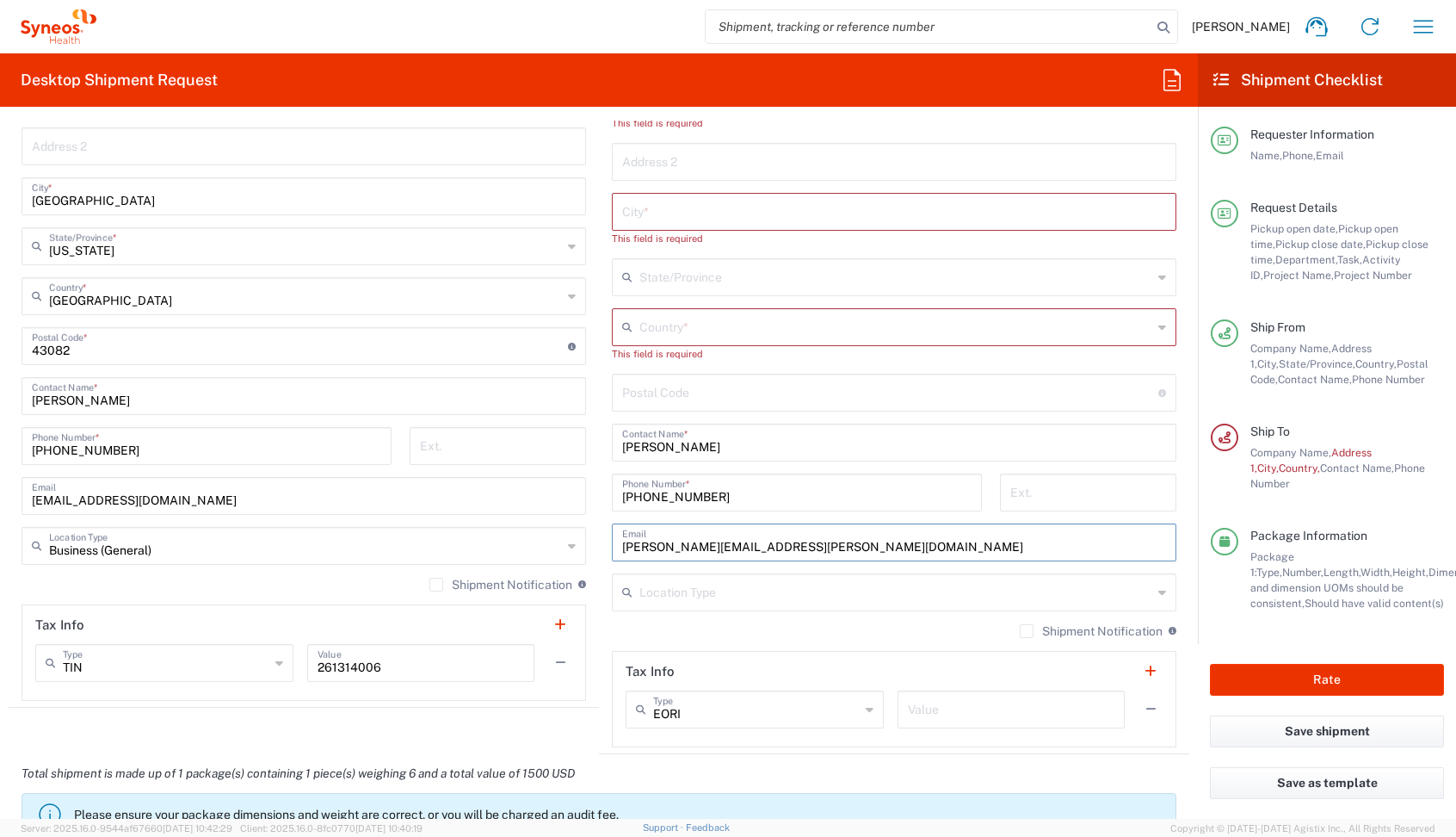
type input "[PERSON_NAME][EMAIL_ADDRESS][PERSON_NAME][DOMAIN_NAME]"
click at [642, 342] on div "Country *" at bounding box center [894, 327] width 565 height 38
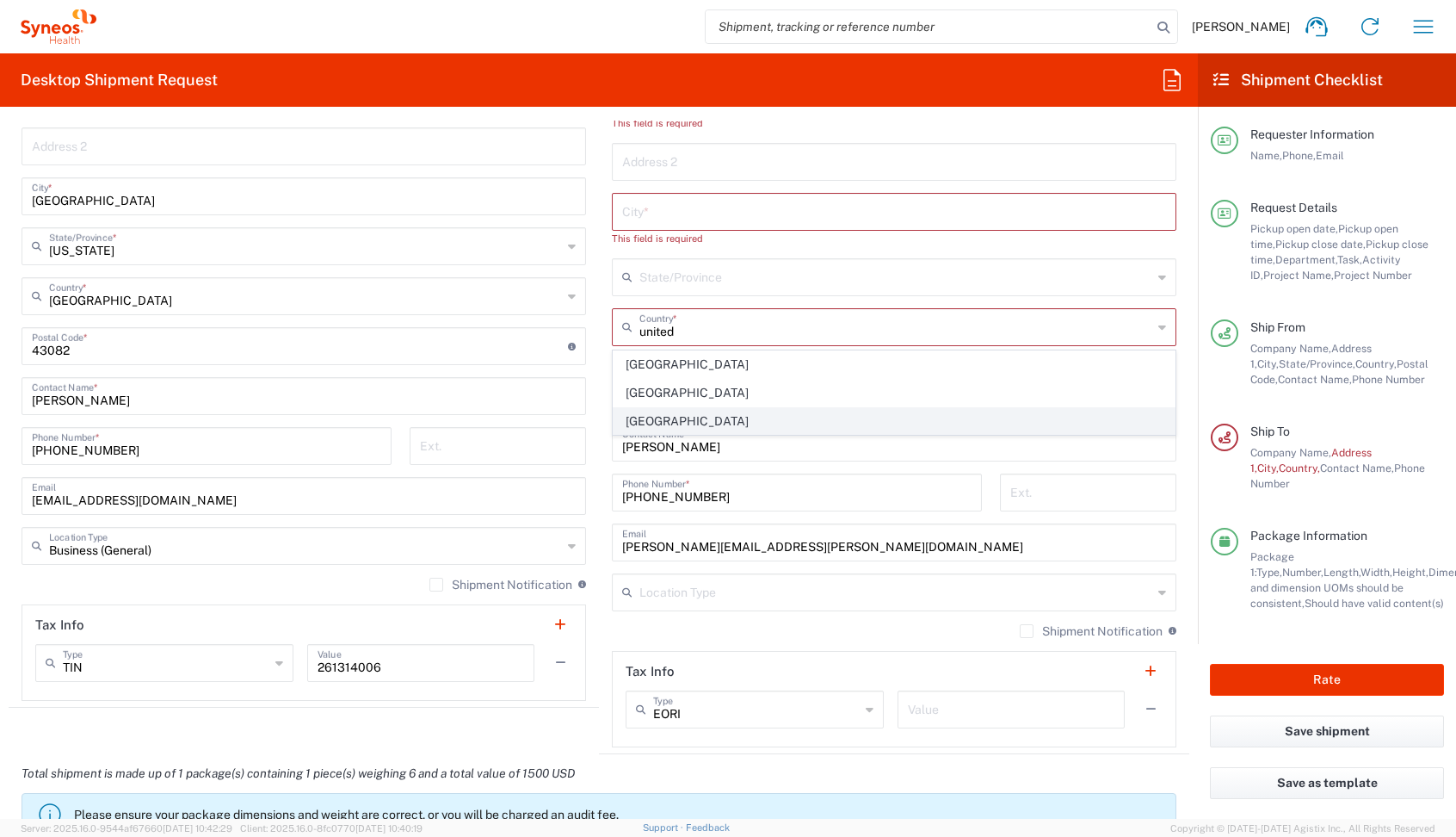
click at [636, 411] on span "[GEOGRAPHIC_DATA]" at bounding box center [893, 421] width 561 height 26
type input "[GEOGRAPHIC_DATA]"
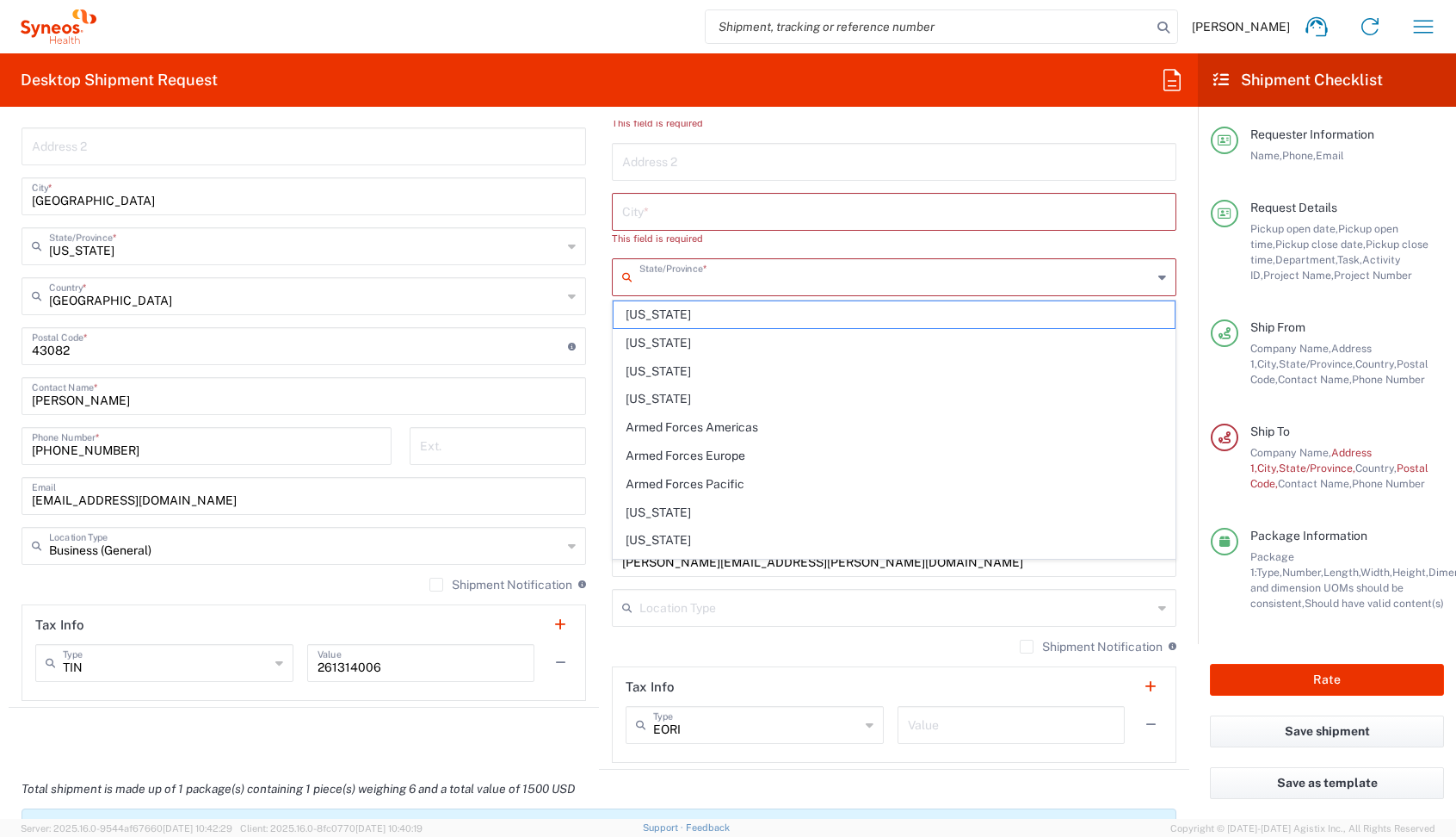
click at [641, 289] on input "text" at bounding box center [896, 275] width 513 height 30
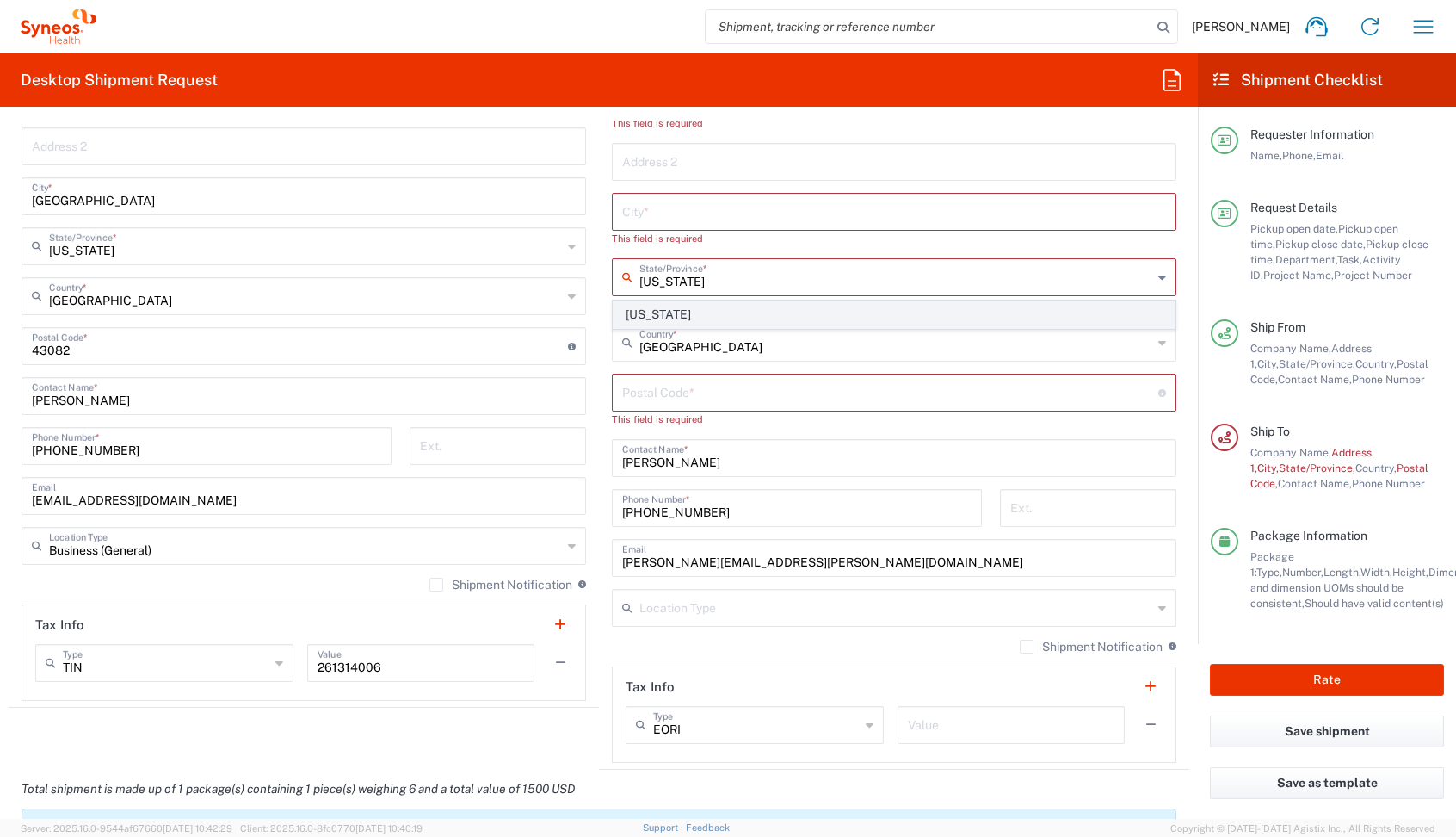
type input "[US_STATE]"
click at [632, 316] on span "[US_STATE]" at bounding box center [893, 314] width 561 height 26
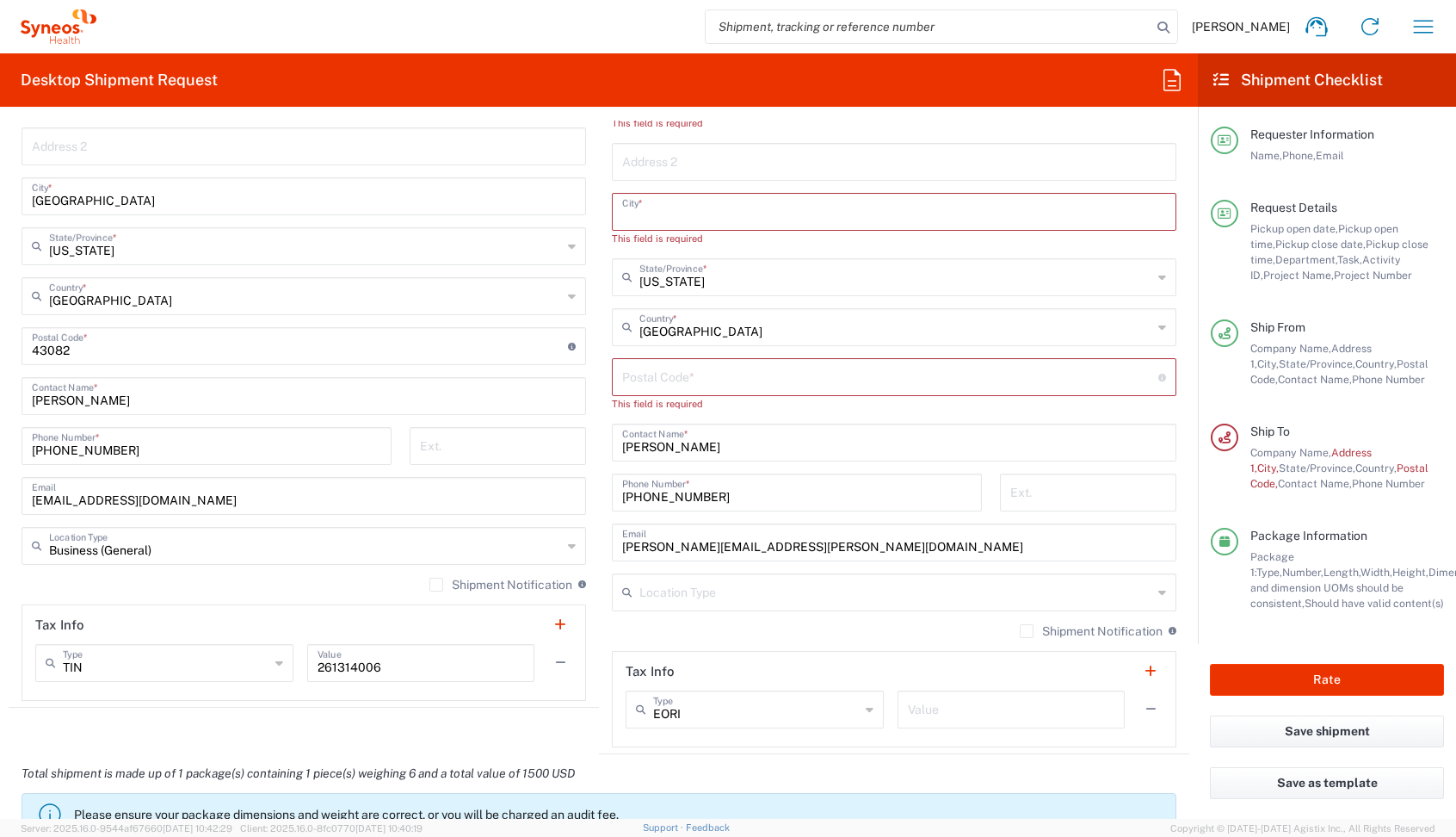
click at [640, 218] on input "text" at bounding box center [894, 210] width 544 height 30
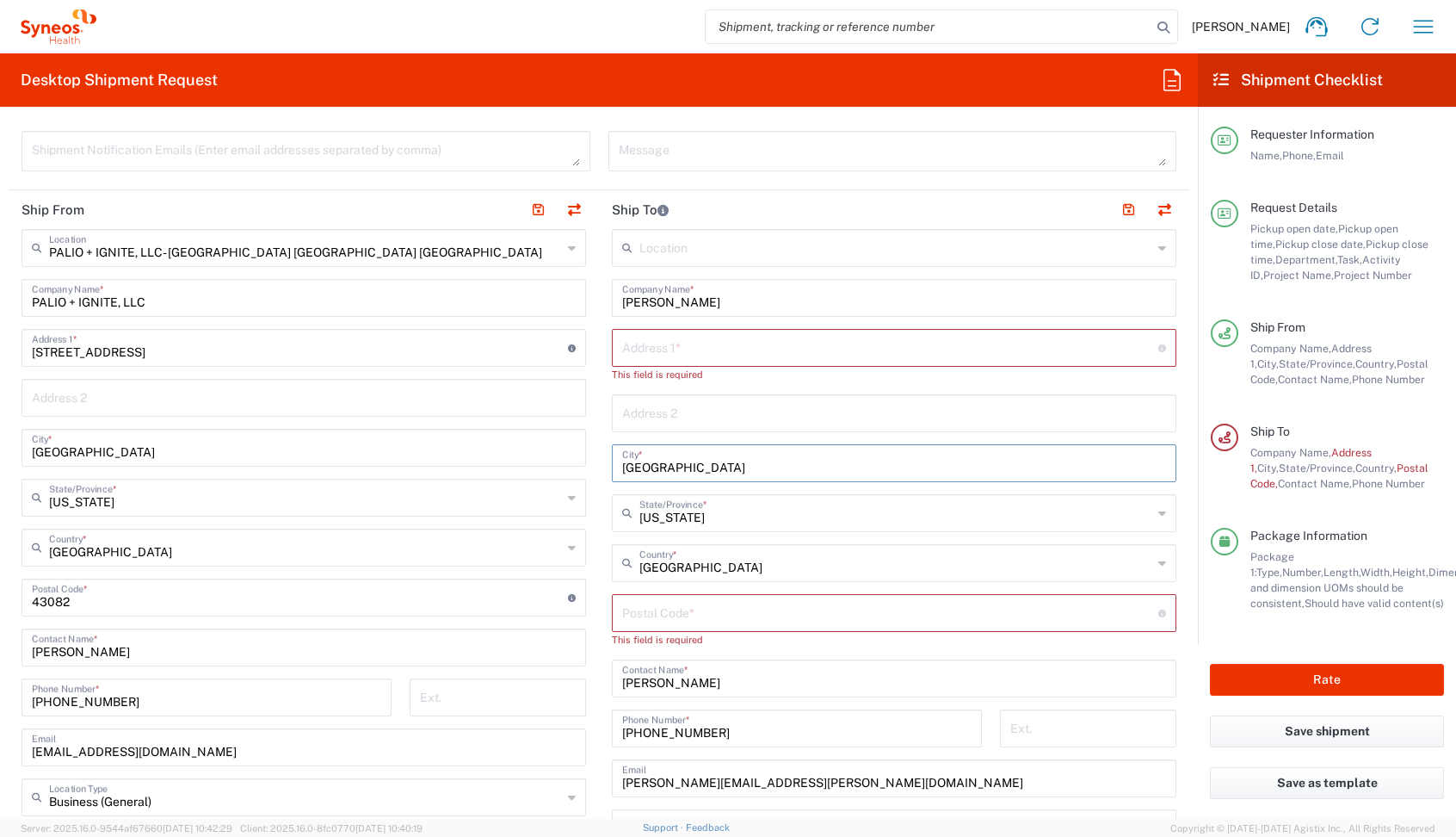
scroll to position [743, 0]
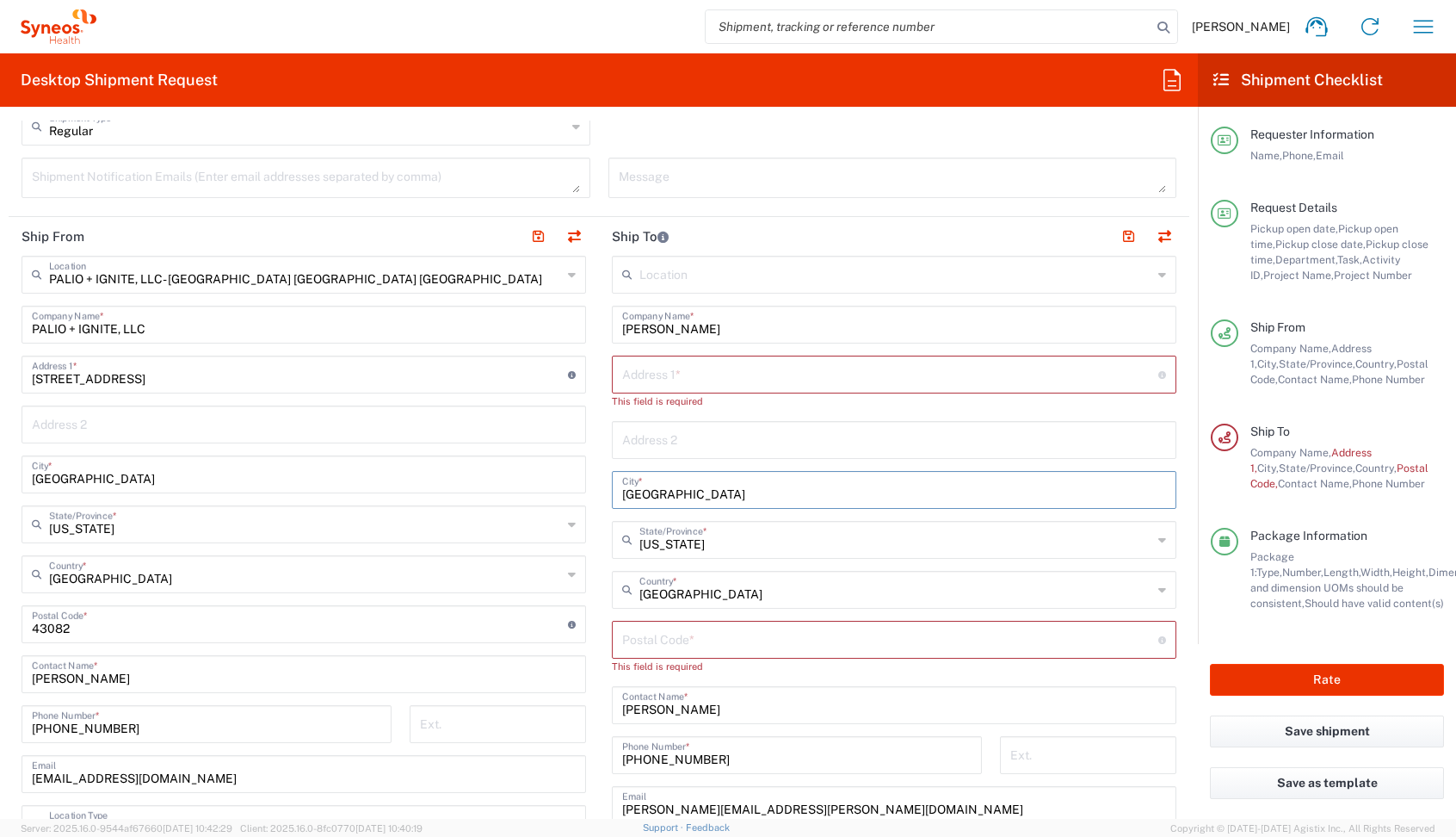
type input "[GEOGRAPHIC_DATA]"
click at [641, 376] on input "text" at bounding box center [890, 372] width 537 height 30
paste input "[STREET_ADDRESS]"
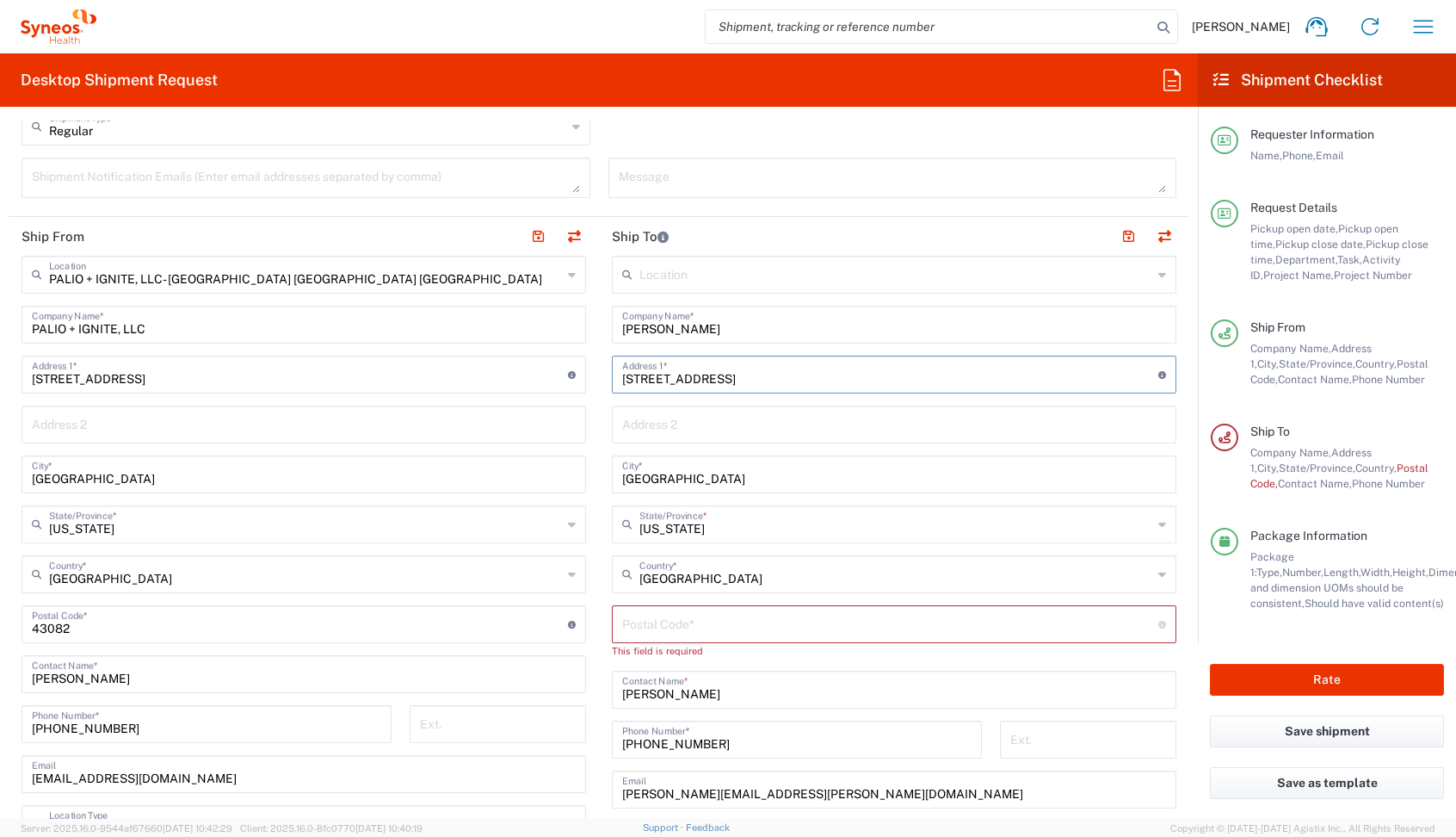
type input "[STREET_ADDRESS]"
click at [675, 630] on input "undefined" at bounding box center [890, 622] width 537 height 30
paste input "43017"
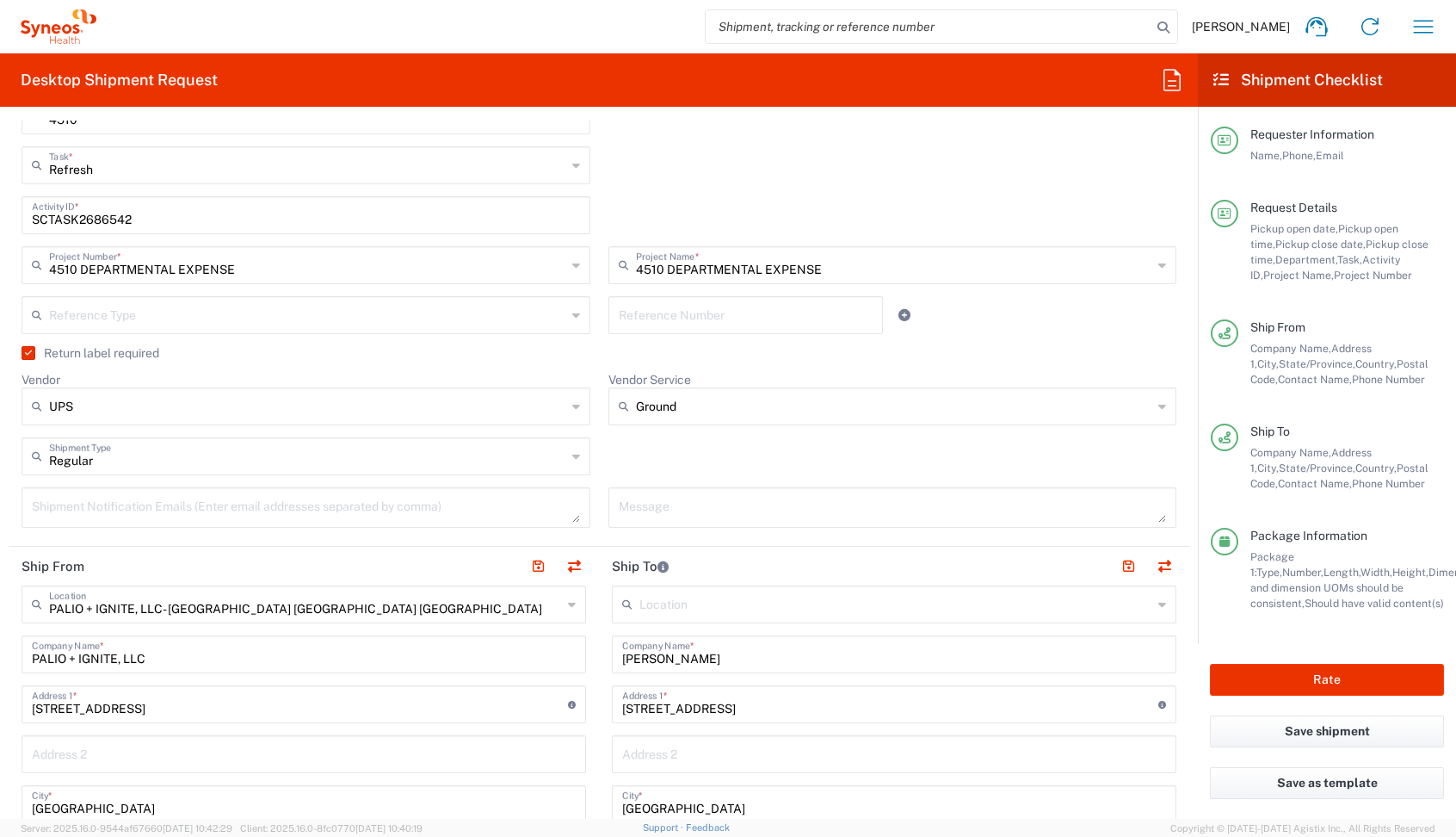
scroll to position [418, 0]
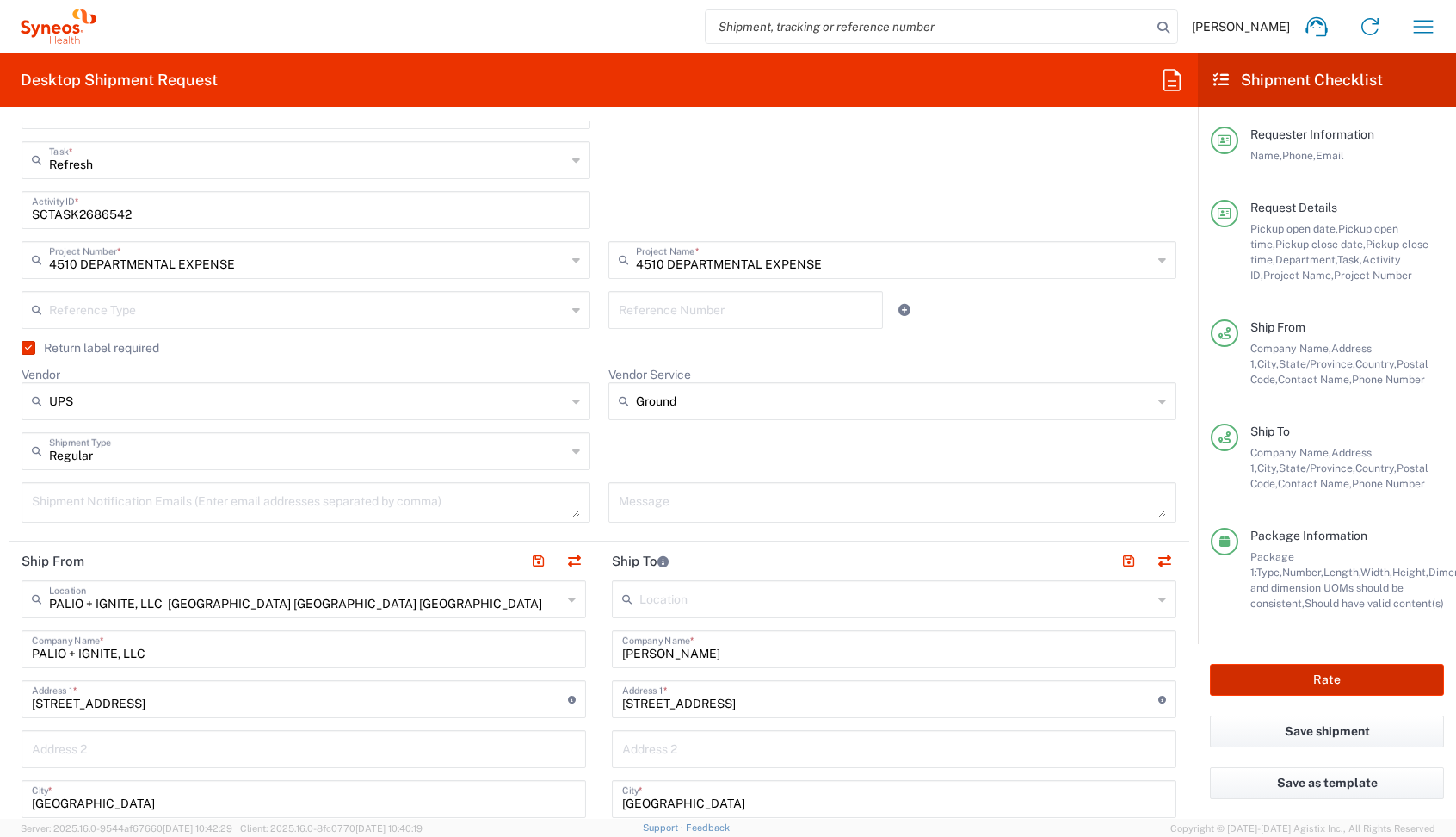
type input "43017"
click at [1248, 671] on button "Rate" at bounding box center [1327, 680] width 234 height 32
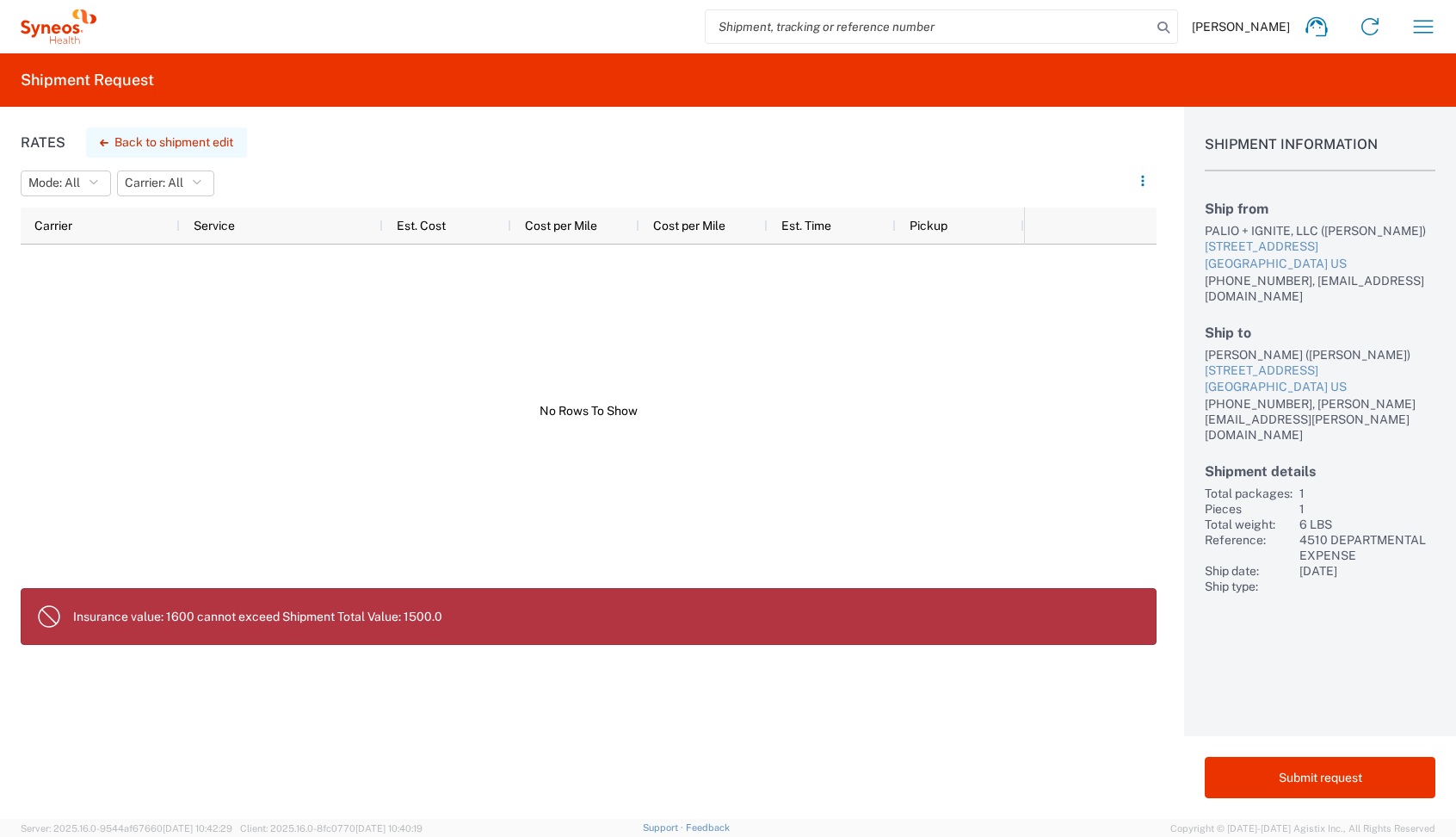
click at [139, 144] on button "Back to shipment edit" at bounding box center [167, 142] width 161 height 30
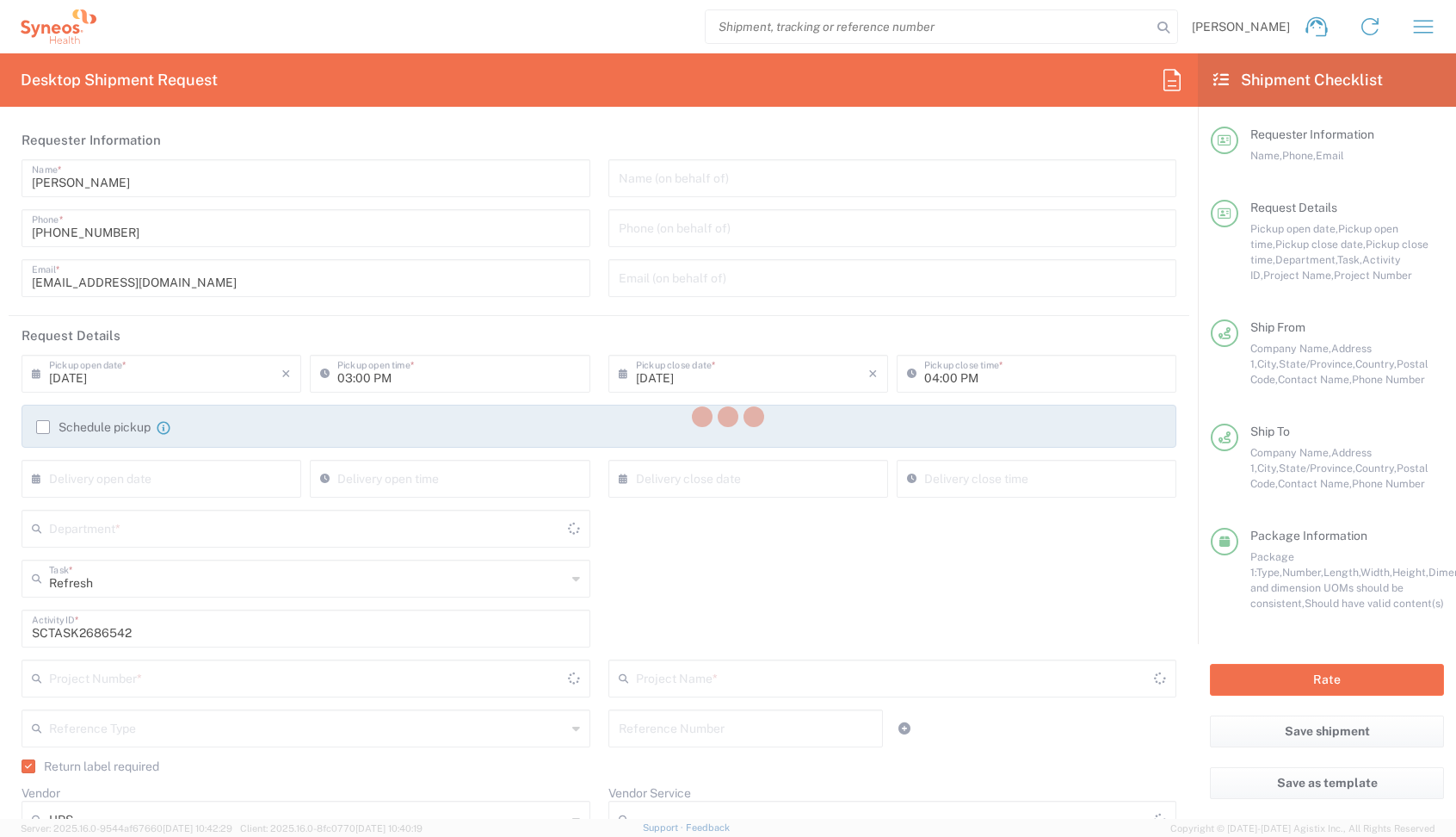
type input "[US_STATE]"
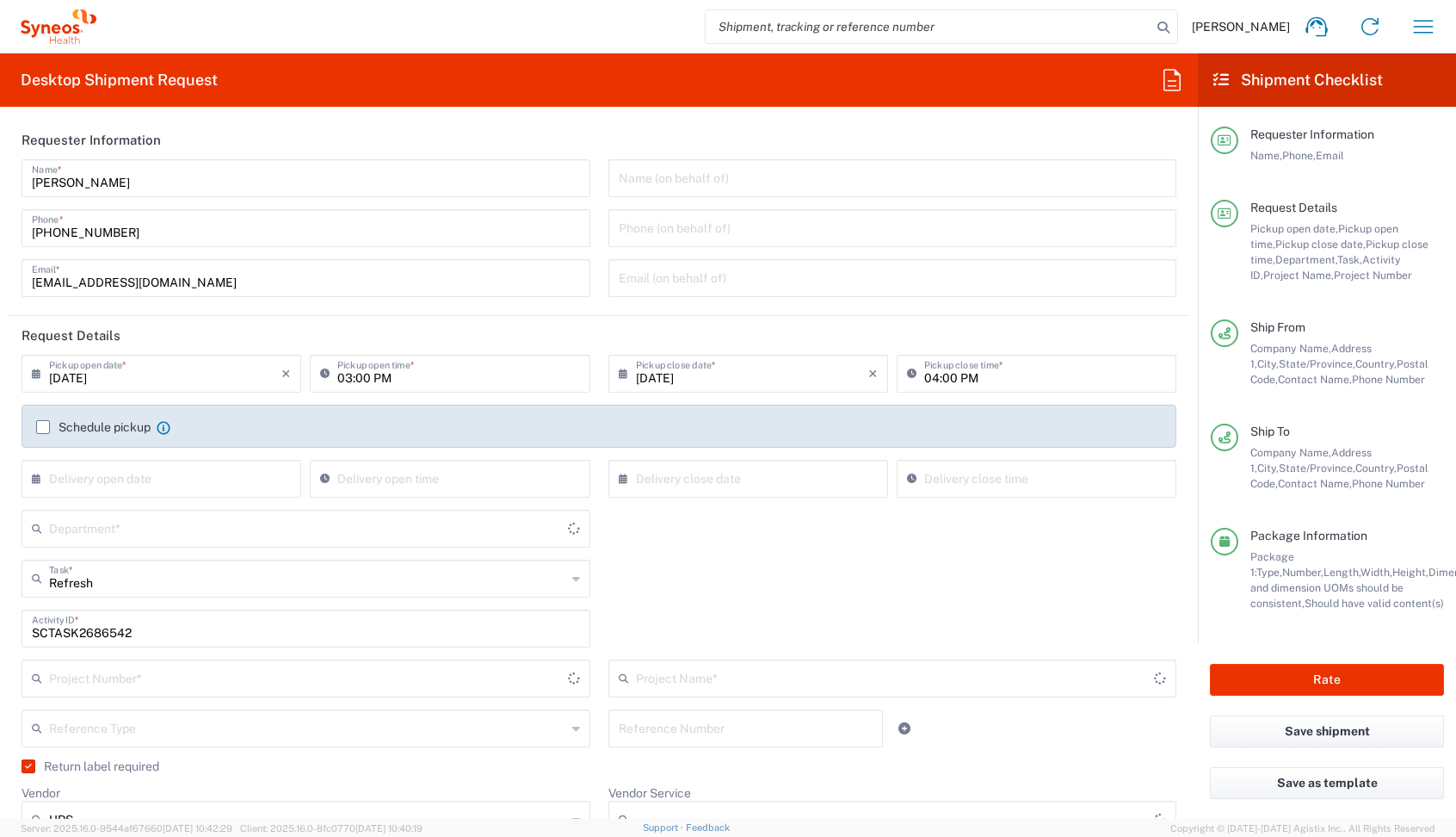
type input "[US_STATE]"
type input "4510 DEPARTMENTAL EXPENSE"
type input "Medium Box"
type input "Ground"
type input "4510"
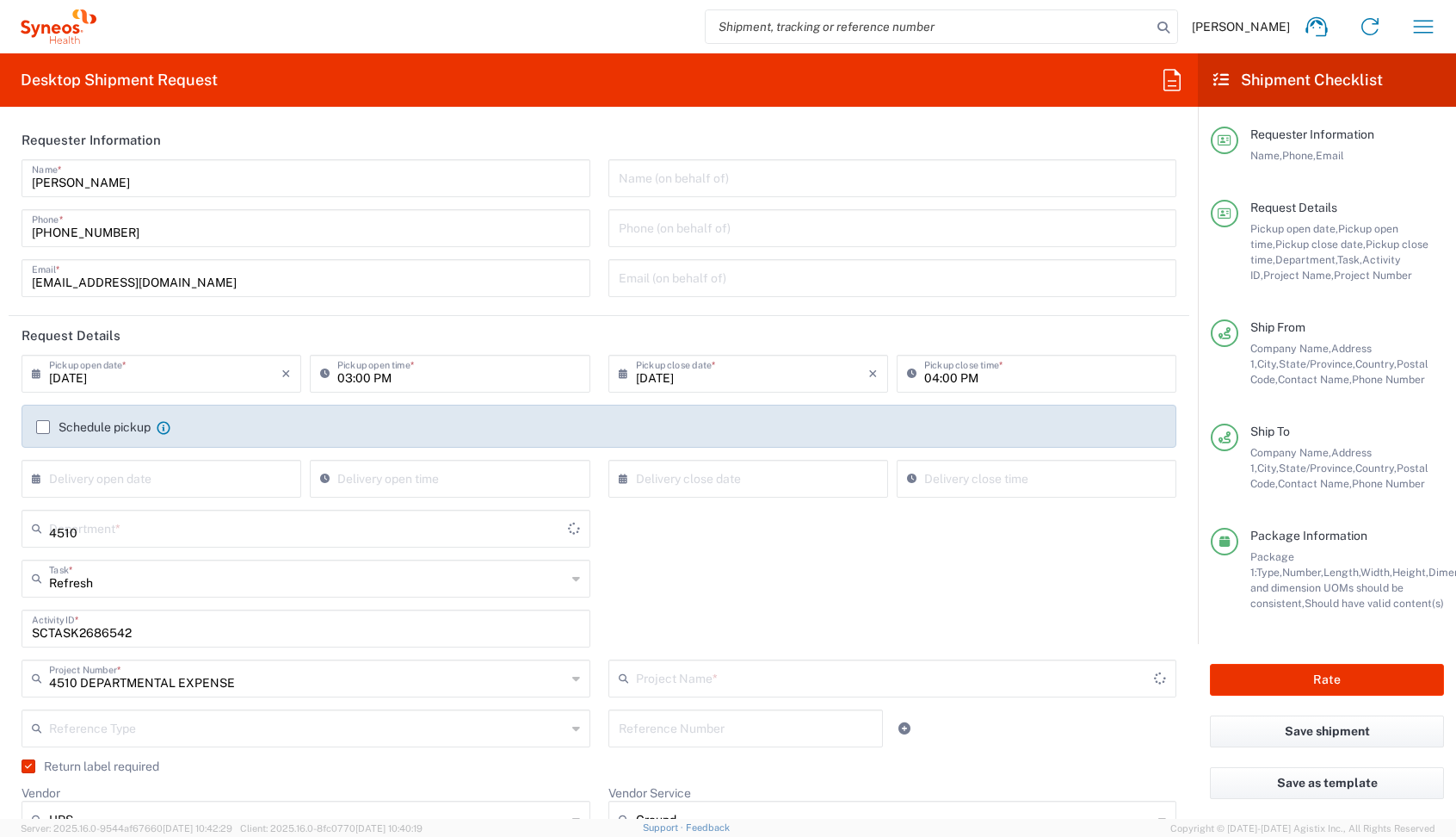
type input "4510 DEPARTMENTAL EXPENSE"
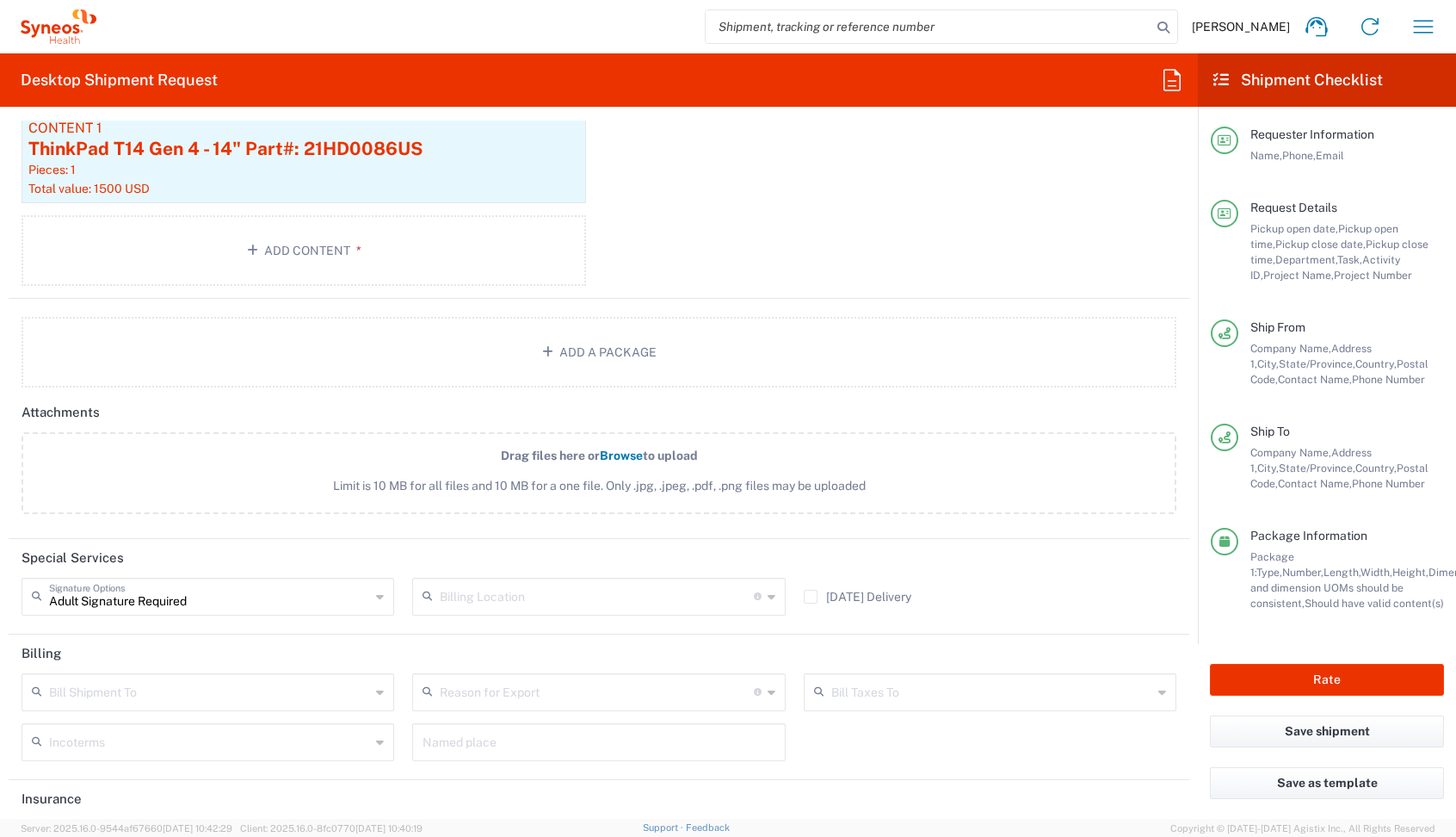
scroll to position [2074, 0]
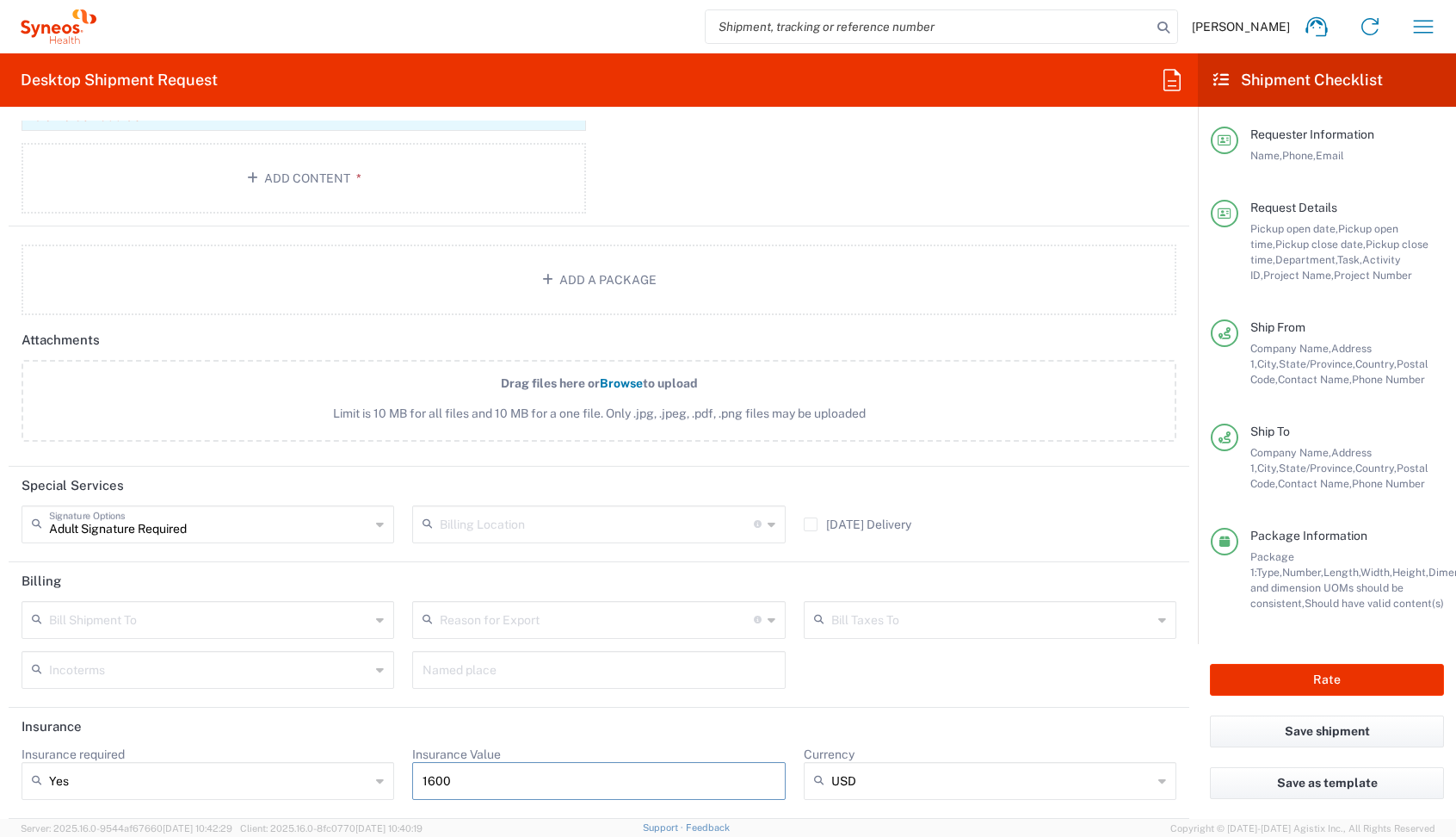
drag, startPoint x: 455, startPoint y: 775, endPoint x: 311, endPoint y: 775, distance: 144.0
click at [319, 775] on div "Insurance required Yes Yes No Insurance Value 1600 Currency USD USD ADP AED AFN…" at bounding box center [599, 779] width 1173 height 65
type input "1500"
click at [1238, 676] on button "Rate" at bounding box center [1327, 680] width 234 height 32
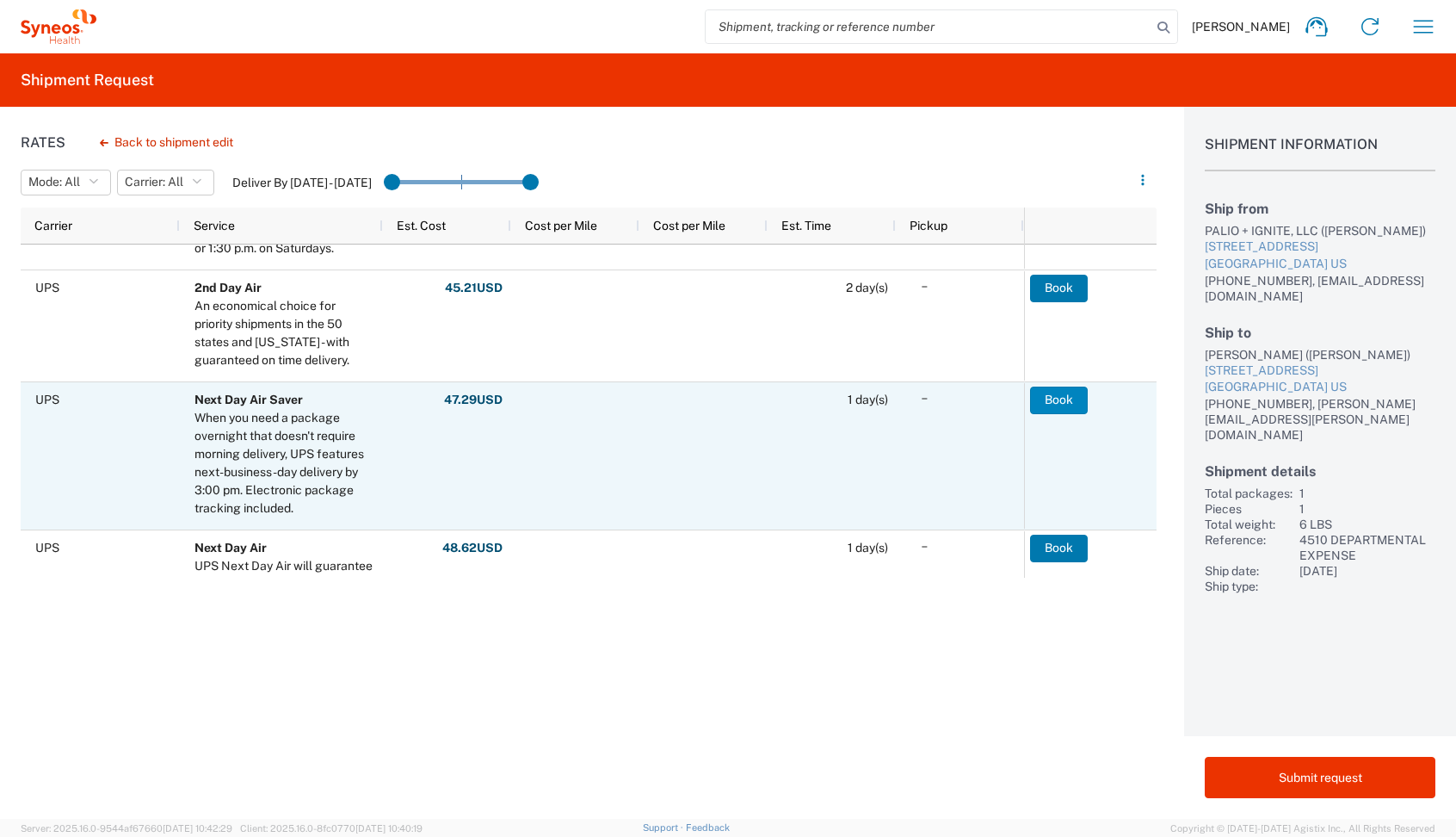
click at [1052, 402] on button "Book" at bounding box center [1058, 401] width 57 height 27
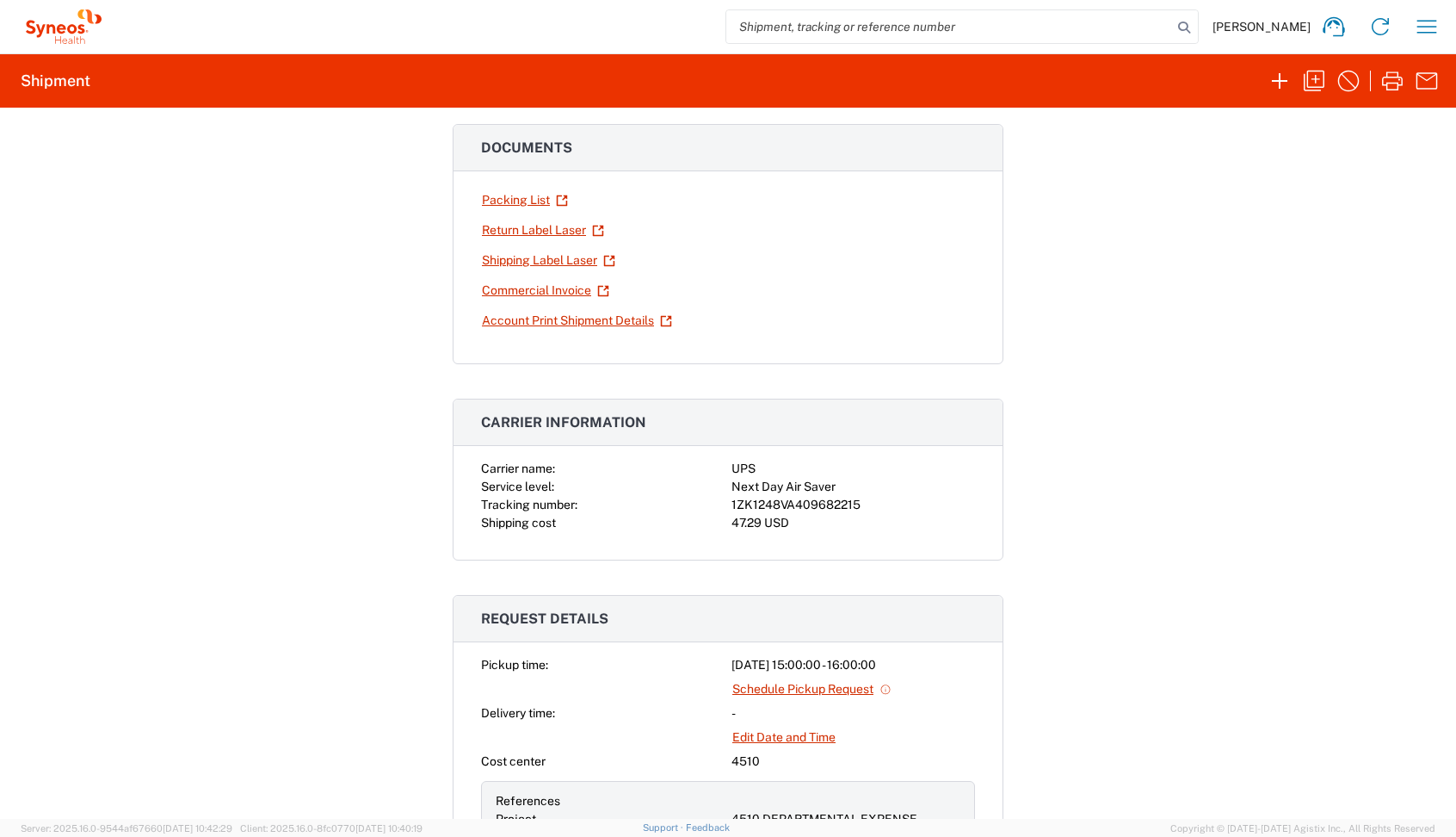
scroll to position [288, 0]
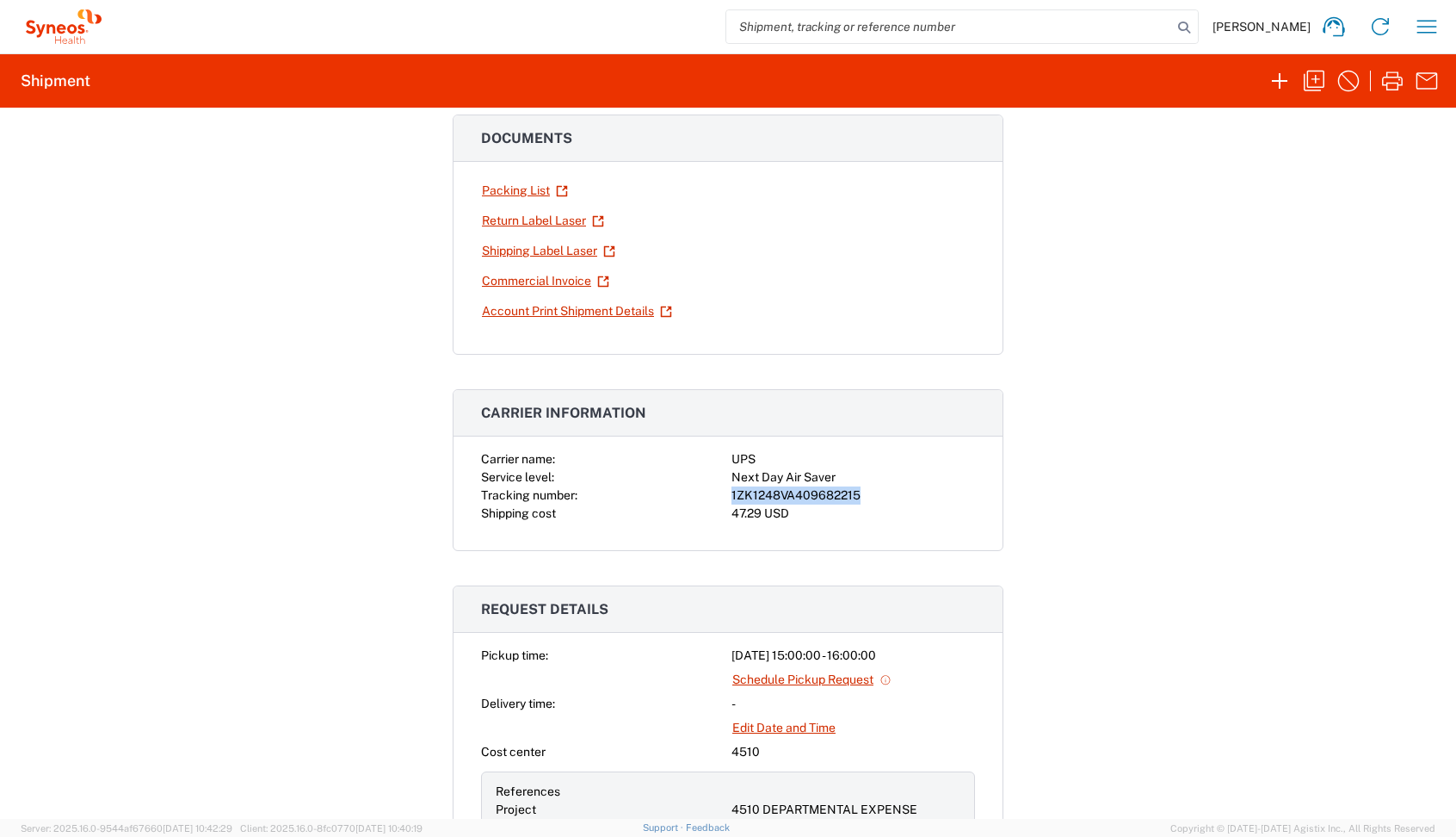
drag, startPoint x: 871, startPoint y: 500, endPoint x: 720, endPoint y: 500, distance: 151.0
click at [720, 500] on div "Carrier name: UPS Service level: Next Day Air Saver Tracking number: 1ZK1248VA4…" at bounding box center [728, 486] width 494 height 72
copy div "1ZK1248VA409682215"
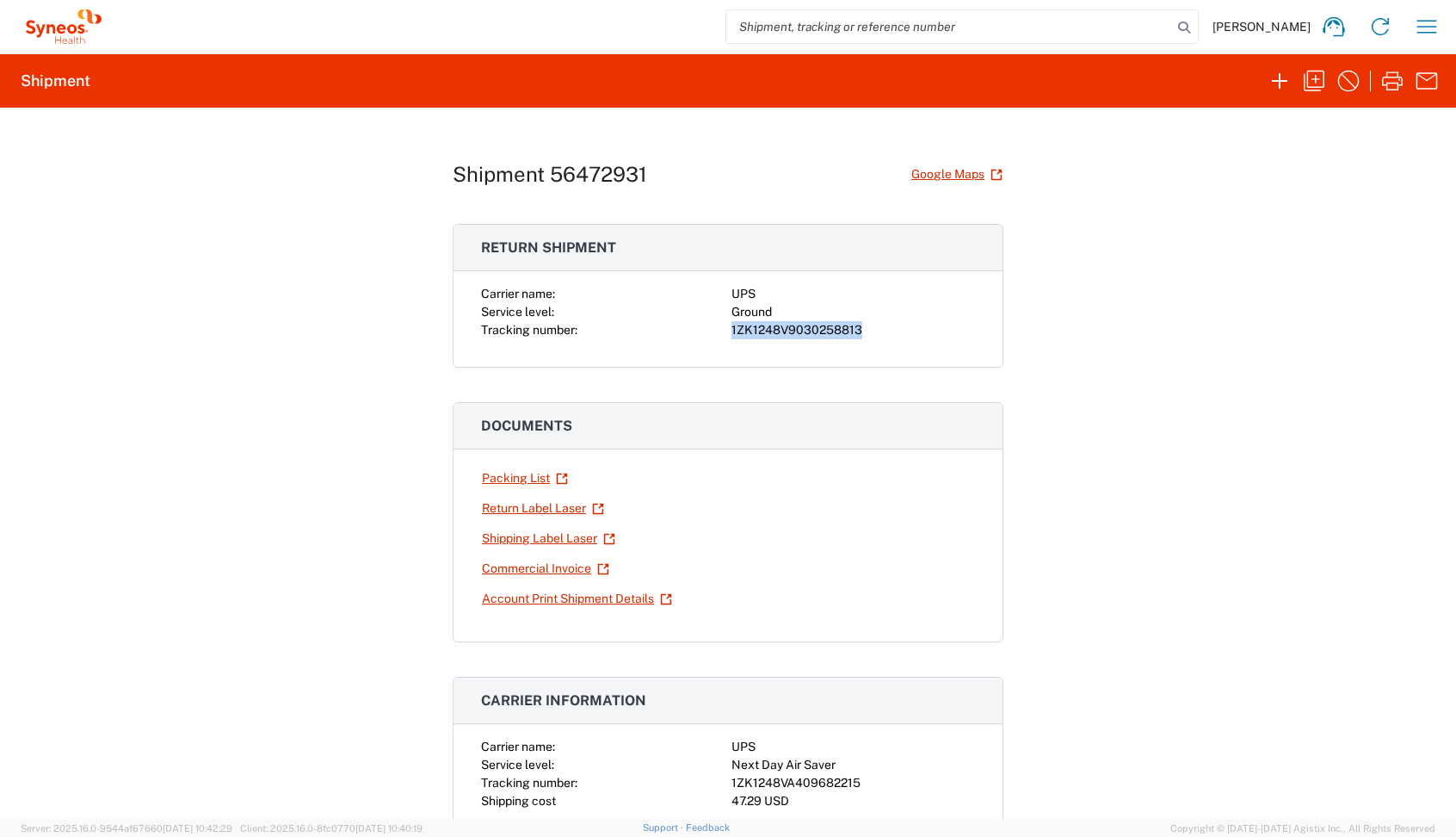
drag, startPoint x: 868, startPoint y: 335, endPoint x: 731, endPoint y: 331, distance: 137.1
click at [731, 331] on div "Carrier name: UPS Service level: Ground Tracking number: 1ZK1248V9030258813" at bounding box center [728, 312] width 494 height 54
copy div "1ZK1248V9030258813"
click at [493, 538] on link "Shipping Label Laser" at bounding box center [548, 538] width 135 height 30
click at [531, 508] on link "Return Label Laser" at bounding box center [543, 507] width 124 height 30
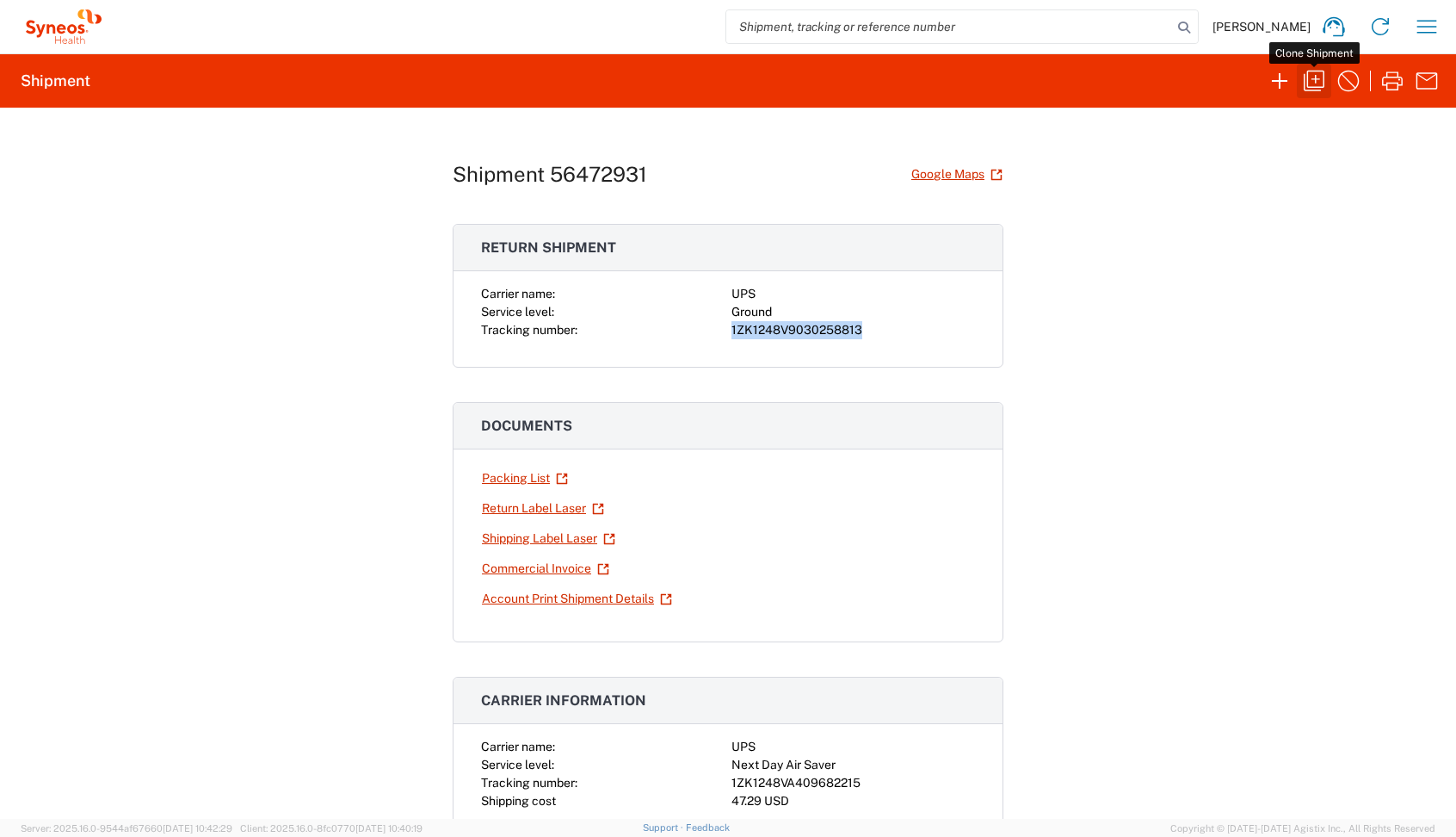
click at [1314, 80] on icon "button" at bounding box center [1314, 81] width 27 height 27
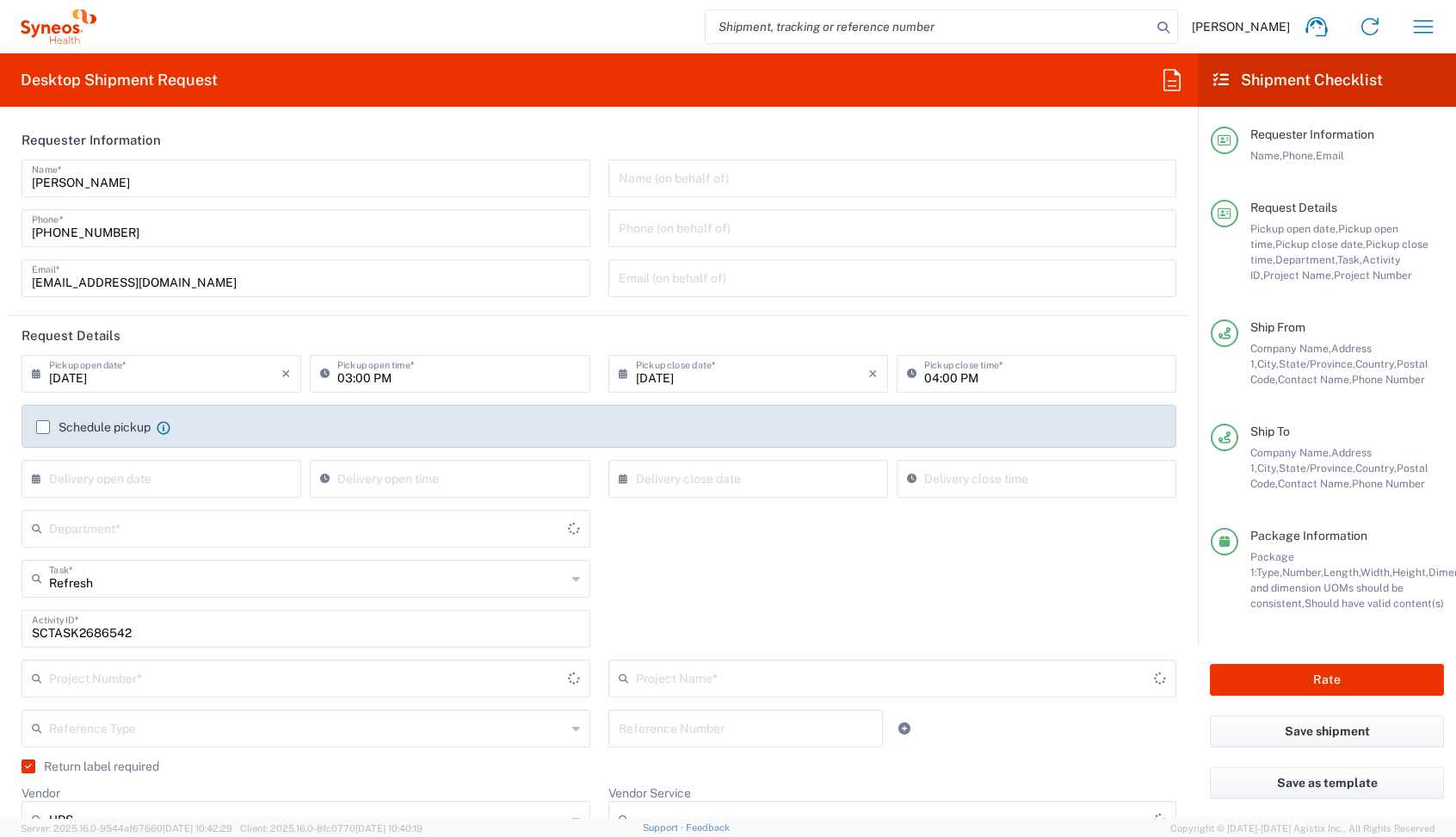
type input "[US_STATE]"
type input "Ground"
type input "4510 DEPARTMENTAL EXPENSE"
type input "Medium Box"
type input "4510 DEPARTMENTAL EXPENSE"
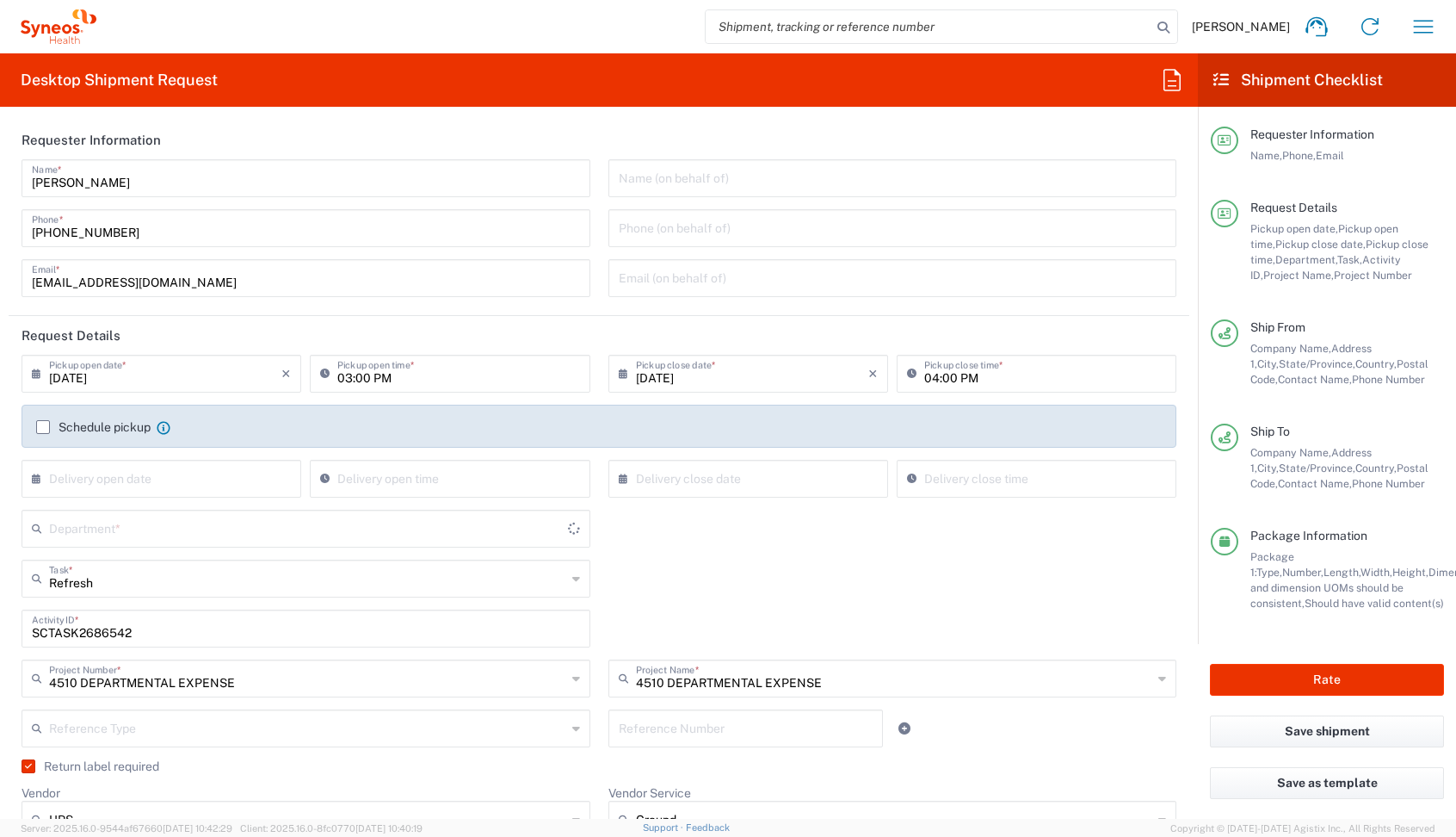
type input "4510"
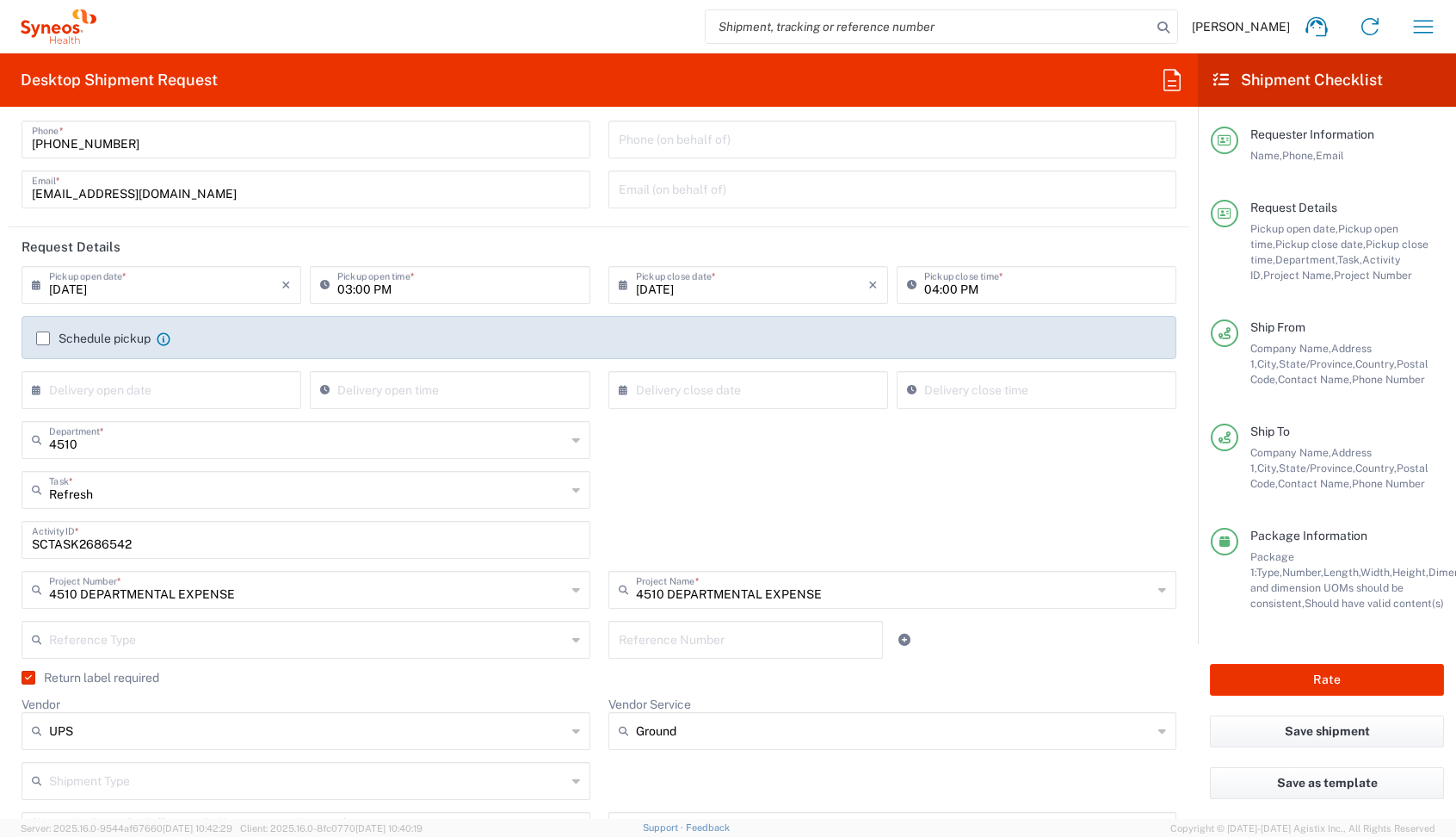
scroll to position [107, 0]
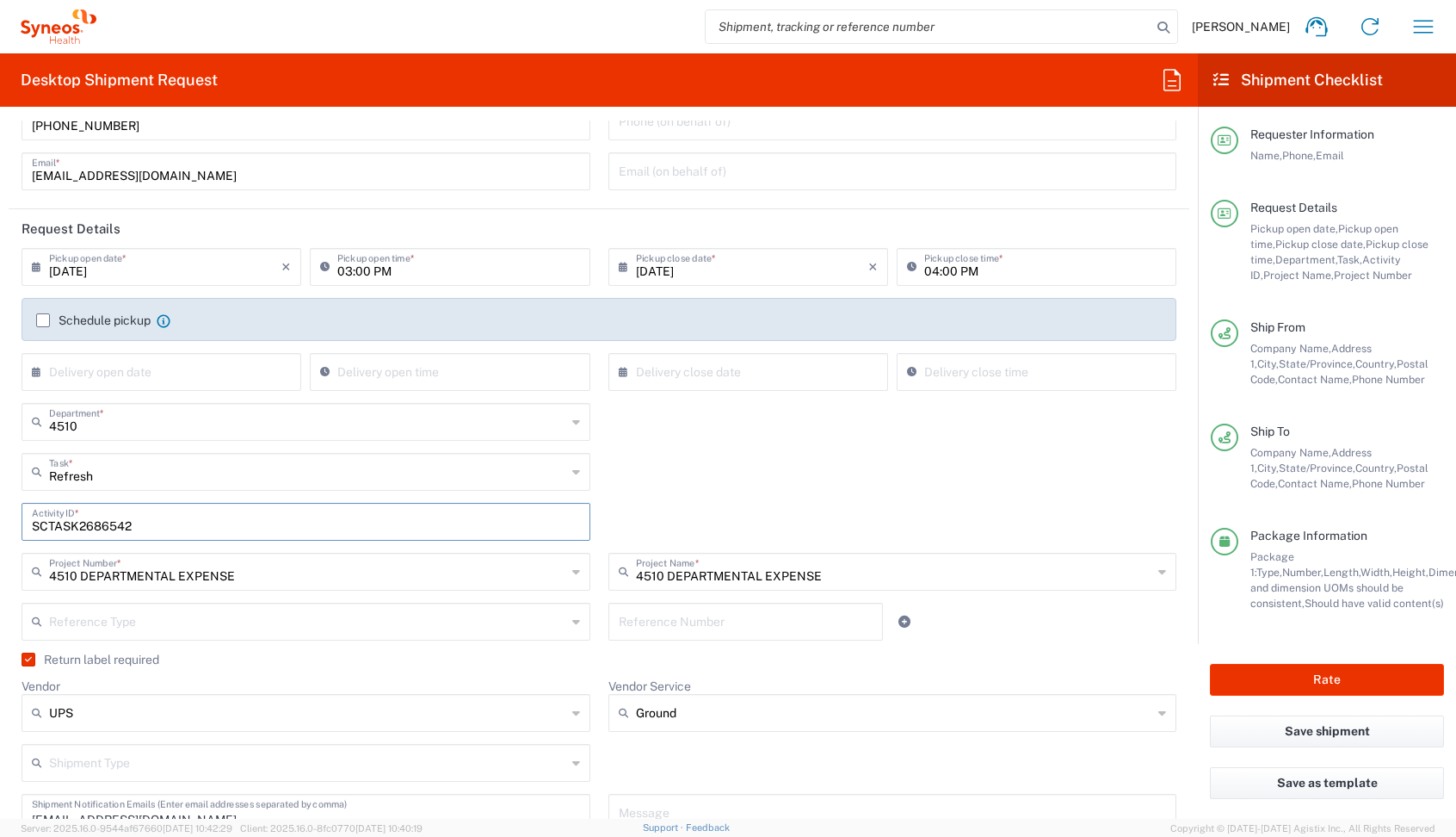
drag, startPoint x: 137, startPoint y: 525, endPoint x: -25, endPoint y: 460, distance: 174.6
click at [0, 460] on html "[PERSON_NAME] Home Shipment estimator Shipment tracking Desktop shipment reques…" at bounding box center [728, 418] width 1456 height 837
paste input "0"
type input "SCTASK2686502"
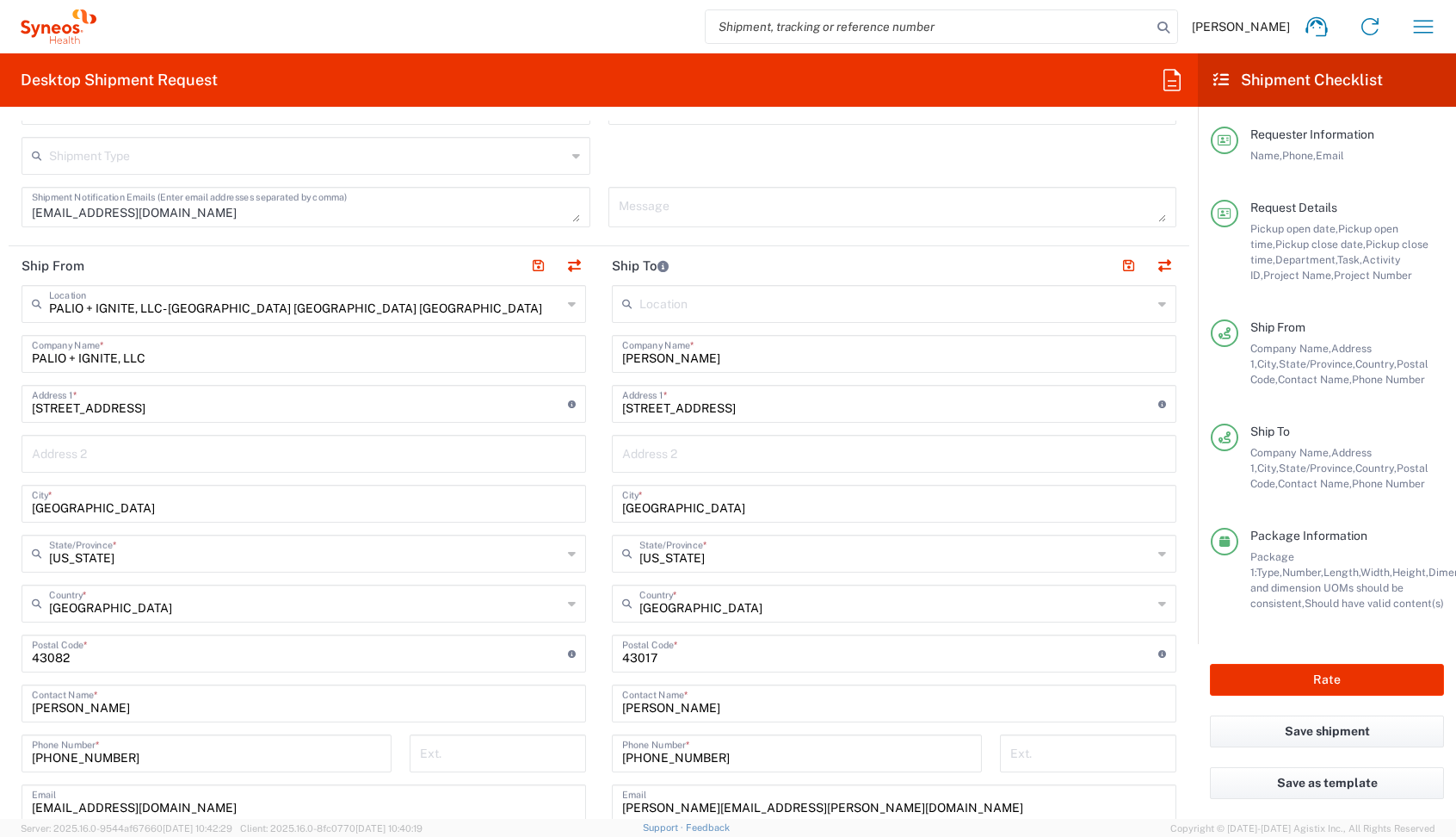
scroll to position [741, 0]
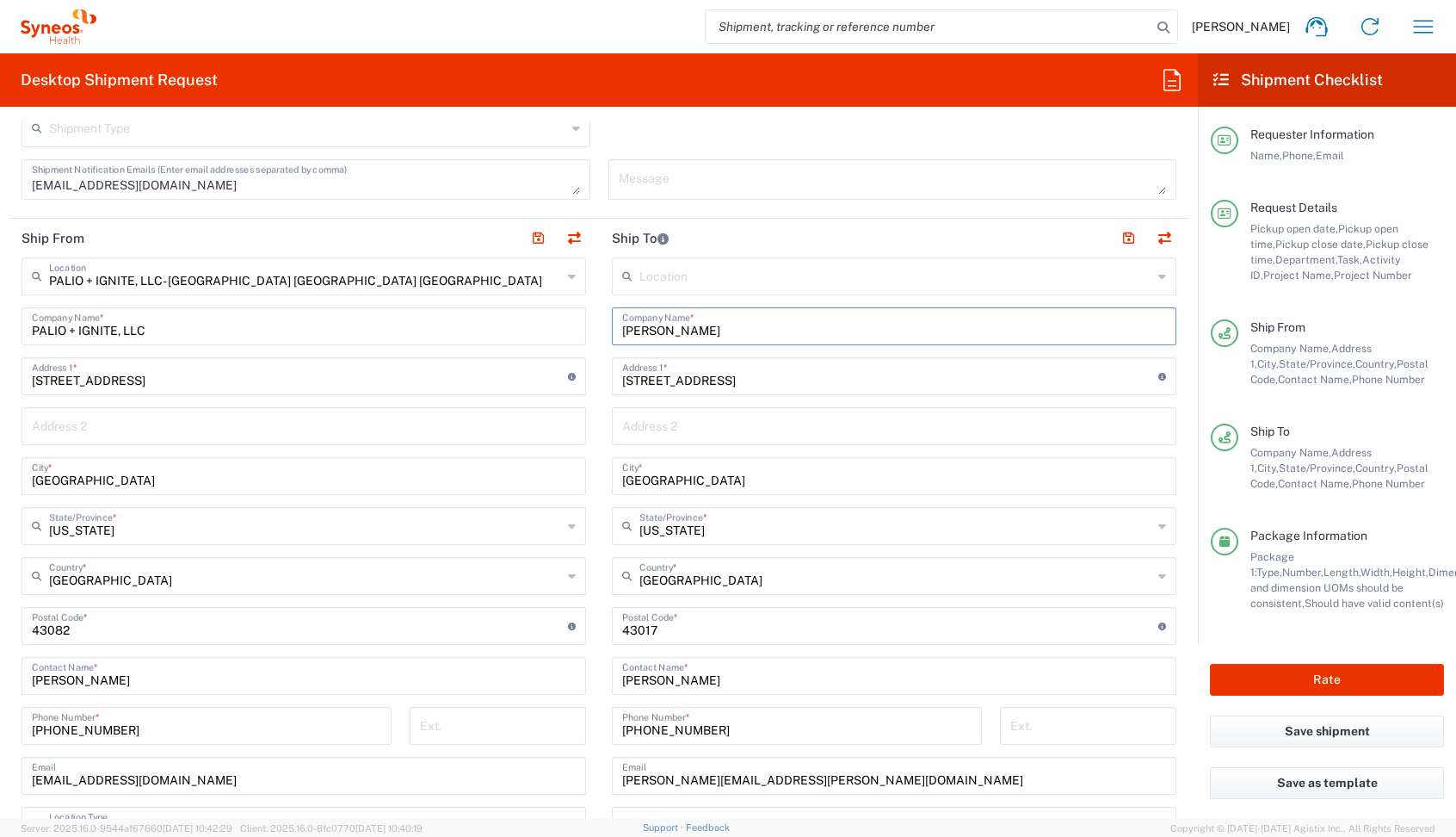
drag, startPoint x: 692, startPoint y: 332, endPoint x: 239, endPoint y: 332, distance: 453.0
click at [239, 332] on div "Ship From PALIO + IGNITE, LLC- [GEOGRAPHIC_DATA] [GEOGRAPHIC_DATA] [GEOGRAPHIC_…" at bounding box center [599, 603] width 1181 height 769
paste input "[PERSON_NAME]"
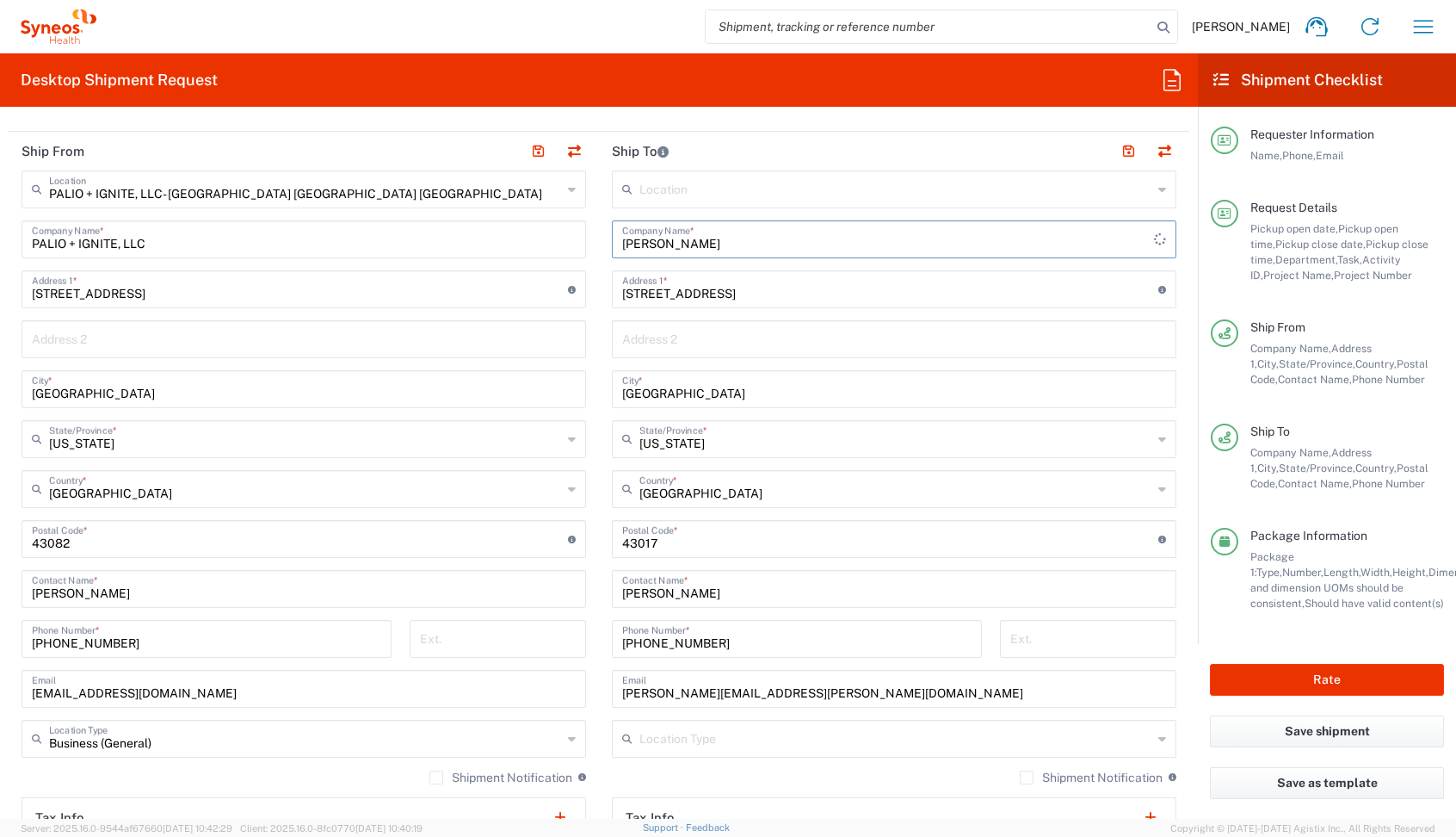
scroll to position [866, 0]
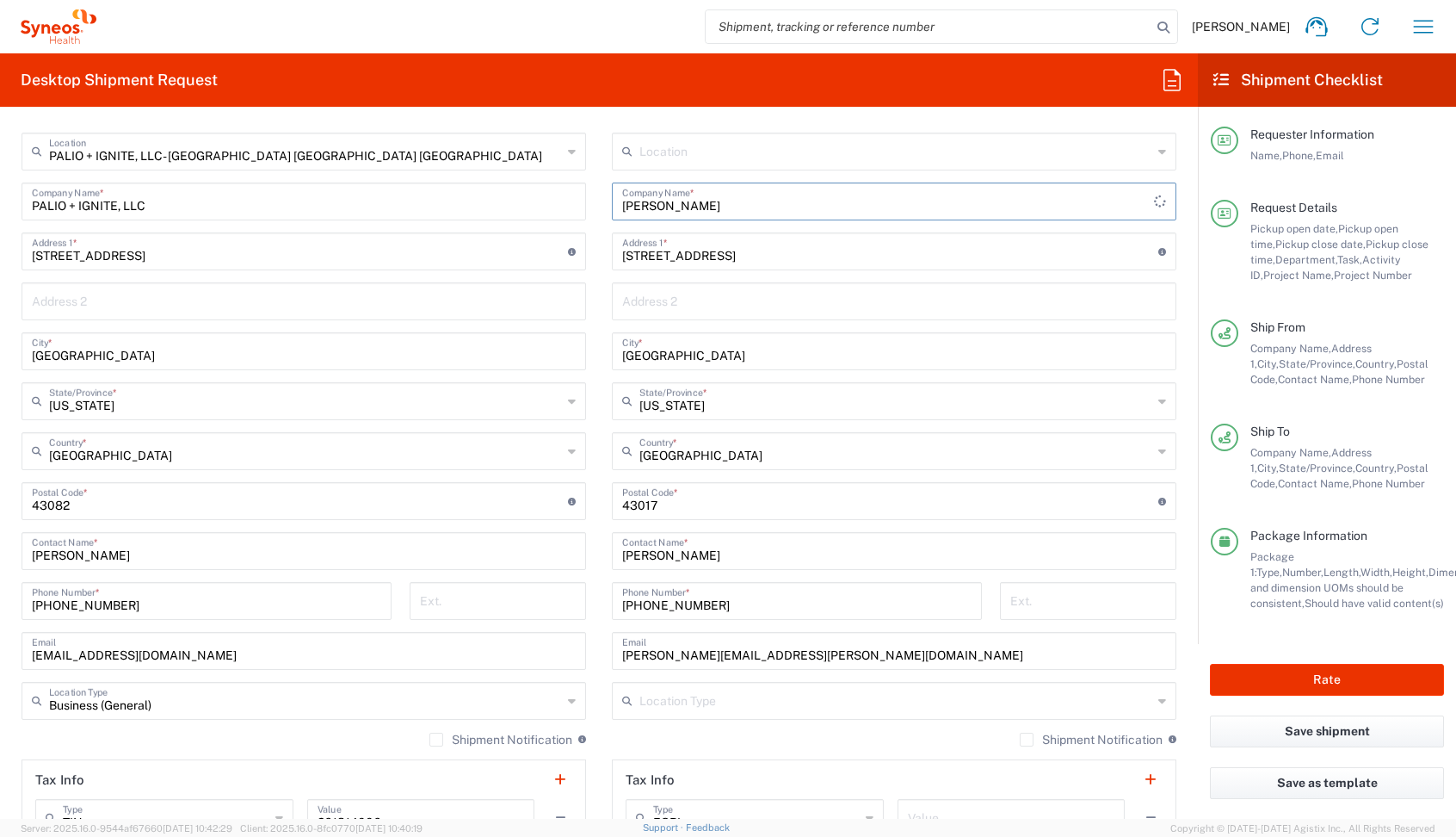
type input "[PERSON_NAME]"
drag, startPoint x: 729, startPoint y: 602, endPoint x: 481, endPoint y: 602, distance: 248.0
click at [481, 602] on div "Ship From PALIO + IGNITE, LLC- [GEOGRAPHIC_DATA] [GEOGRAPHIC_DATA] [GEOGRAPHIC_…" at bounding box center [599, 478] width 1181 height 769
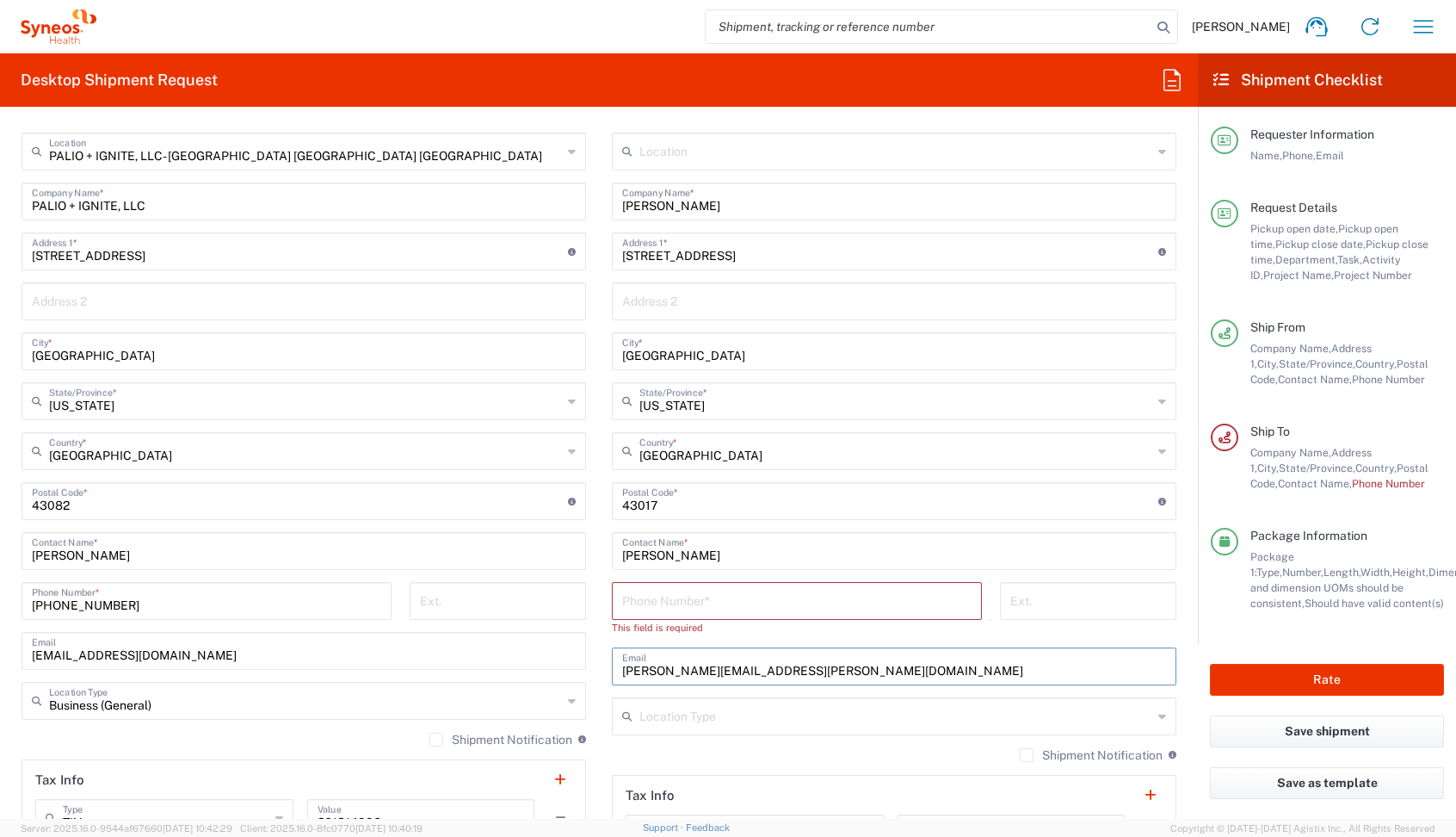
drag, startPoint x: 815, startPoint y: 655, endPoint x: 510, endPoint y: 655, distance: 305.0
click at [530, 655] on div "Ship From PALIO + IGNITE, LLC- [GEOGRAPHIC_DATA] [GEOGRAPHIC_DATA] [GEOGRAPHIC_…" at bounding box center [599, 486] width 1181 height 785
drag, startPoint x: 846, startPoint y: 673, endPoint x: 447, endPoint y: 672, distance: 399.0
click at [467, 672] on div "Ship From PALIO + IGNITE, LLC- [GEOGRAPHIC_DATA] [GEOGRAPHIC_DATA] [GEOGRAPHIC_…" at bounding box center [599, 486] width 1181 height 785
drag, startPoint x: 704, startPoint y: 559, endPoint x: 465, endPoint y: 559, distance: 239.0
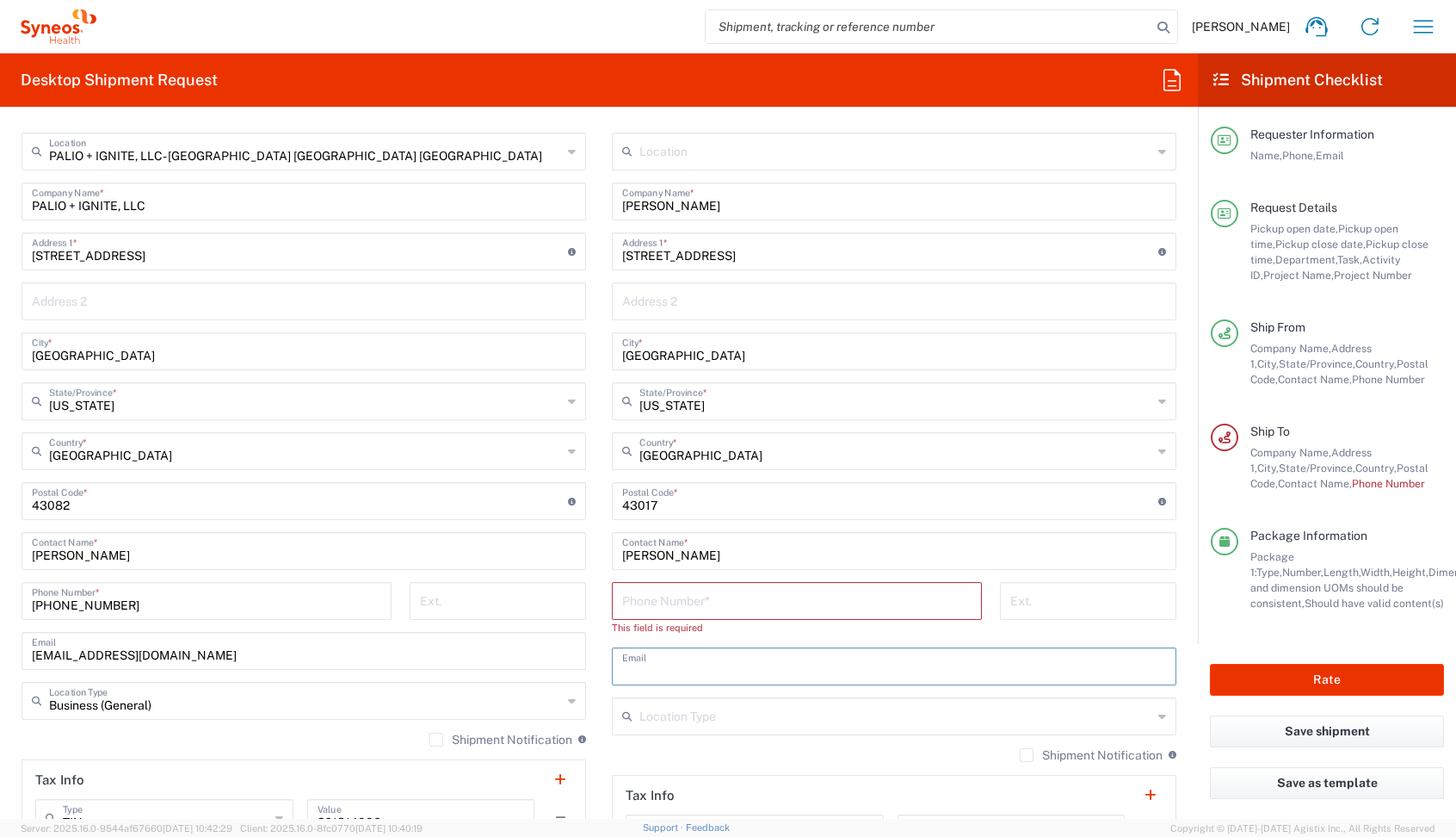
click at [465, 559] on div "Ship From PALIO + IGNITE, LLC- [GEOGRAPHIC_DATA] [GEOGRAPHIC_DATA] [GEOGRAPHIC_…" at bounding box center [599, 486] width 1181 height 785
paste input "[PERSON_NAME]"
type input "[PERSON_NAME]"
drag, startPoint x: 665, startPoint y: 499, endPoint x: 475, endPoint y: 499, distance: 190.0
click at [475, 499] on div "Ship From PALIO + IGNITE, LLC- [GEOGRAPHIC_DATA] [GEOGRAPHIC_DATA] [GEOGRAPHIC_…" at bounding box center [599, 486] width 1181 height 785
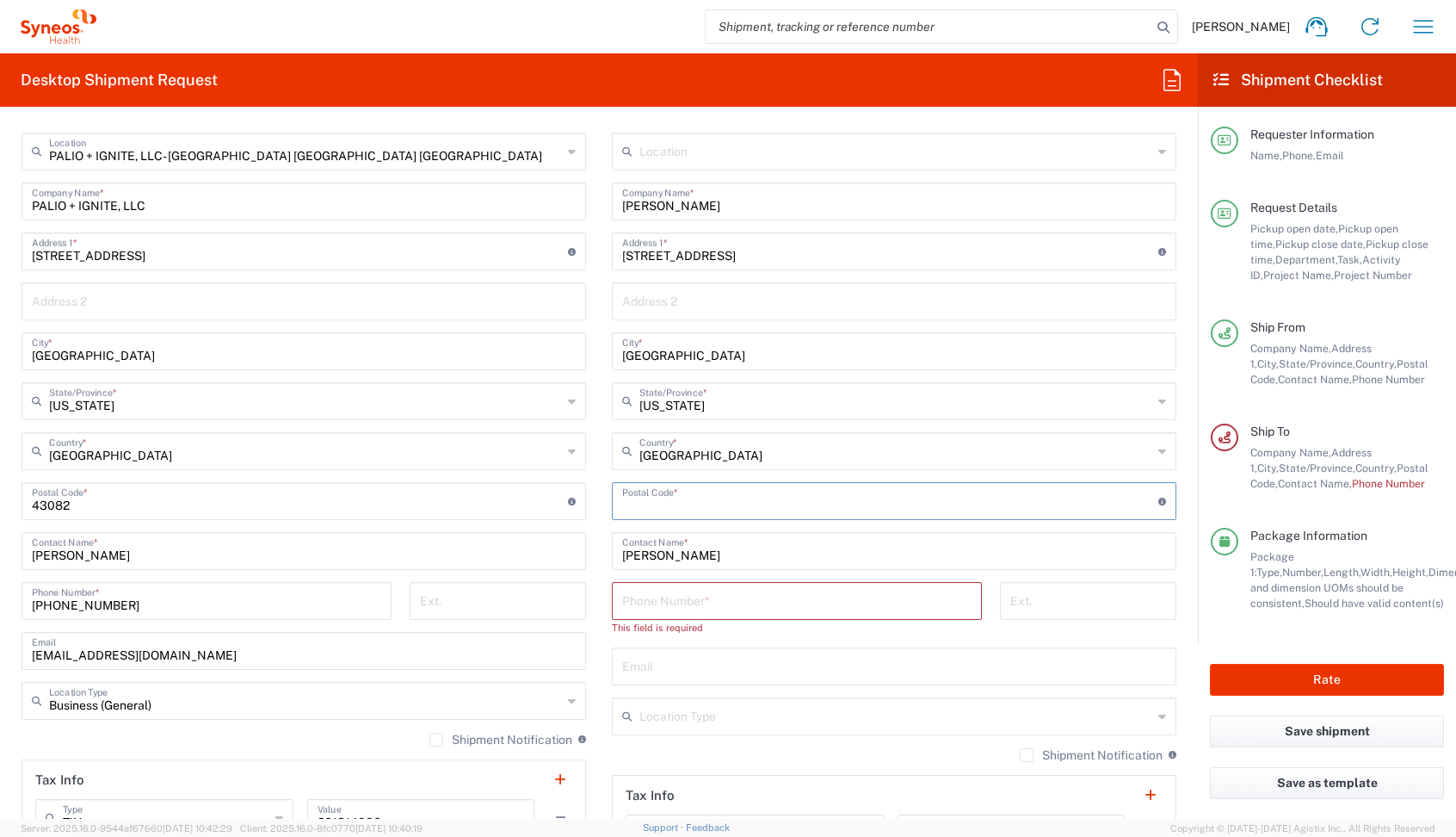
drag, startPoint x: 658, startPoint y: 357, endPoint x: 505, endPoint y: 341, distance: 153.8
click at [585, 356] on div "Ship From PALIO + IGNITE, LLC- [GEOGRAPHIC_DATA] [GEOGRAPHIC_DATA] [GEOGRAPHIC_…" at bounding box center [599, 486] width 1181 height 785
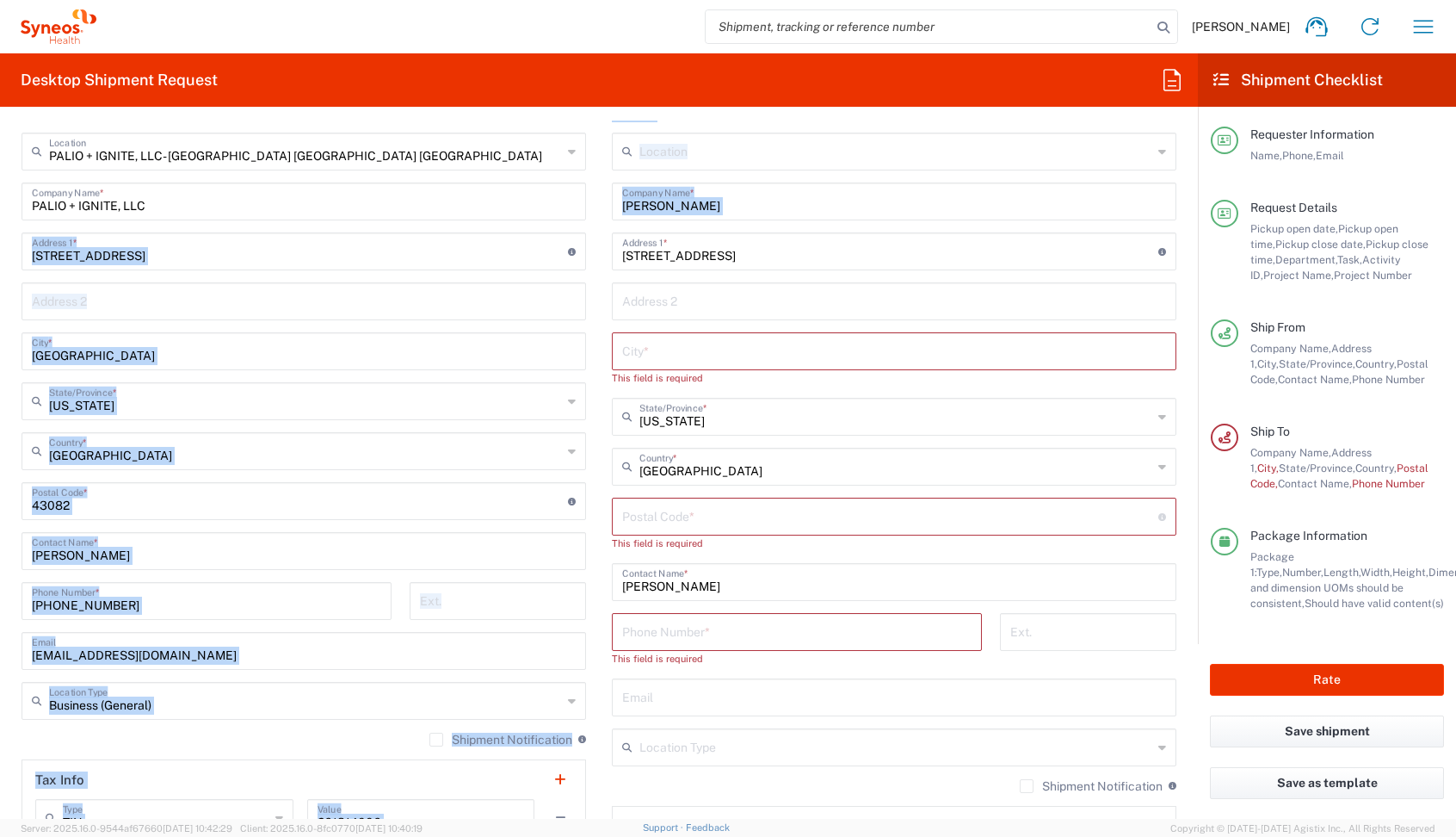
drag, startPoint x: 725, startPoint y: 269, endPoint x: 493, endPoint y: 229, distance: 235.4
click at [493, 229] on div "Ship From PALIO + IGNITE, LLC- [GEOGRAPHIC_DATA] [GEOGRAPHIC_DATA] [GEOGRAPHIC_…" at bounding box center [599, 502] width 1181 height 816
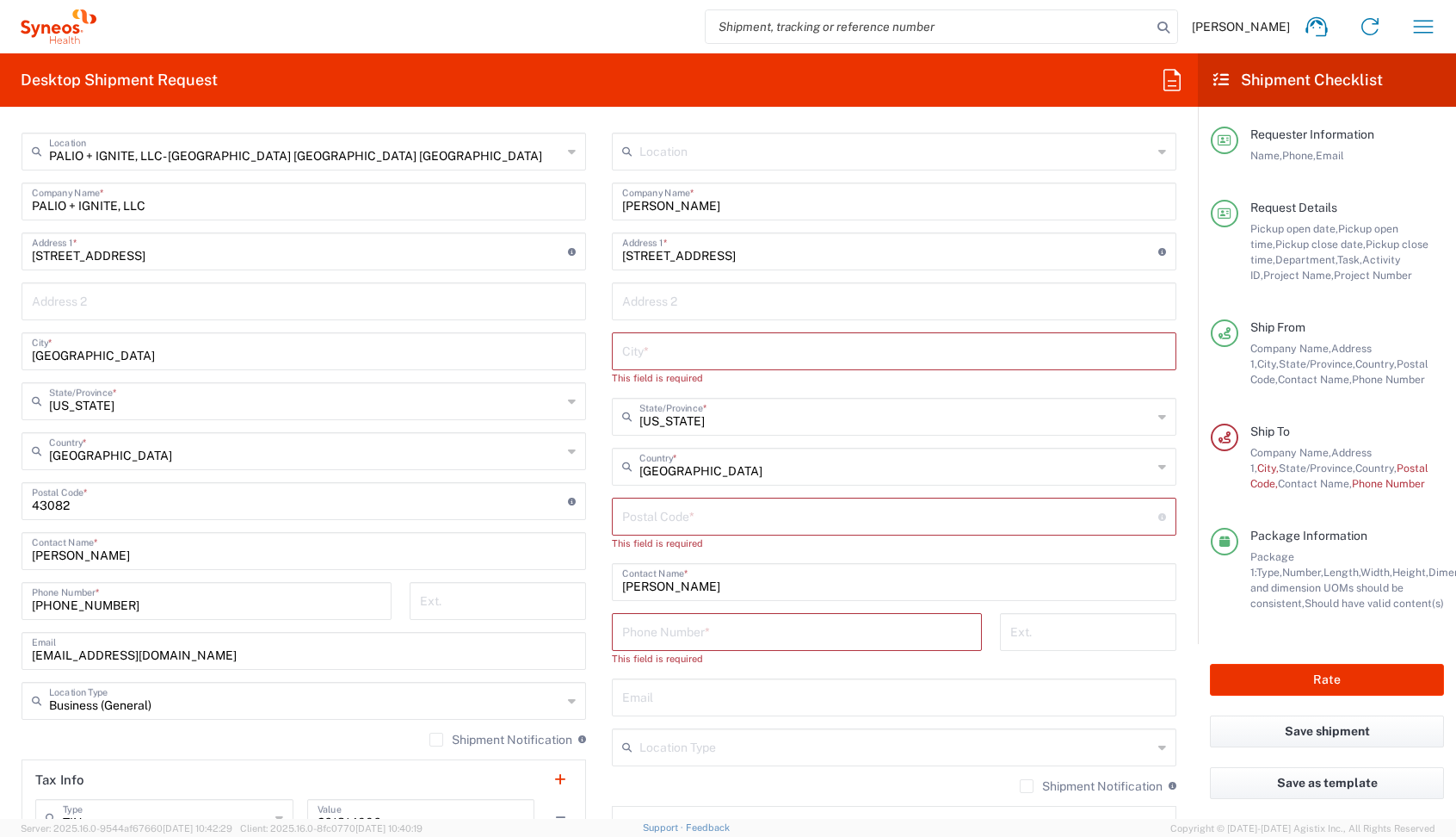
click at [723, 260] on input "[STREET_ADDRESS]" at bounding box center [890, 250] width 537 height 30
drag, startPoint x: 733, startPoint y: 259, endPoint x: 498, endPoint y: 252, distance: 235.1
click at [506, 252] on div "Ship From PALIO + IGNITE, LLC- [GEOGRAPHIC_DATA] [GEOGRAPHIC_DATA] [GEOGRAPHIC_…" at bounding box center [599, 502] width 1181 height 816
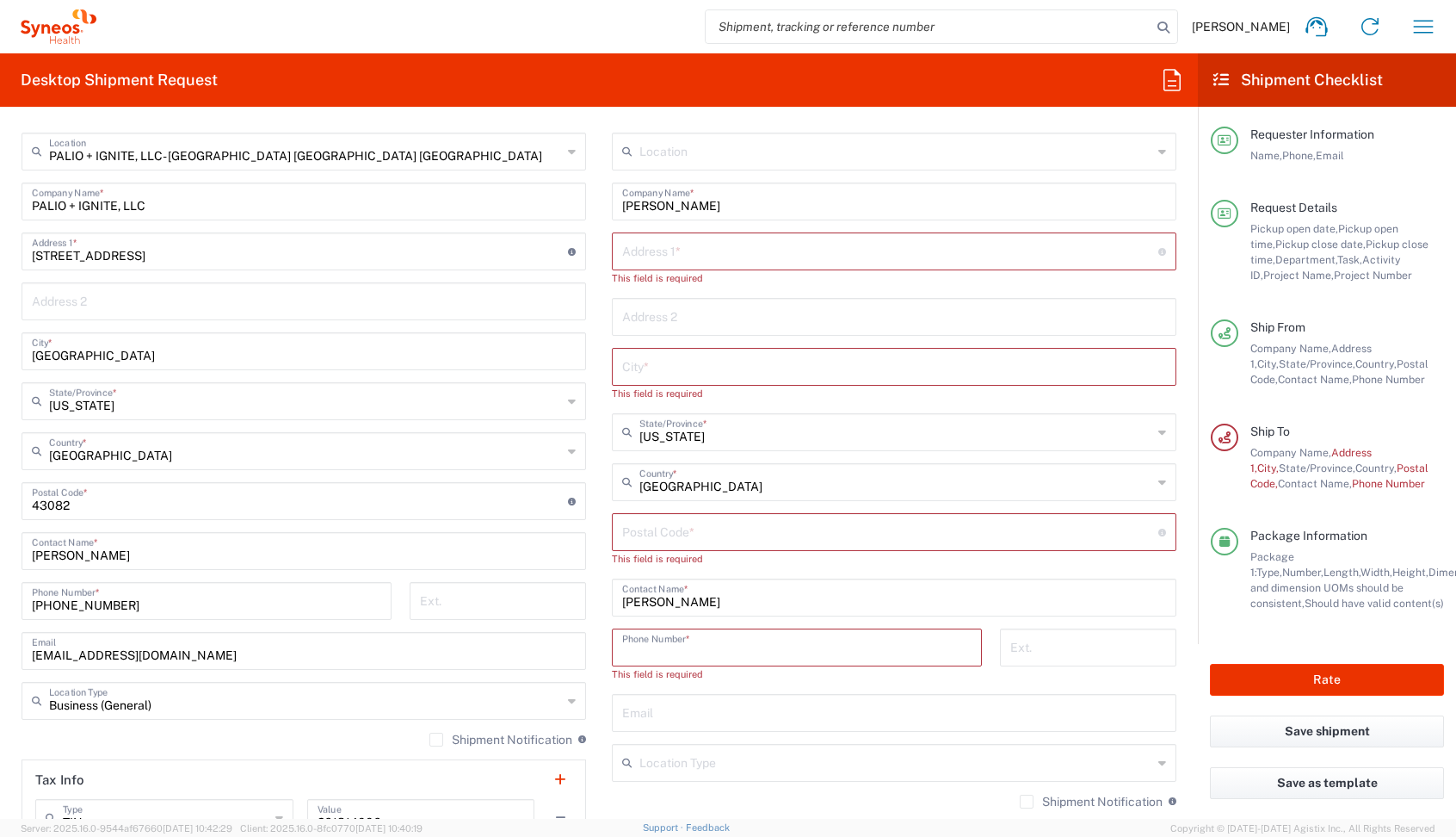
click at [713, 641] on input "tel" at bounding box center [797, 645] width 350 height 30
paste input "[PHONE_NUMBER]"
type input "[PHONE_NUMBER]"
click at [668, 372] on input "text" at bounding box center [894, 365] width 544 height 30
paste input "[GEOGRAPHIC_DATA][PERSON_NAME]"
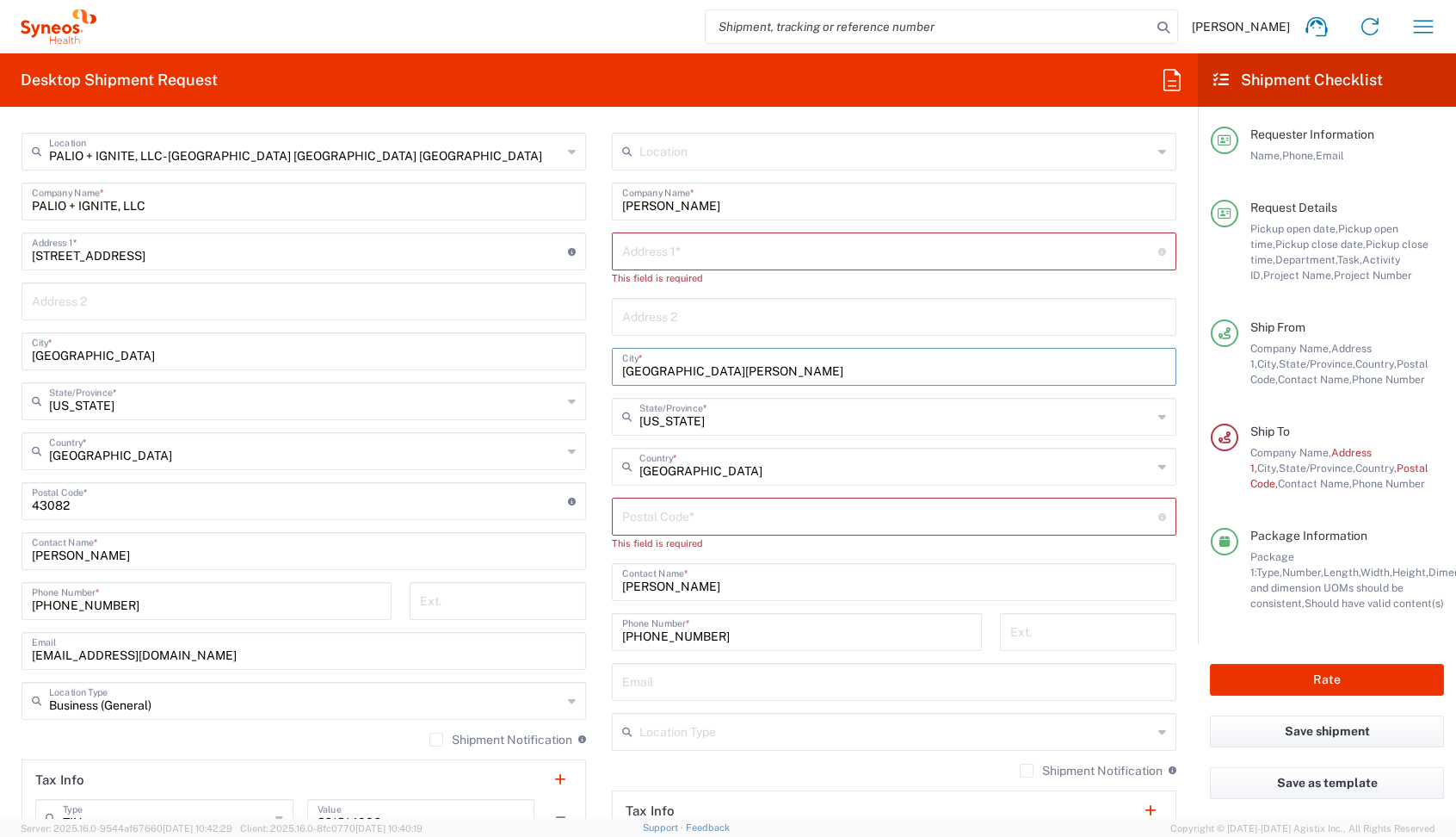
type input "[GEOGRAPHIC_DATA][PERSON_NAME]"
click at [653, 674] on input "text" at bounding box center [894, 680] width 544 height 30
paste input "[PERSON_NAME][EMAIL_ADDRESS][PERSON_NAME][DOMAIN_NAME]"
type input "[PERSON_NAME][EMAIL_ADDRESS][PERSON_NAME][DOMAIN_NAME]"
click at [650, 252] on input "text" at bounding box center [890, 250] width 537 height 30
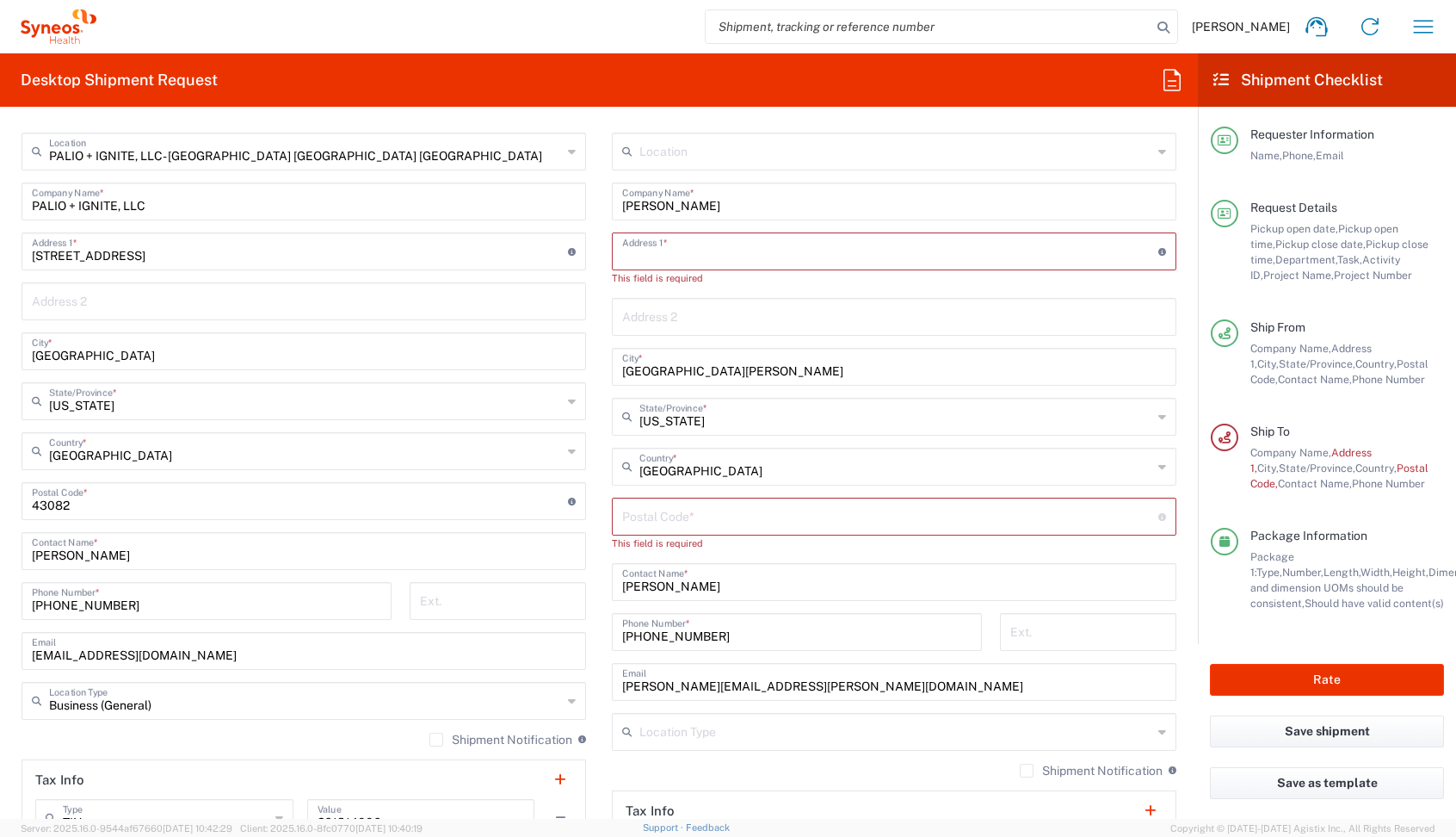
paste input "[STREET_ADDRESS]"
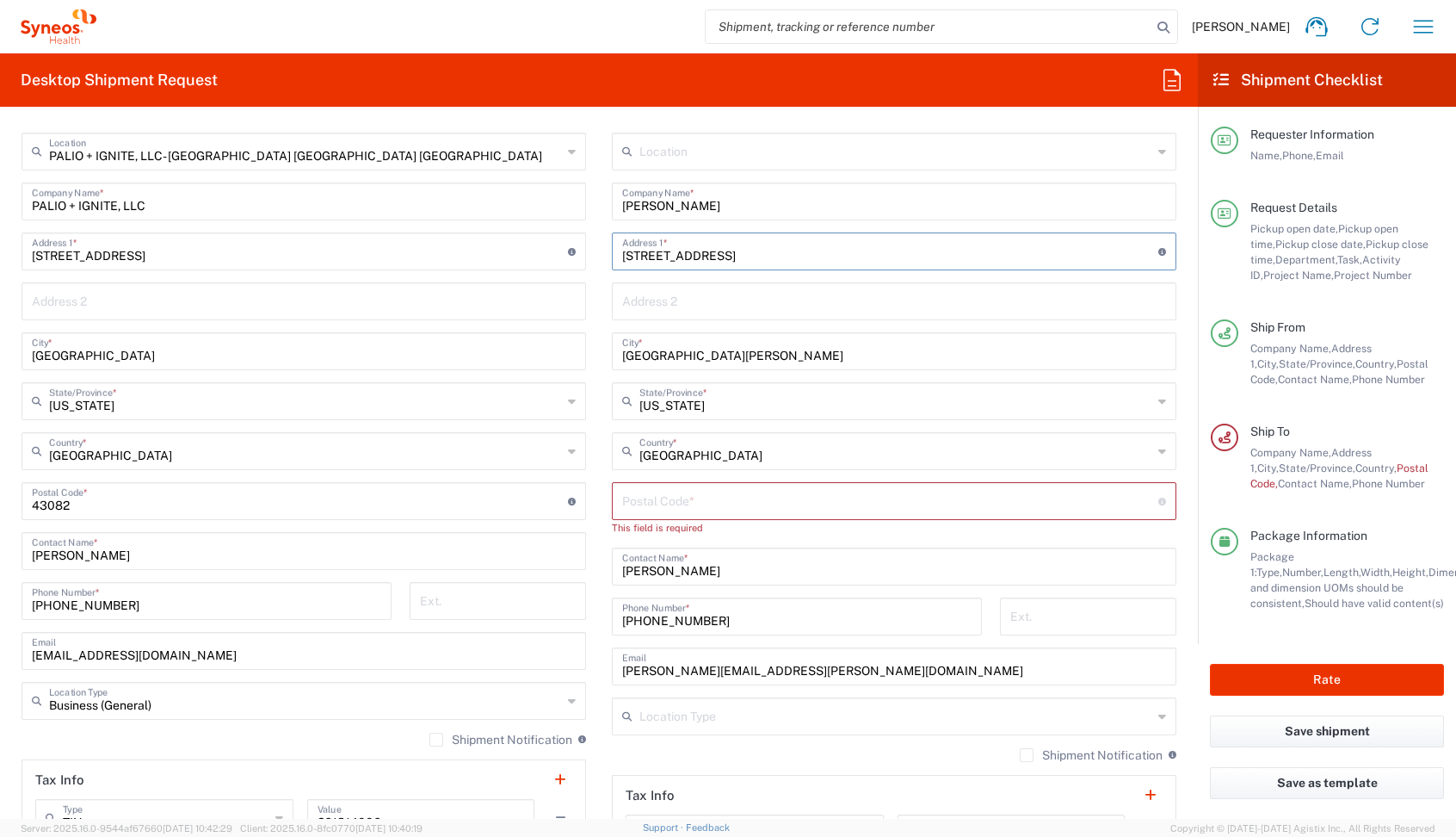
type input "[STREET_ADDRESS]"
click at [735, 497] on input "undefined" at bounding box center [890, 500] width 537 height 30
paste input "45069"
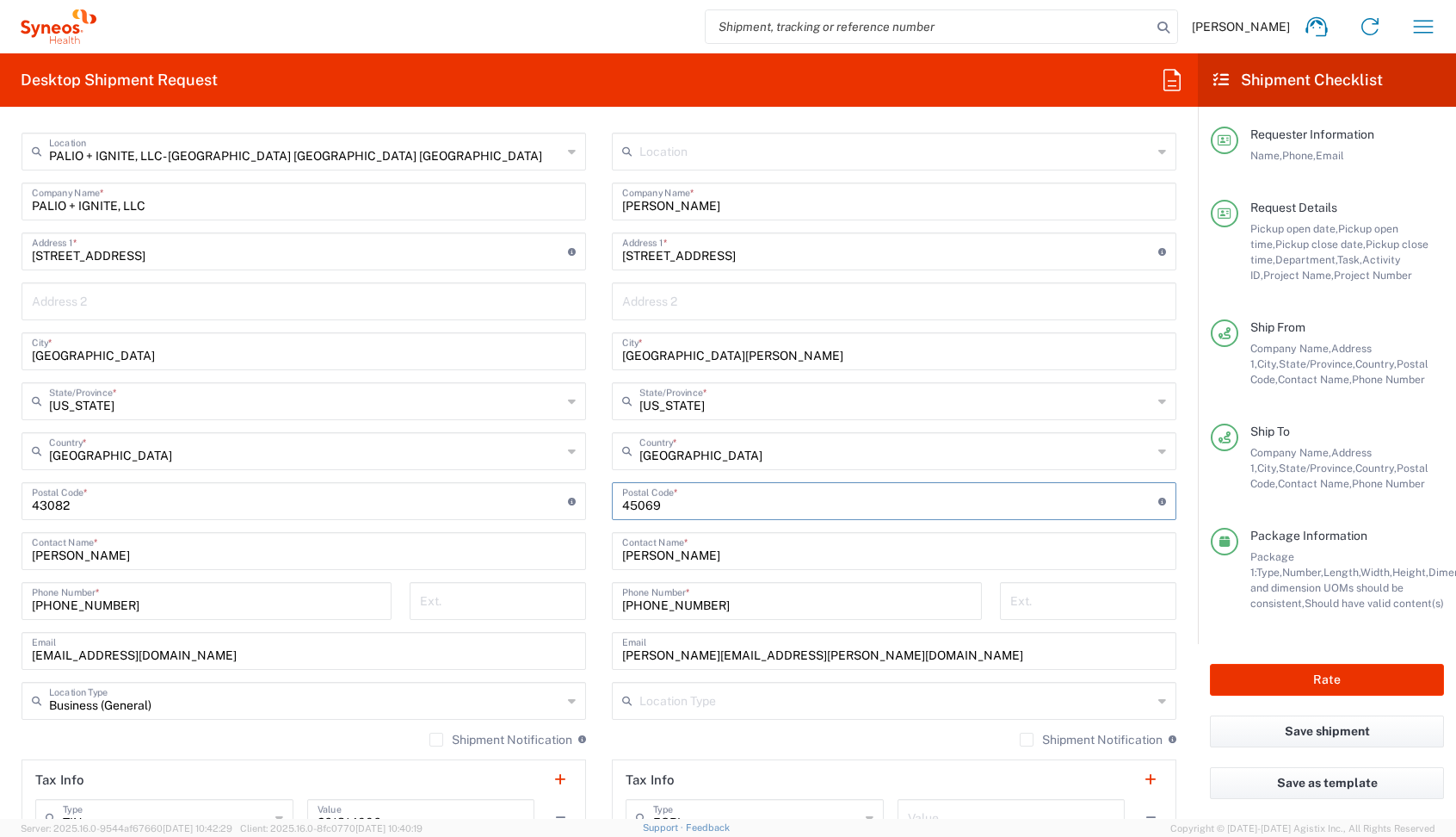
scroll to position [936, 0]
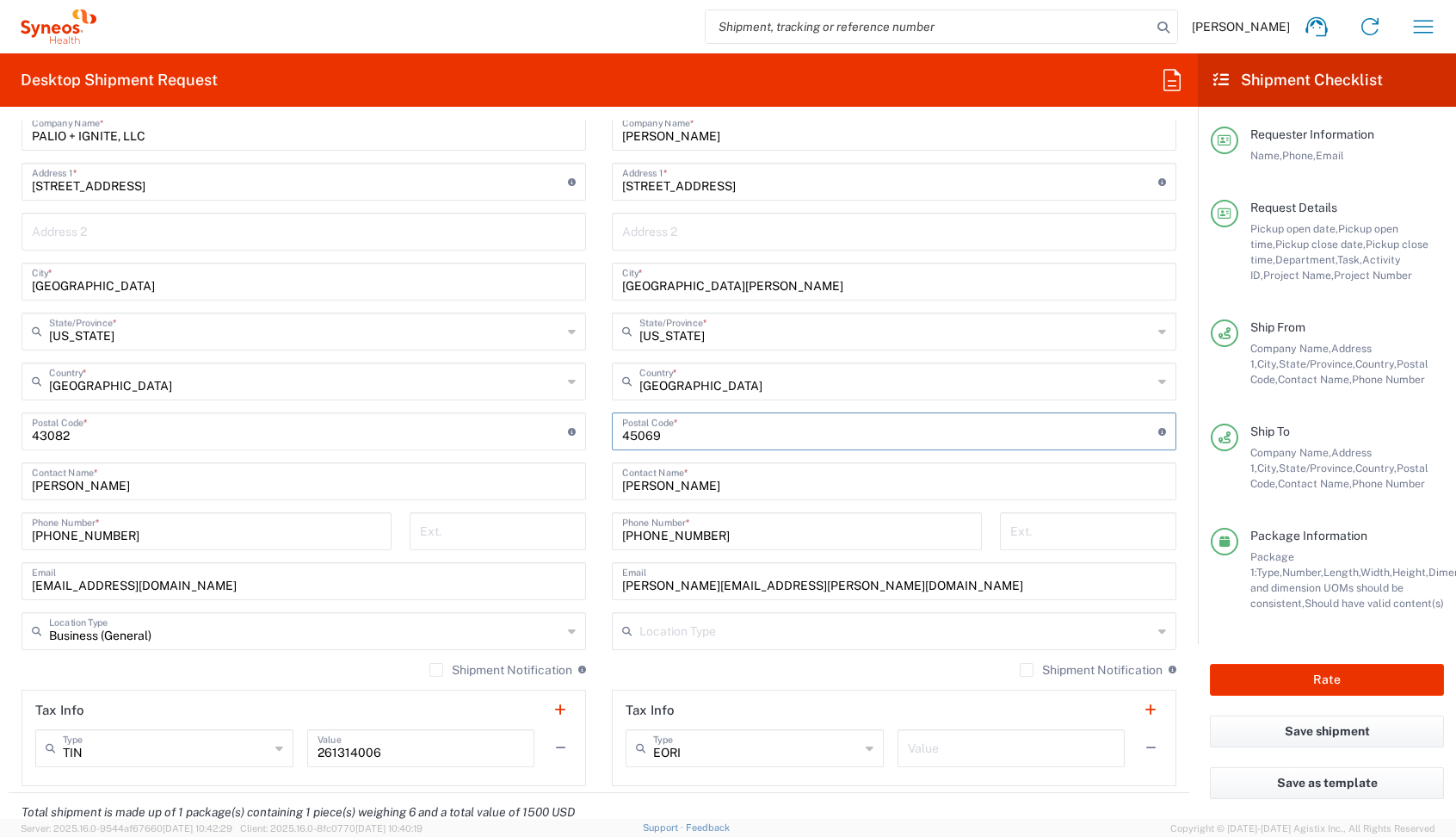
type input "45069"
click at [732, 641] on input "text" at bounding box center [896, 629] width 513 height 30
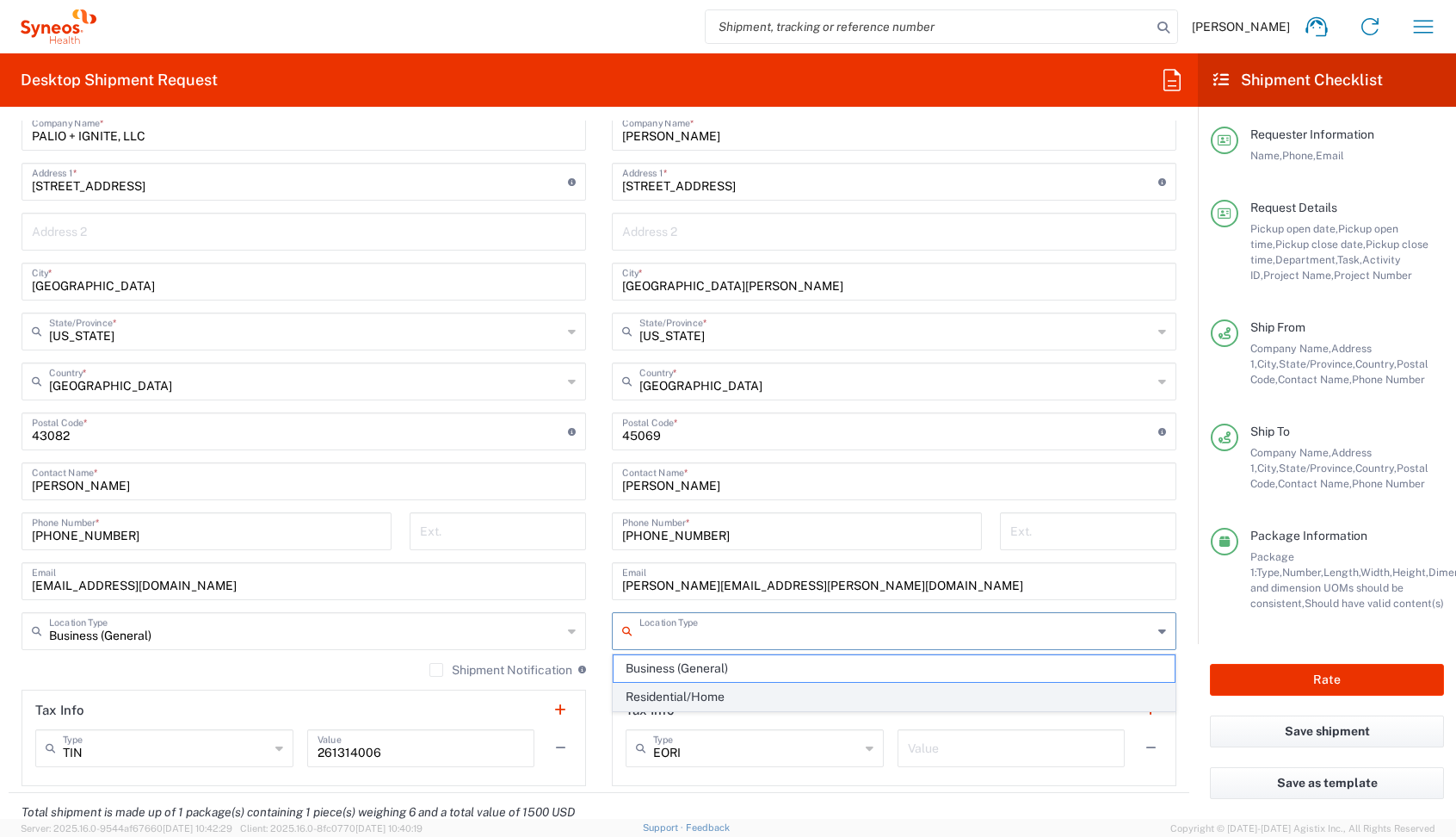
click at [650, 693] on span "Residential/Home" at bounding box center [893, 696] width 561 height 26
type input "Residential/Home"
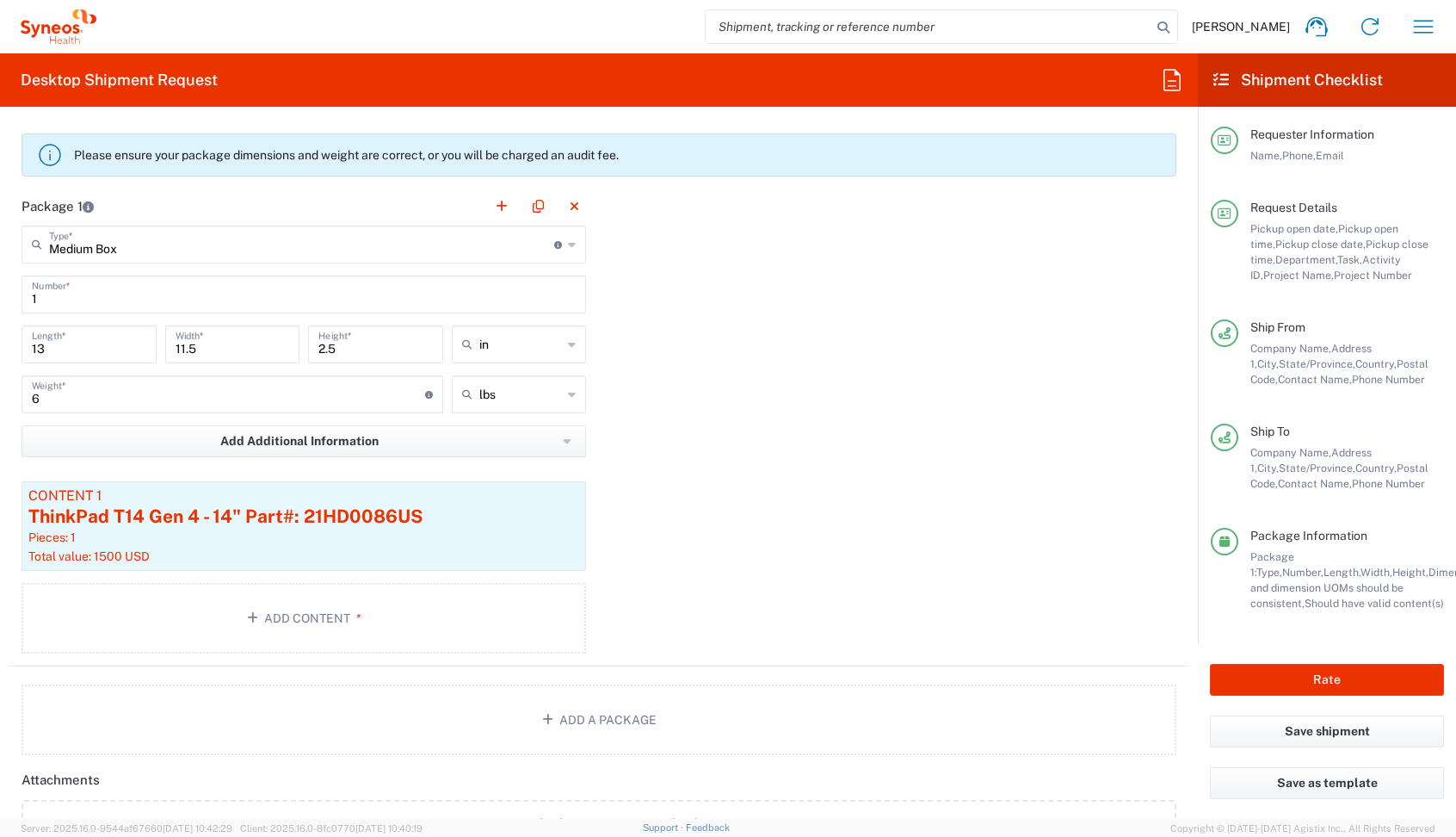
scroll to position [1637, 0]
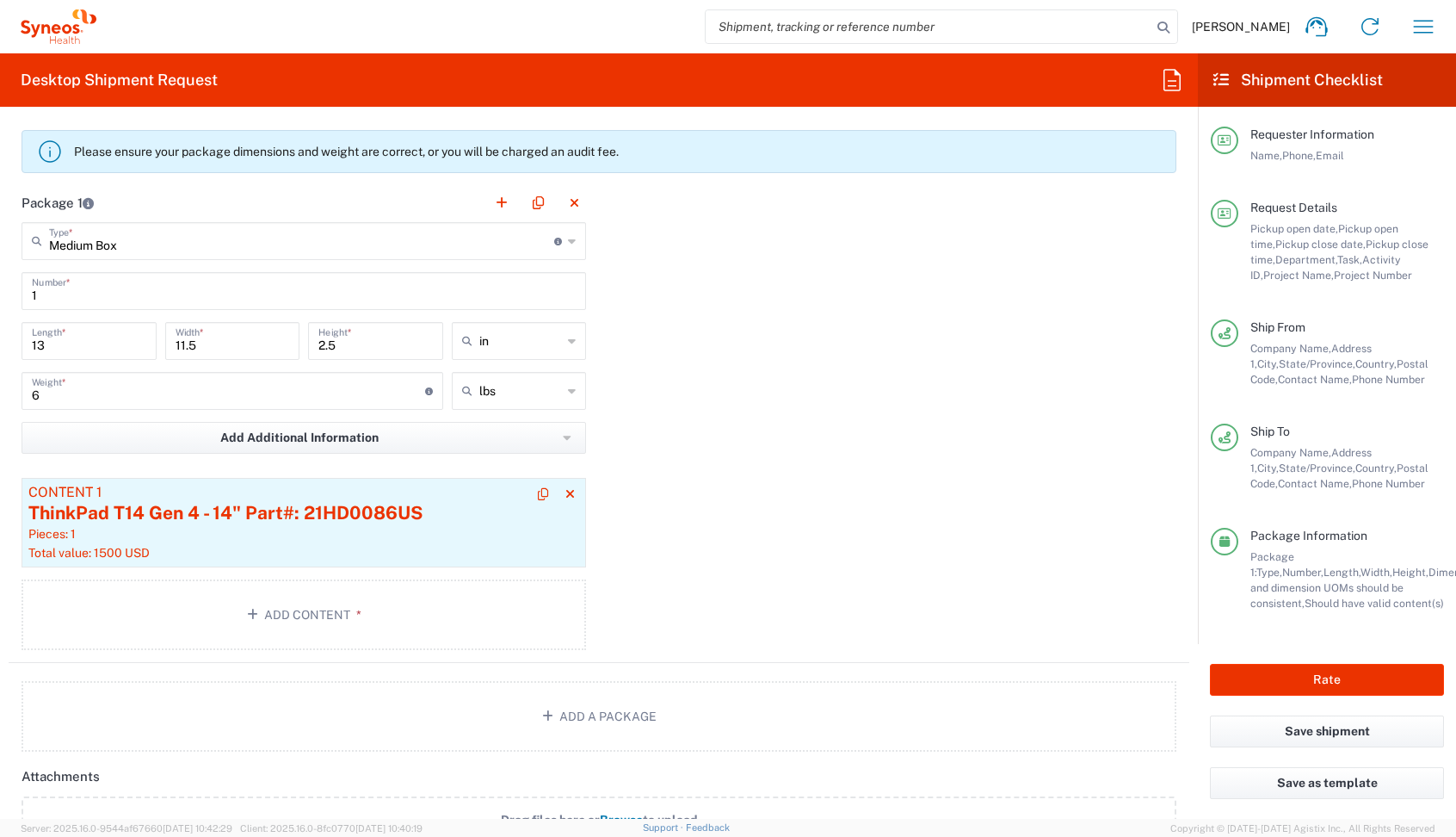
click at [303, 546] on div "Total value: 1500 USD" at bounding box center [303, 553] width 551 height 16
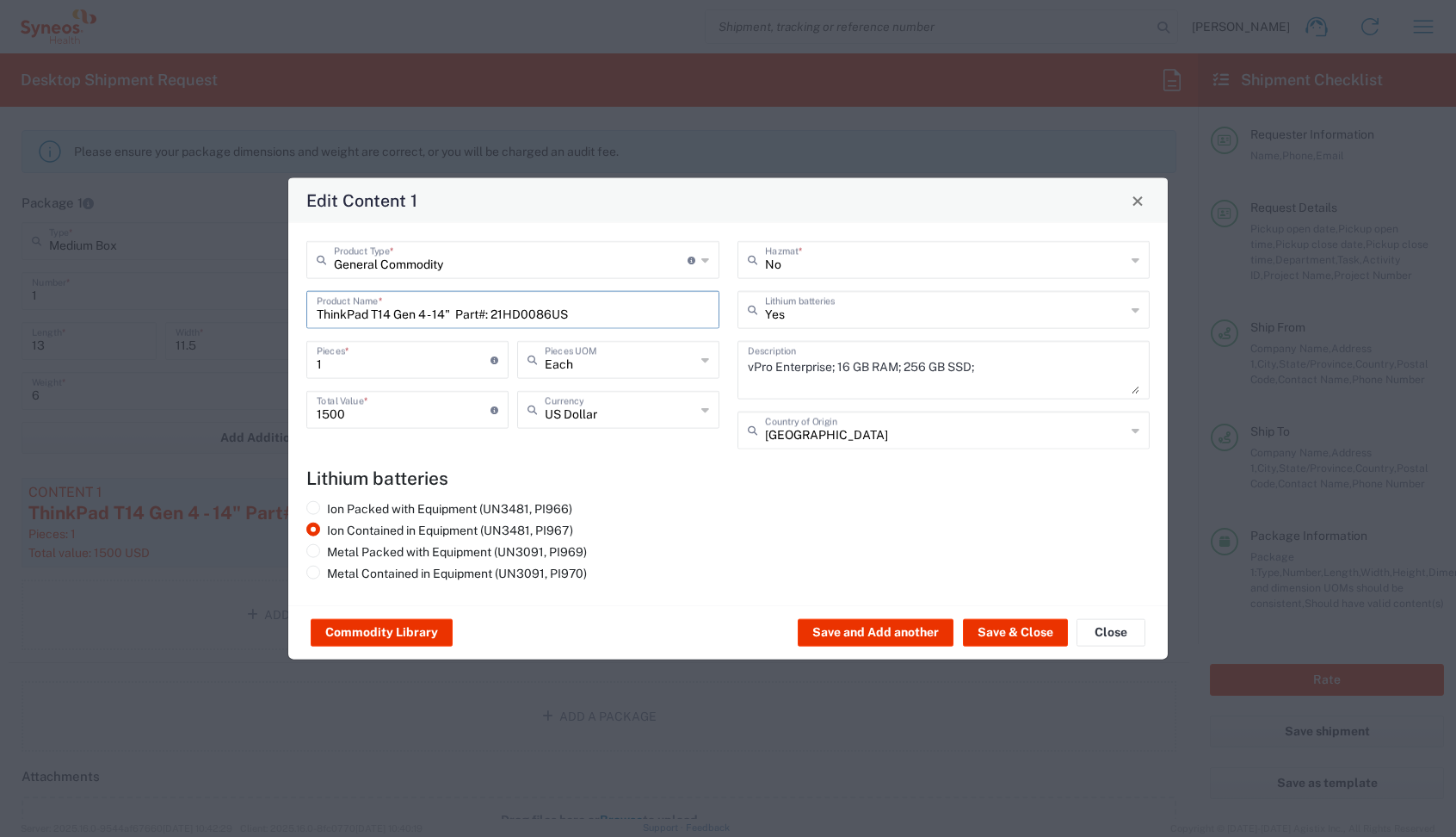
drag, startPoint x: 587, startPoint y: 320, endPoint x: -25, endPoint y: 193, distance: 625.0
click at [0, 193] on html "[PERSON_NAME] Home Shipment estimator Shipment tracking Desktop shipment reques…" at bounding box center [728, 418] width 1456 height 837
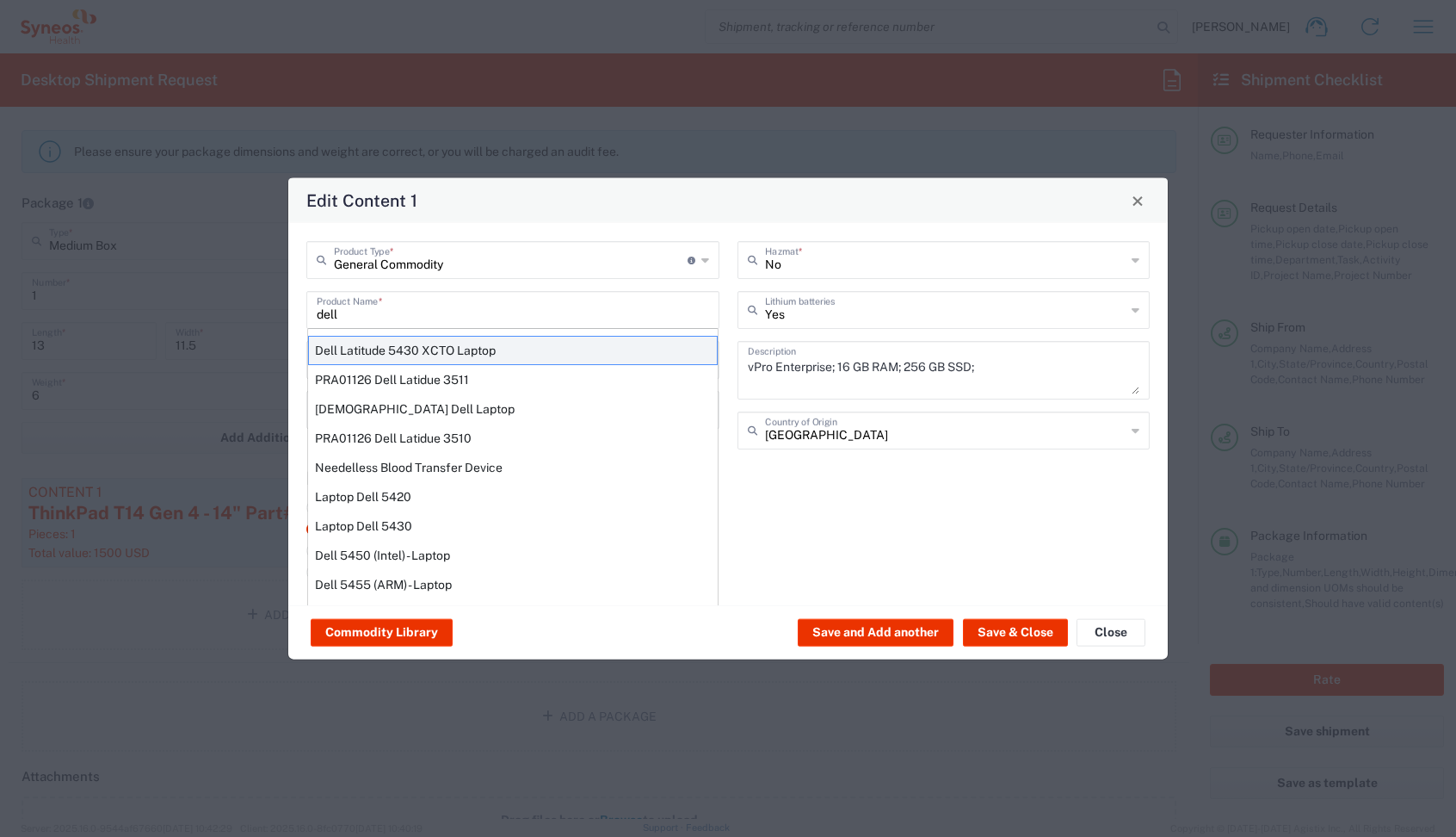
click at [327, 351] on div "Dell Latitude 5430 XCTO Laptop" at bounding box center [512, 350] width 409 height 29
type input "Dell Latitude 5430 XCTO Laptop"
type input "No"
type textarea "BaseIntel Core i7-1265U vProÂ® Processor - 14" 16 GB RAM - 512 GB SSD"
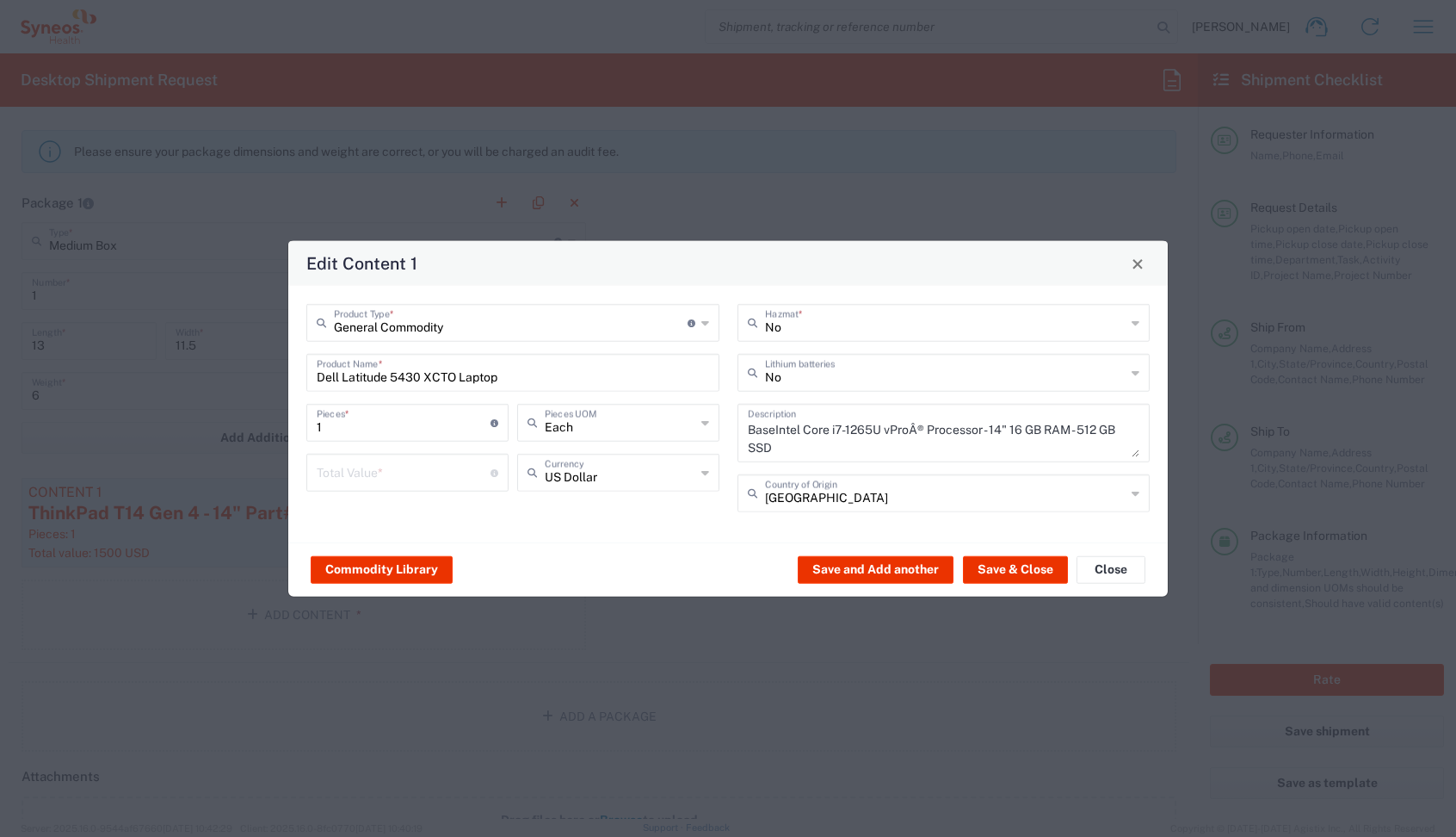
click at [393, 490] on div "Total Value * Total value of all the pieces" at bounding box center [407, 472] width 202 height 38
click at [377, 472] on input "number" at bounding box center [403, 471] width 174 height 30
type input "800"
click at [1027, 570] on button "Save & Close" at bounding box center [1016, 569] width 105 height 27
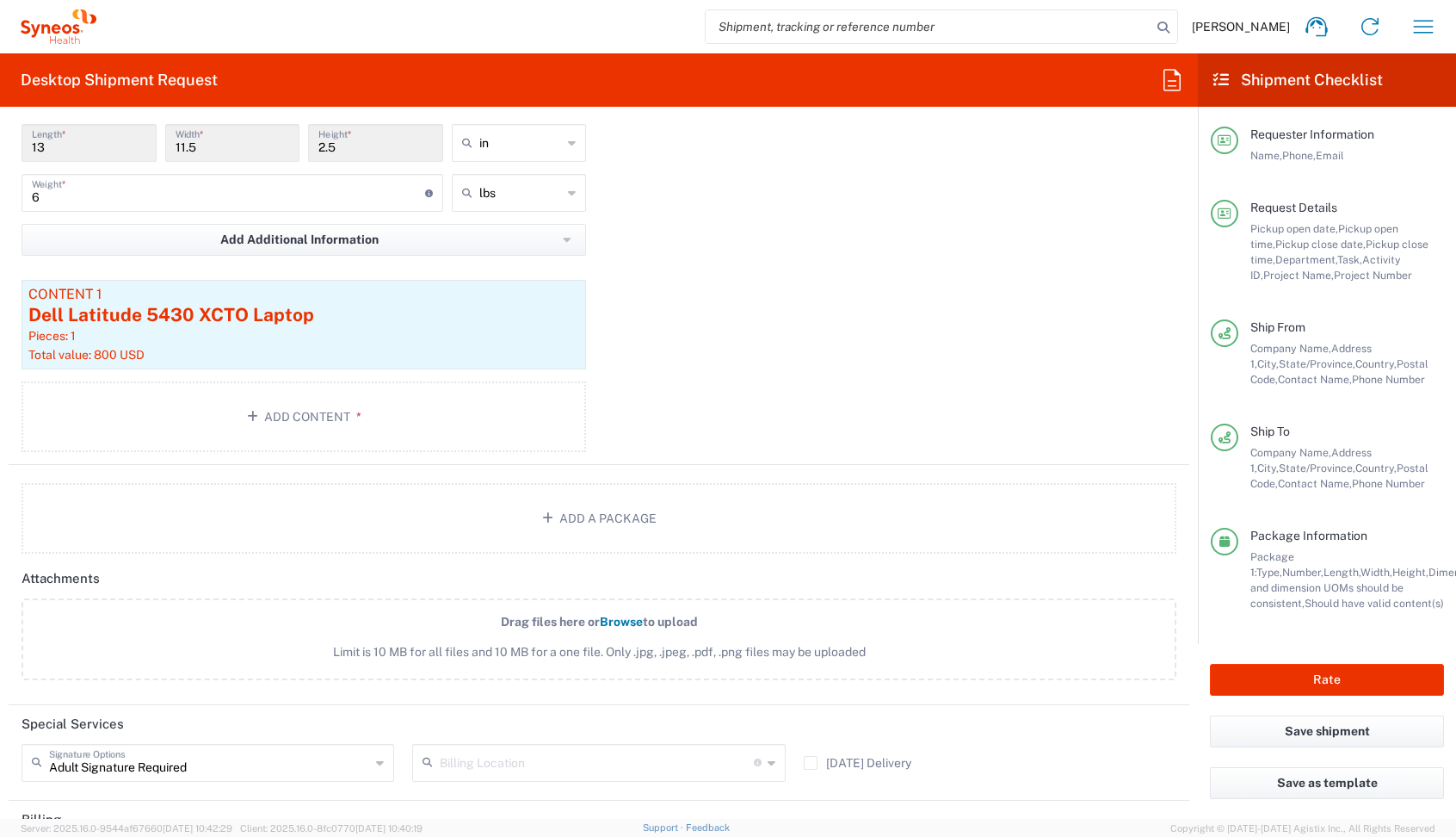
scroll to position [2074, 0]
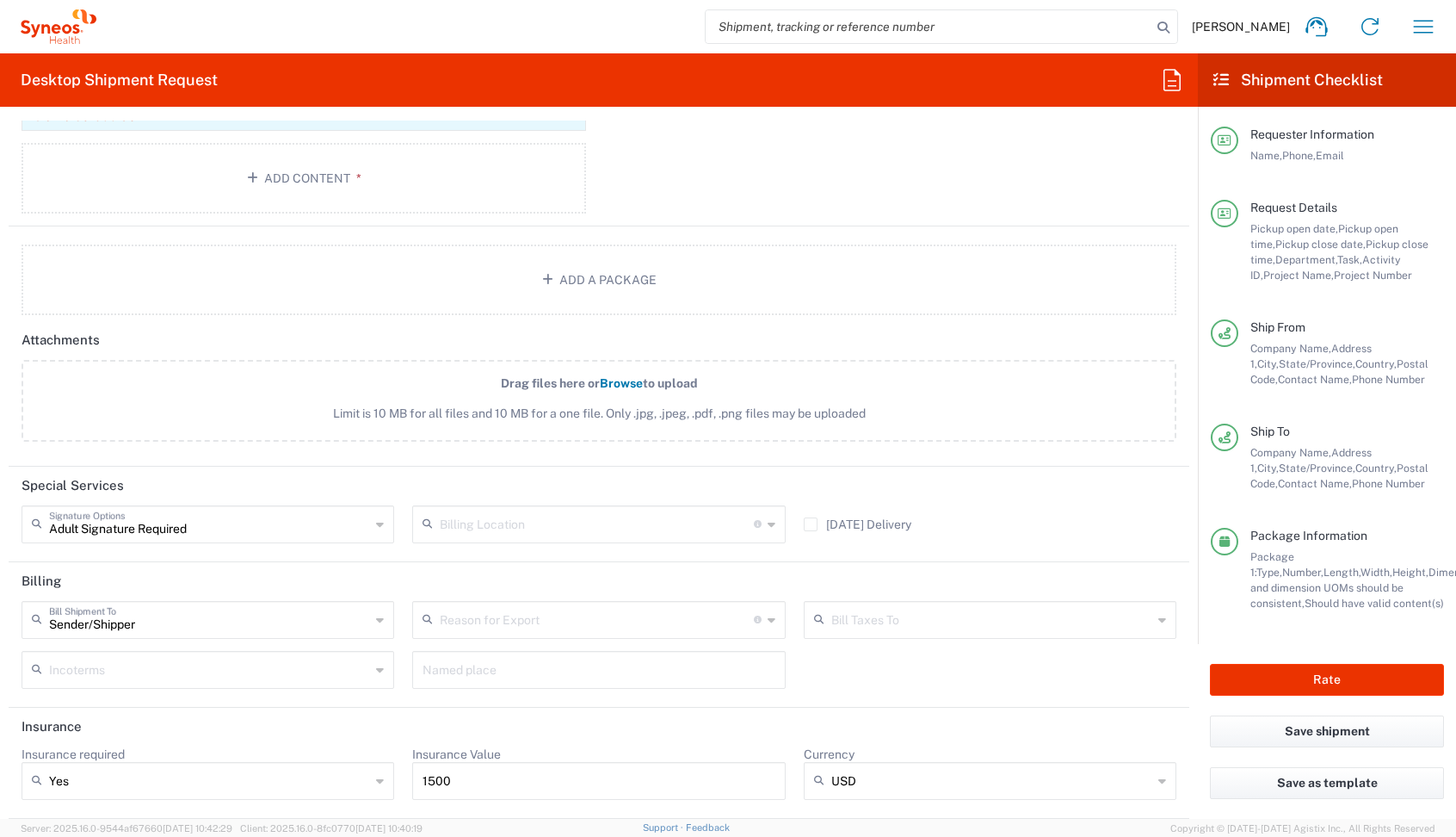
drag, startPoint x: 497, startPoint y: 776, endPoint x: 361, endPoint y: 780, distance: 136.1
click at [372, 779] on div "Insurance required Yes Yes No Insurance Value 1500 Currency USD USD ADP AED AFN…" at bounding box center [599, 779] width 1173 height 65
type input "800"
click at [1339, 691] on button "Rate" at bounding box center [1327, 680] width 234 height 32
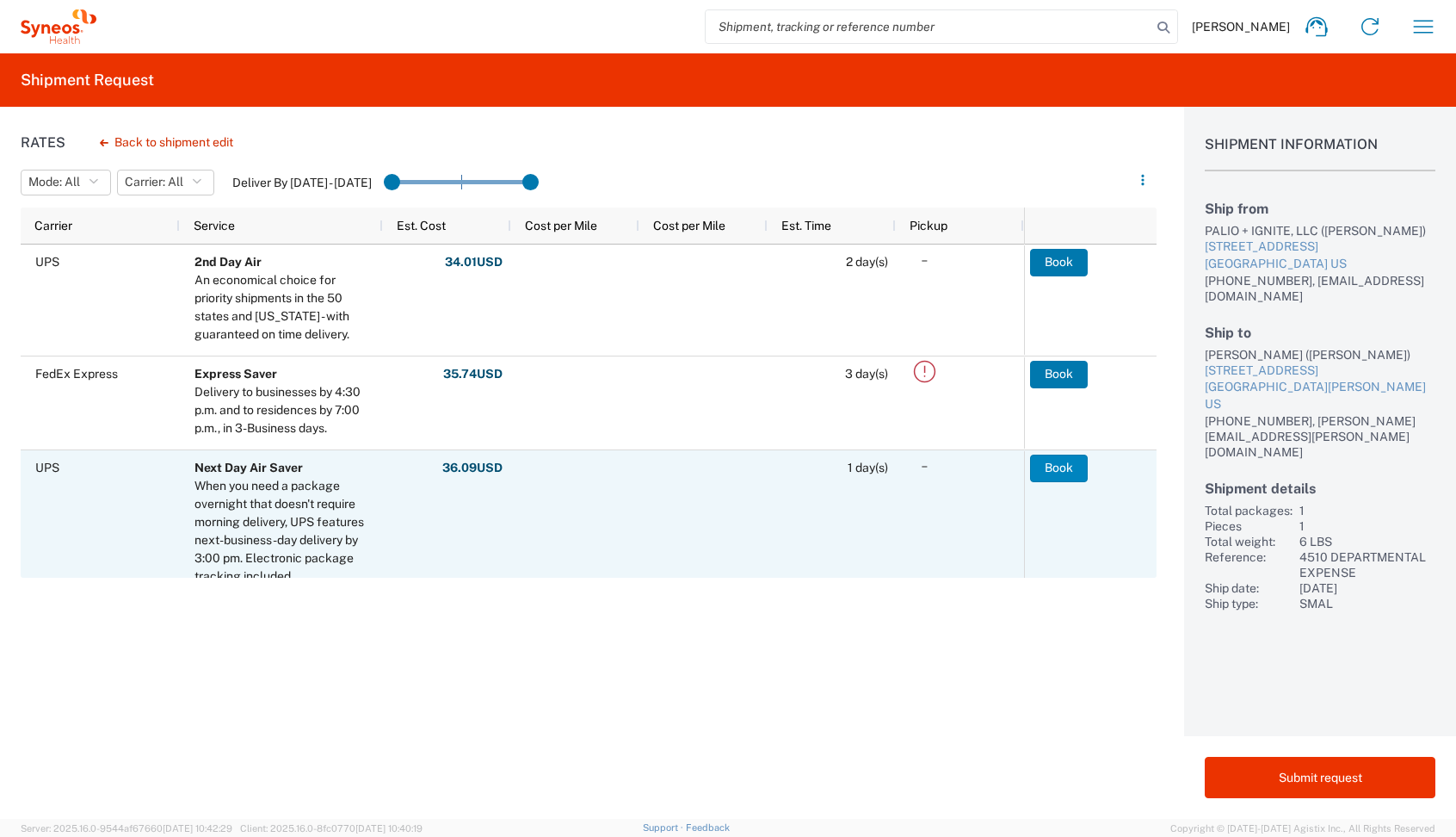
click at [1041, 471] on button "Book" at bounding box center [1058, 469] width 57 height 27
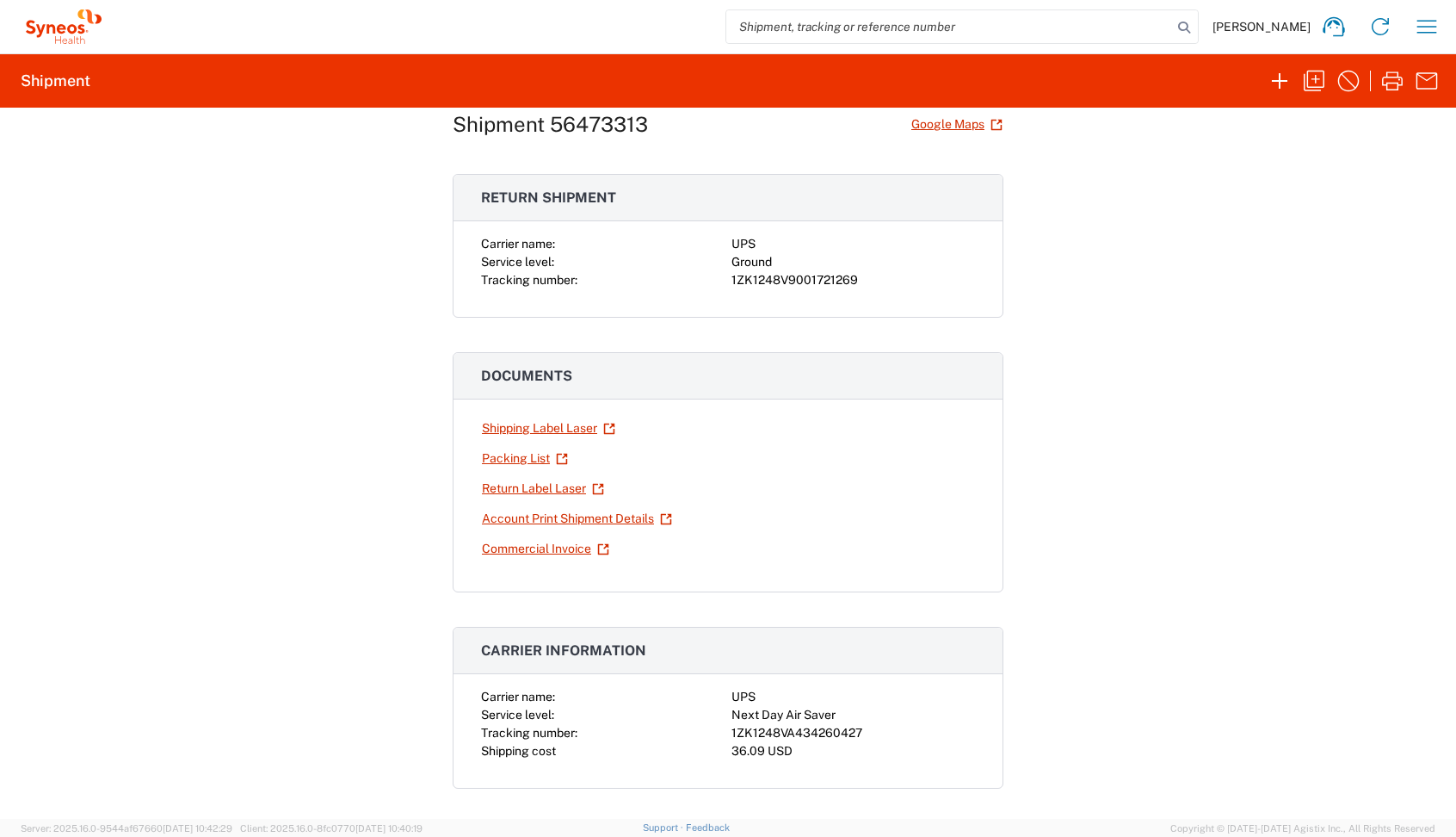
scroll to position [52, 0]
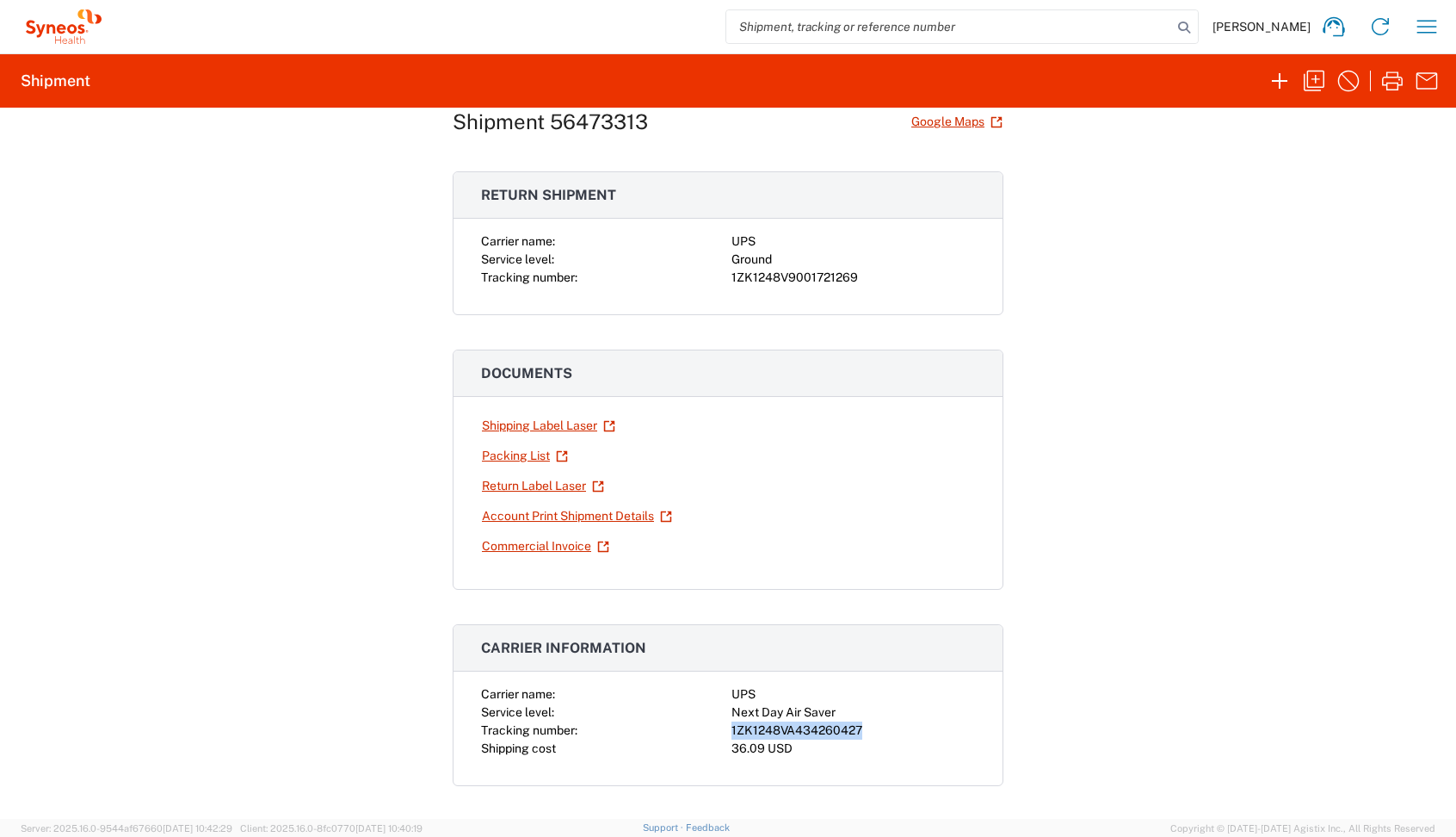
drag, startPoint x: 869, startPoint y: 728, endPoint x: 722, endPoint y: 733, distance: 147.1
click at [722, 733] on div "Carrier name: UPS Service level: Next Day Air Saver Tracking number: 1ZK1248VA4…" at bounding box center [728, 721] width 494 height 72
copy div "1ZK1248VA434260427"
drag, startPoint x: 861, startPoint y: 274, endPoint x: 717, endPoint y: 286, distance: 144.5
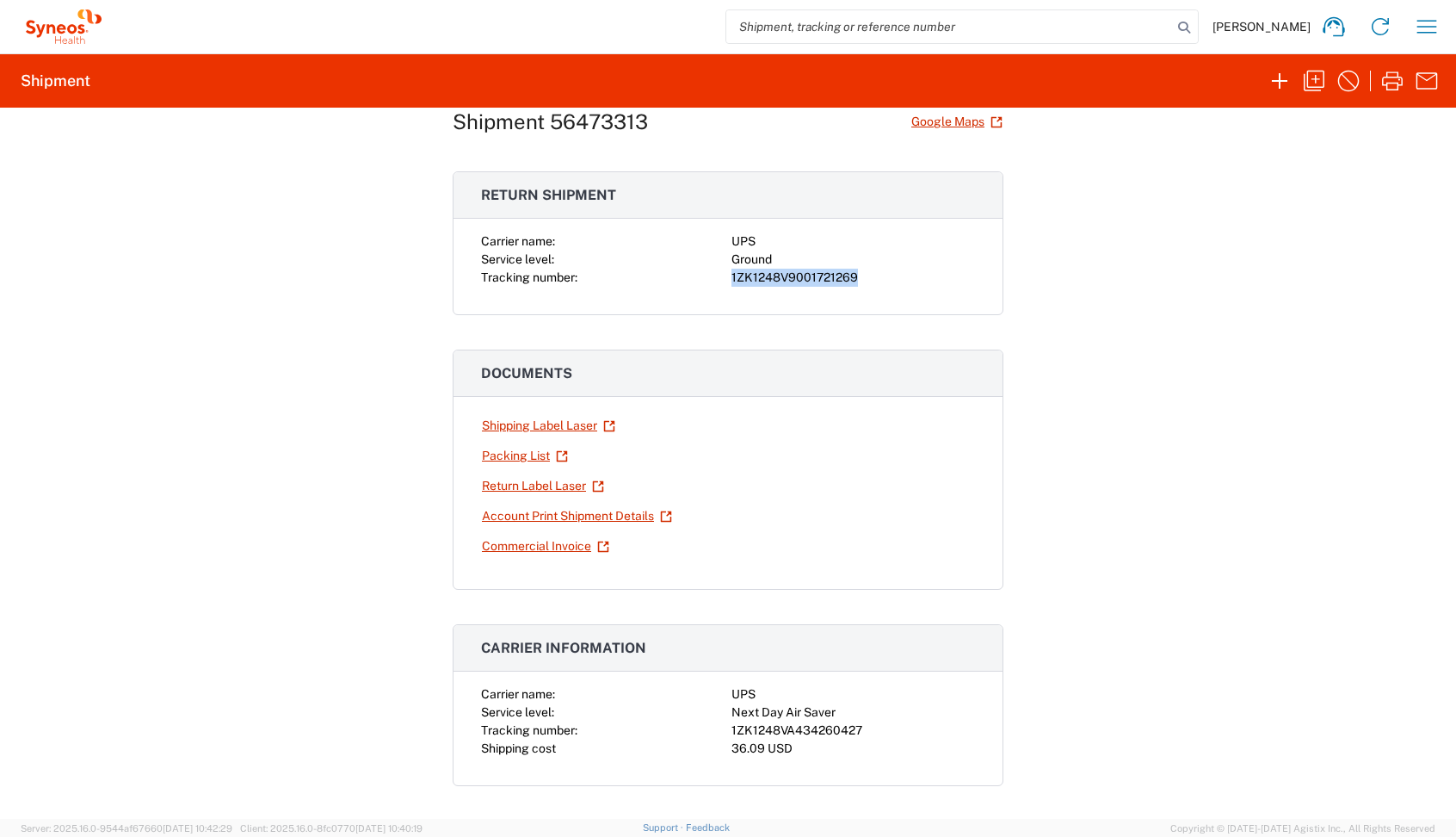
click at [717, 286] on div "Carrier name: UPS Service level: Ground Tracking number: 1ZK1248V9001721269" at bounding box center [728, 260] width 494 height 54
copy div "1ZK1248V9001721269"
click at [491, 433] on link "Shipping Label Laser" at bounding box center [548, 425] width 135 height 30
click at [492, 485] on link "Return Label Laser" at bounding box center [543, 485] width 124 height 30
click at [1309, 87] on icon "button" at bounding box center [1314, 81] width 27 height 27
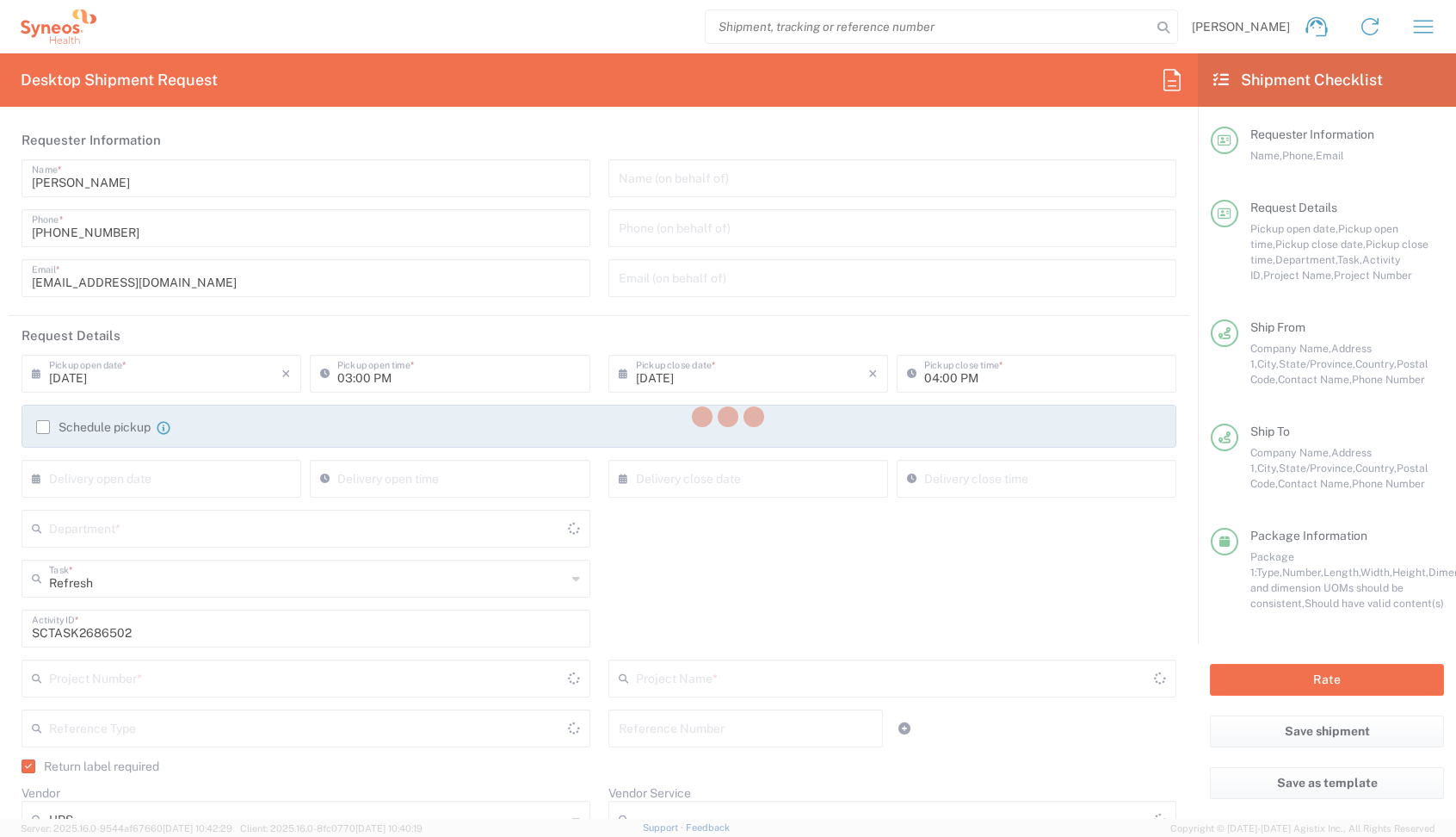
type input "Business (General)"
type input "[US_STATE]"
type input "[GEOGRAPHIC_DATA]"
type input "Residential/Home"
type input "USD"
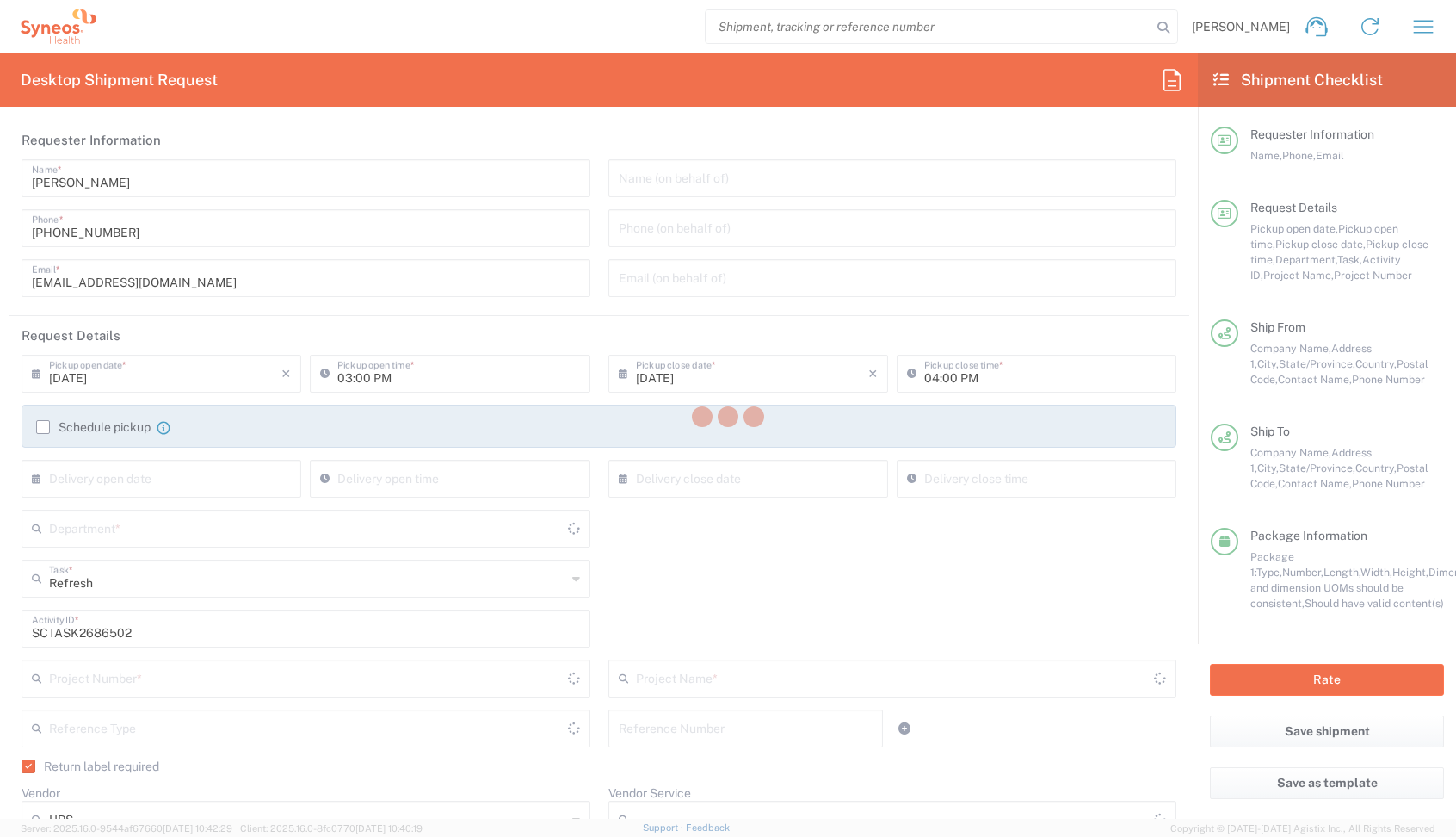
type input "[GEOGRAPHIC_DATA]"
type input "4510 DEPARTMENTAL EXPENSE"
type input "Ground"
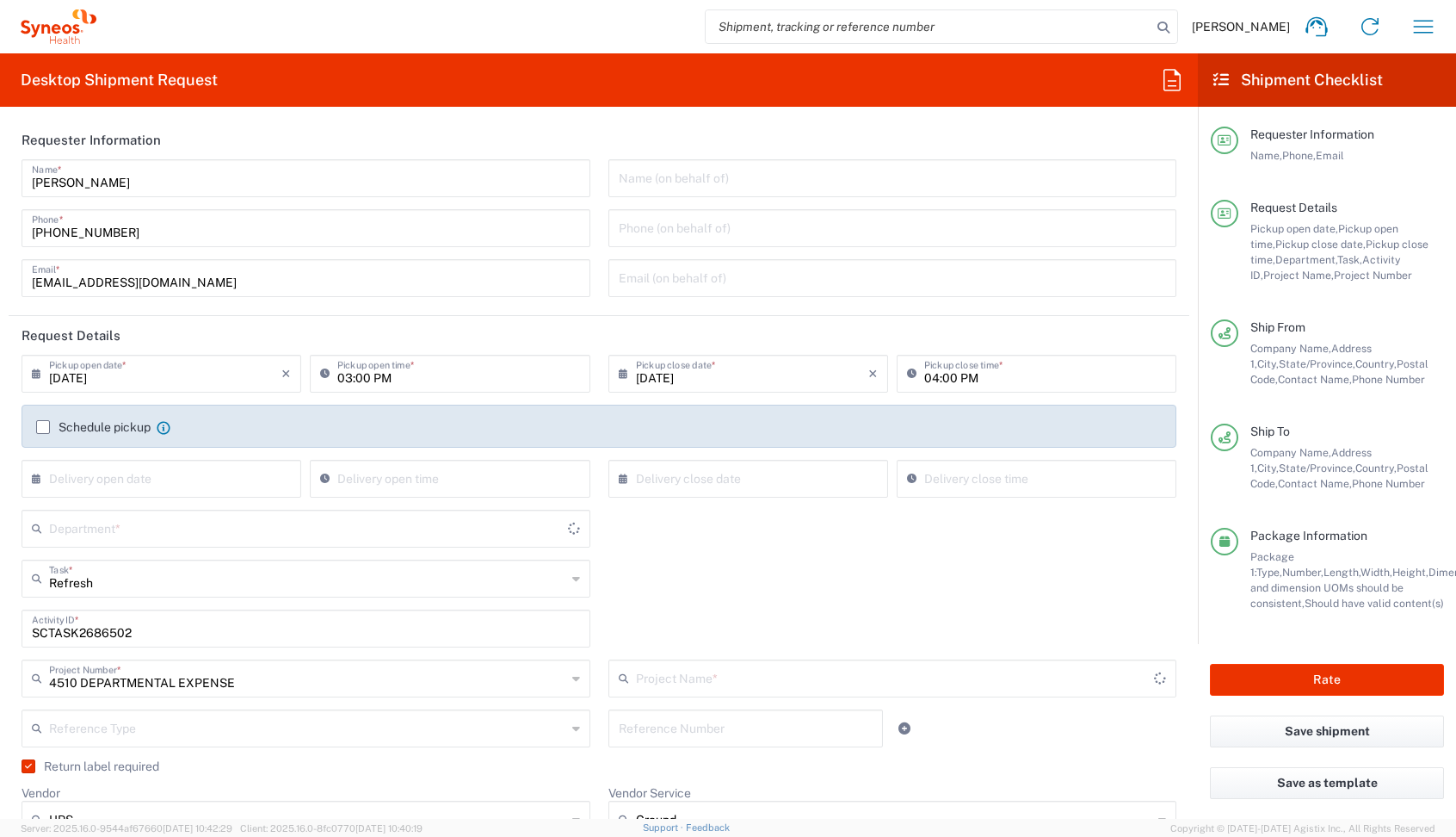
type input "[US_STATE]"
type input "4510 DEPARTMENTAL EXPENSE"
type input "Medium Box"
type input "4510"
